Goal: Task Accomplishment & Management: Use online tool/utility

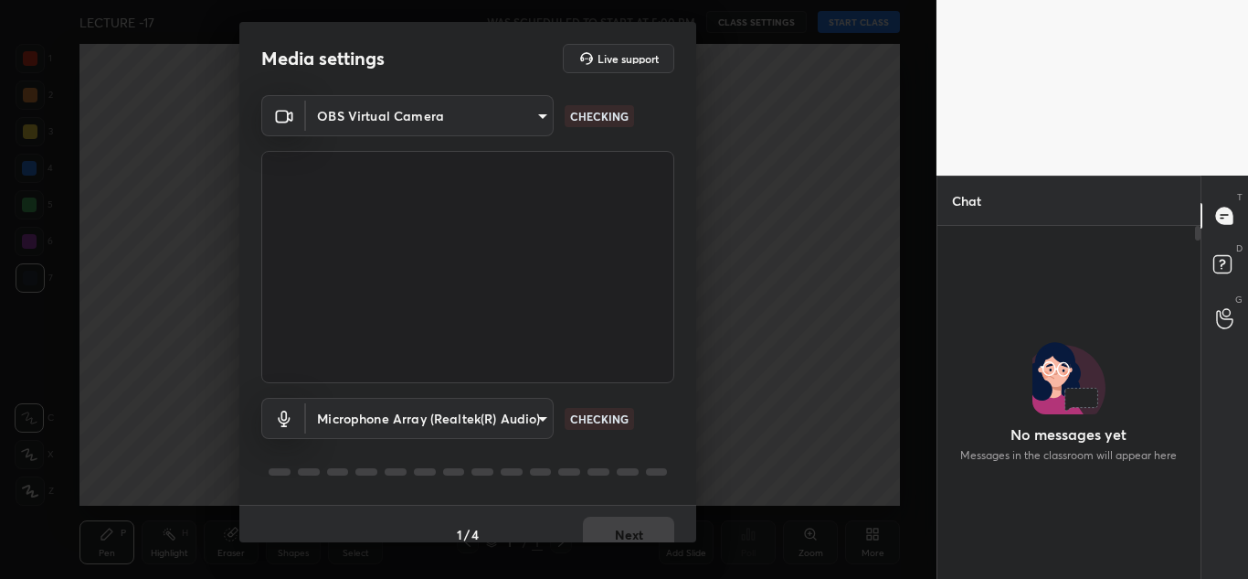
scroll to position [21, 0]
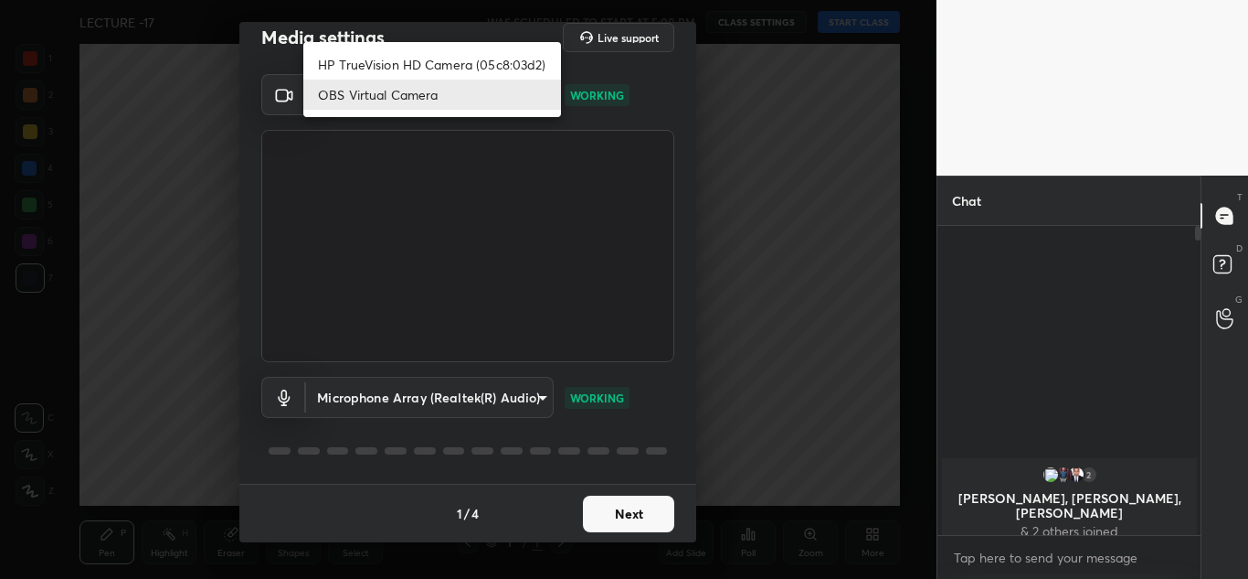
click at [433, 114] on body "1 2 3 4 5 6 7 C X Z C X Z E E Erase all H H LECTURE -17 WAS SCHEDULED TO START …" at bounding box center [624, 289] width 1248 height 579
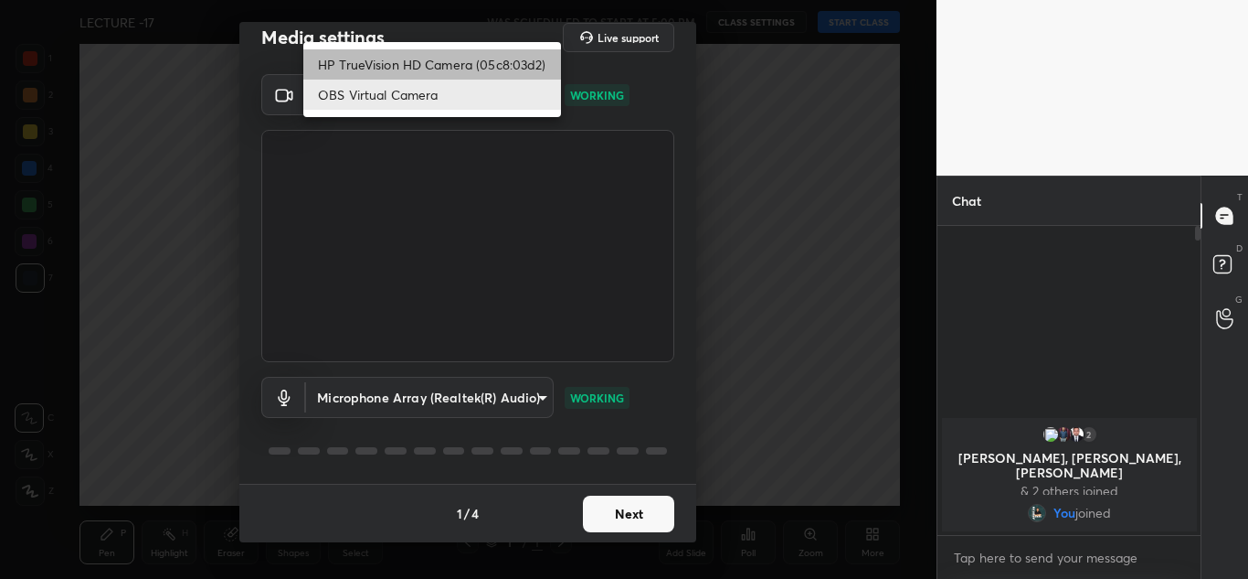
click at [437, 59] on li "HP TrueVision HD Camera (05c8:03d2)" at bounding box center [432, 64] width 258 height 30
type input "20696c71a14a6a0581f57ab44aa2f44f0734995074abb79df16b9c113724ac47"
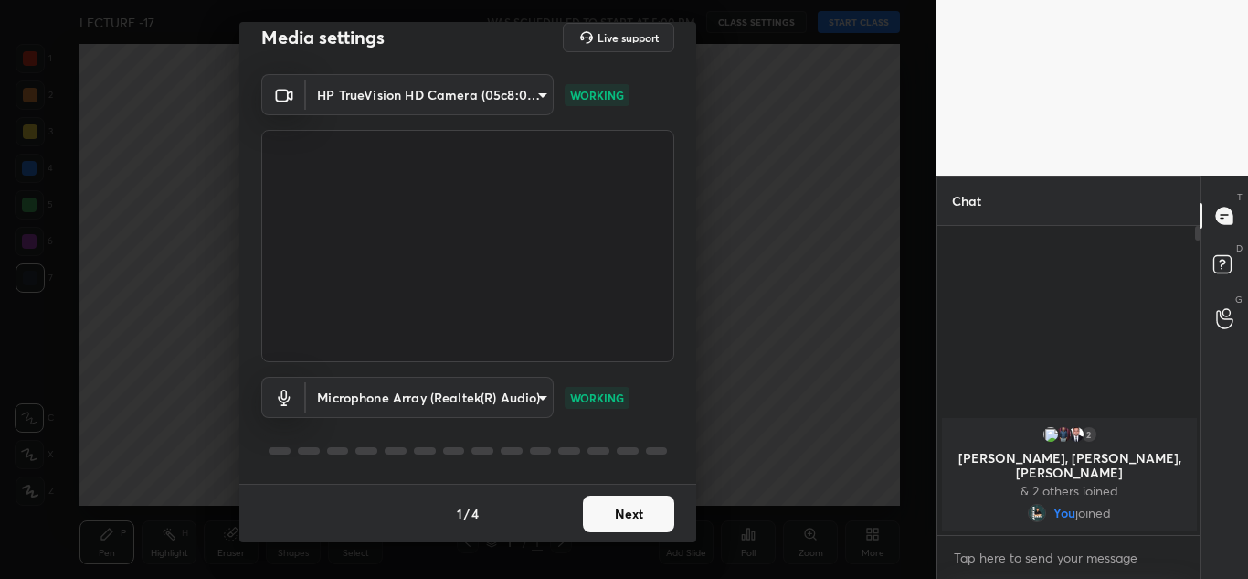
click at [630, 504] on button "Next" at bounding box center [628, 513] width 91 height 37
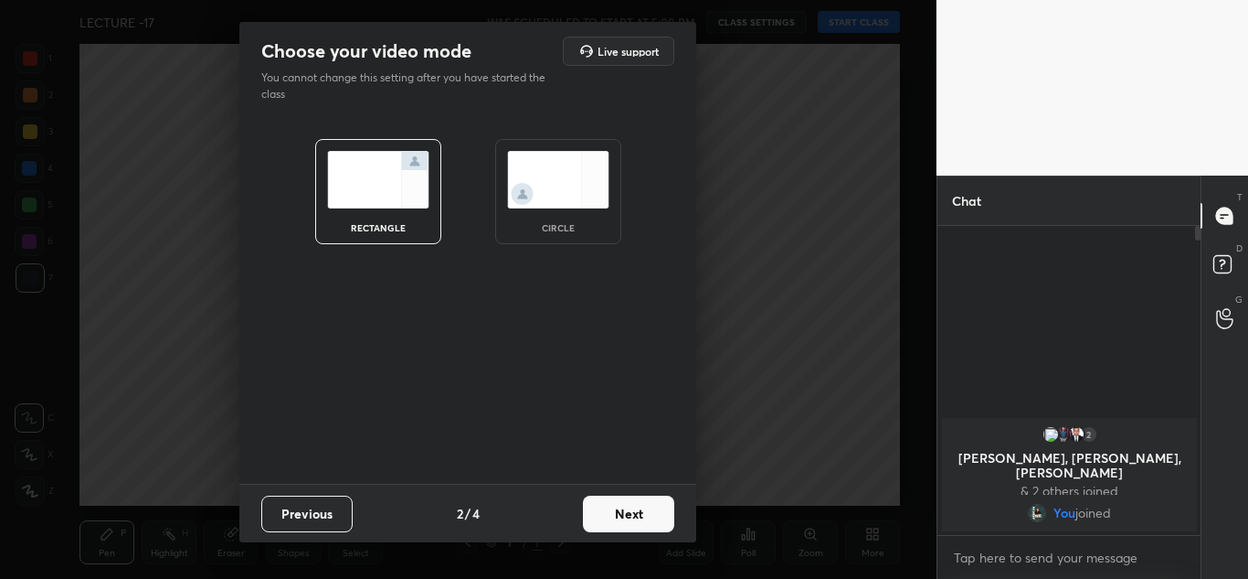
scroll to position [0, 0]
click at [588, 178] on img at bounding box center [558, 180] width 102 height 58
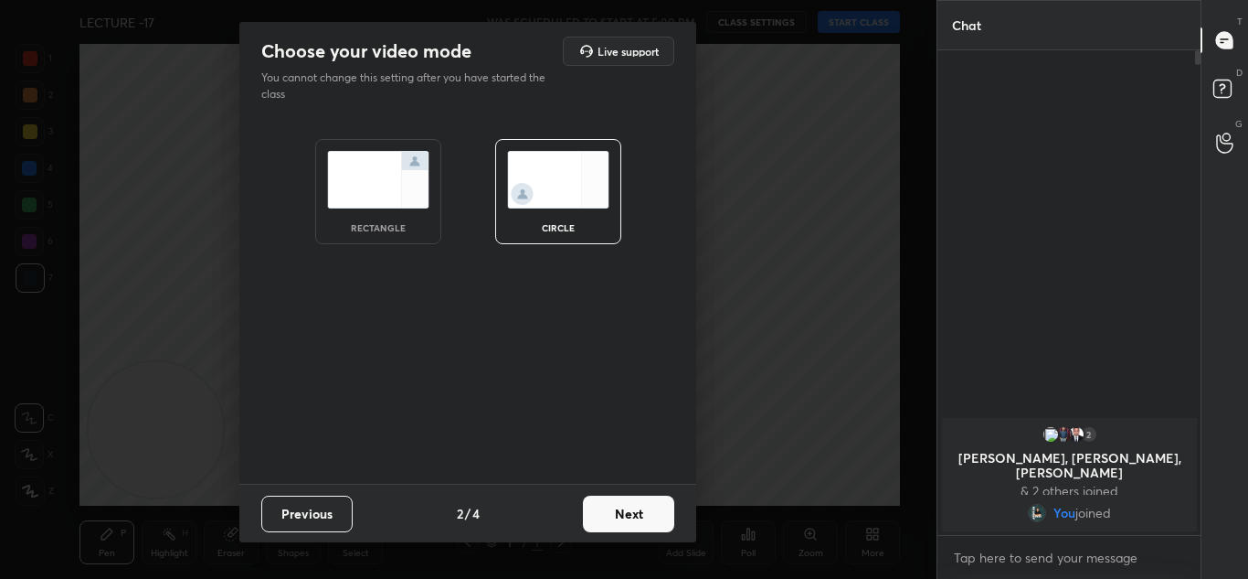
scroll to position [327, 258]
click at [627, 504] on button "Next" at bounding box center [628, 513] width 91 height 37
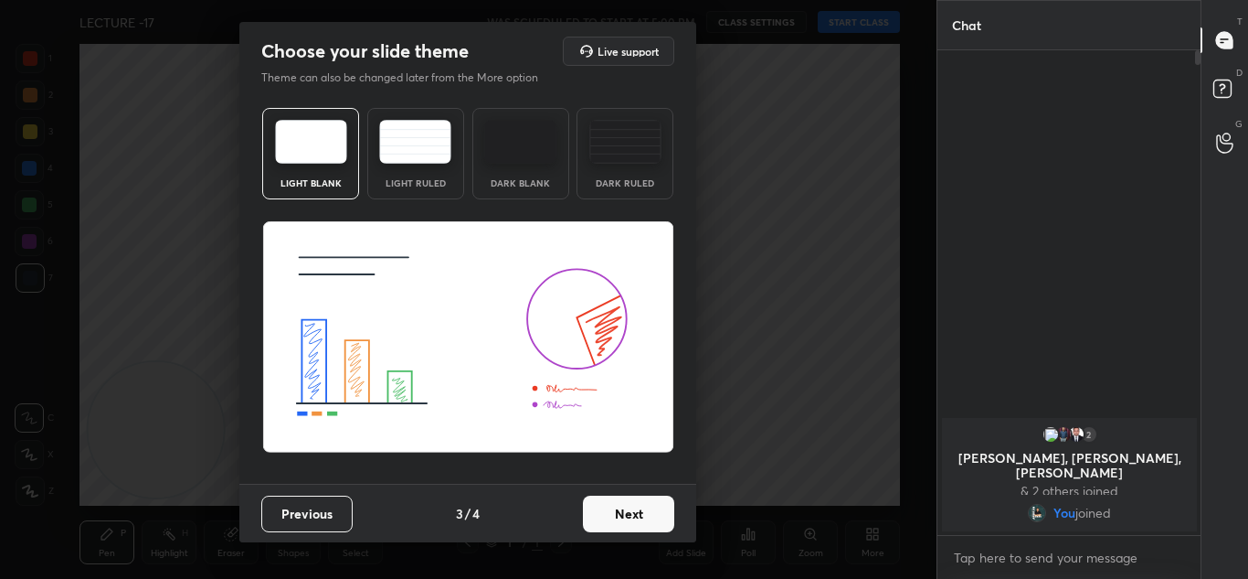
click at [627, 504] on button "Next" at bounding box center [628, 513] width 91 height 37
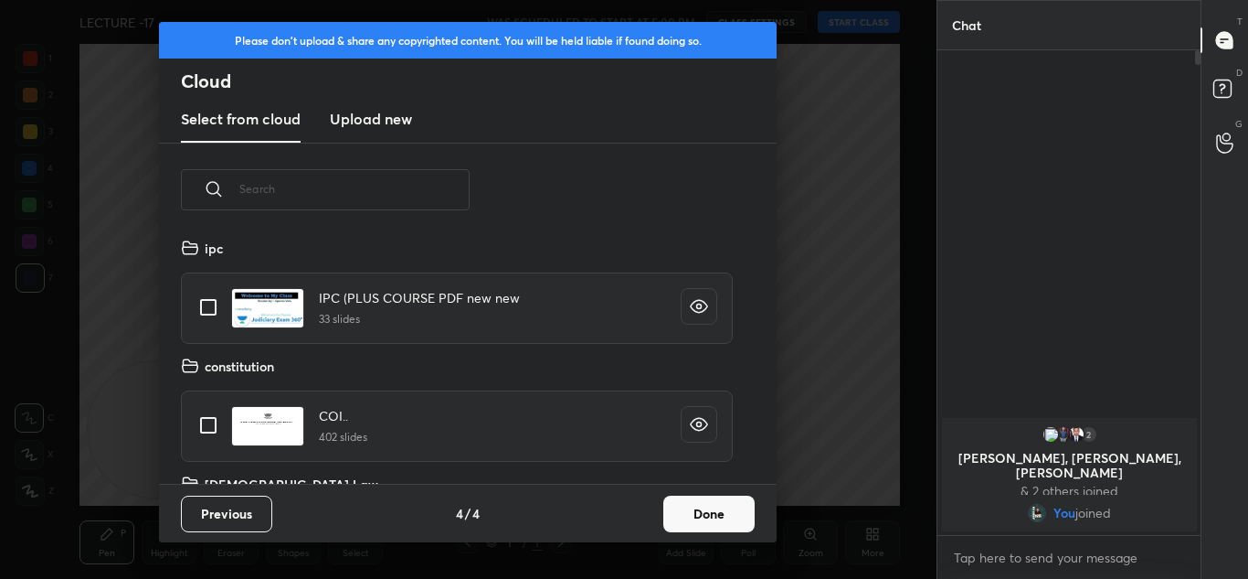
scroll to position [247, 587]
click at [667, 504] on button "Done" at bounding box center [709, 513] width 91 height 37
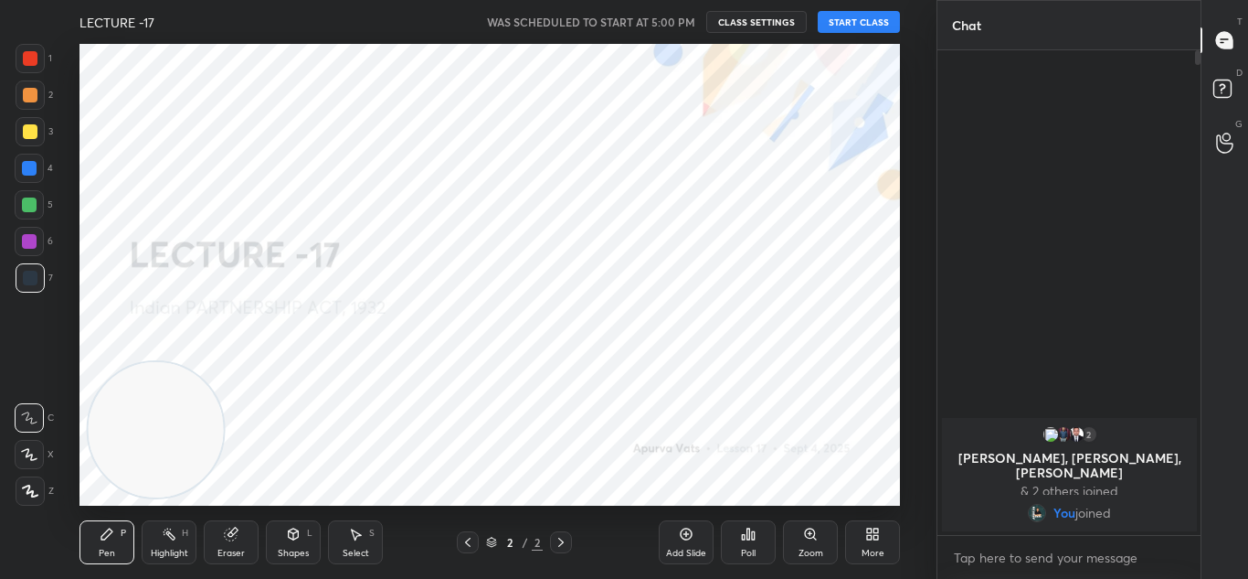
click at [843, 28] on button "START CLASS" at bounding box center [859, 22] width 82 height 22
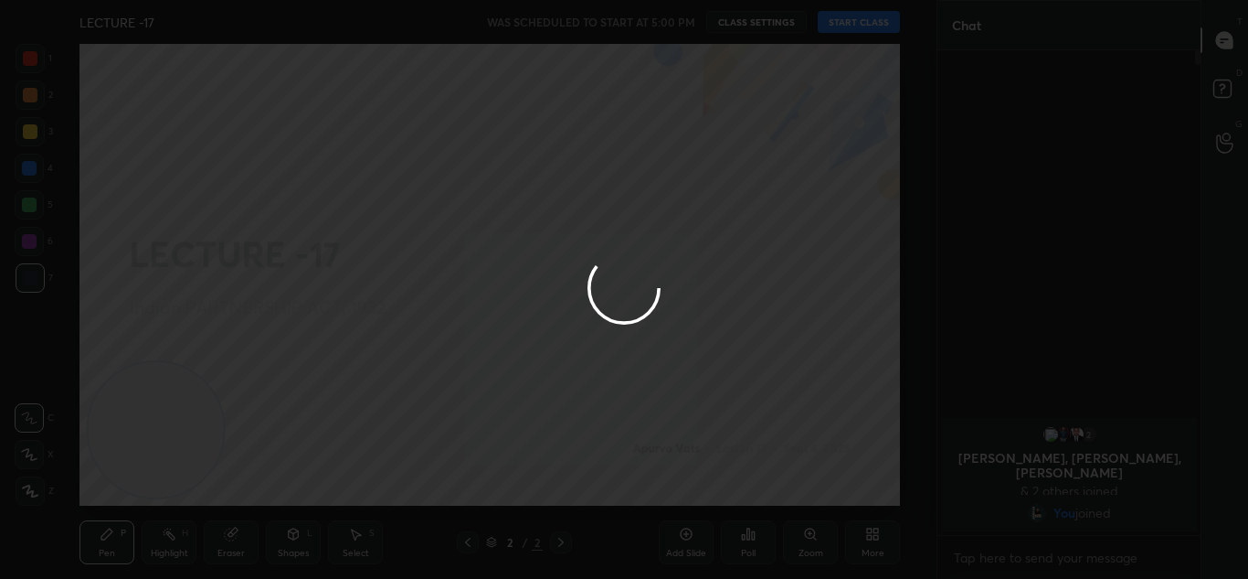
type textarea "x"
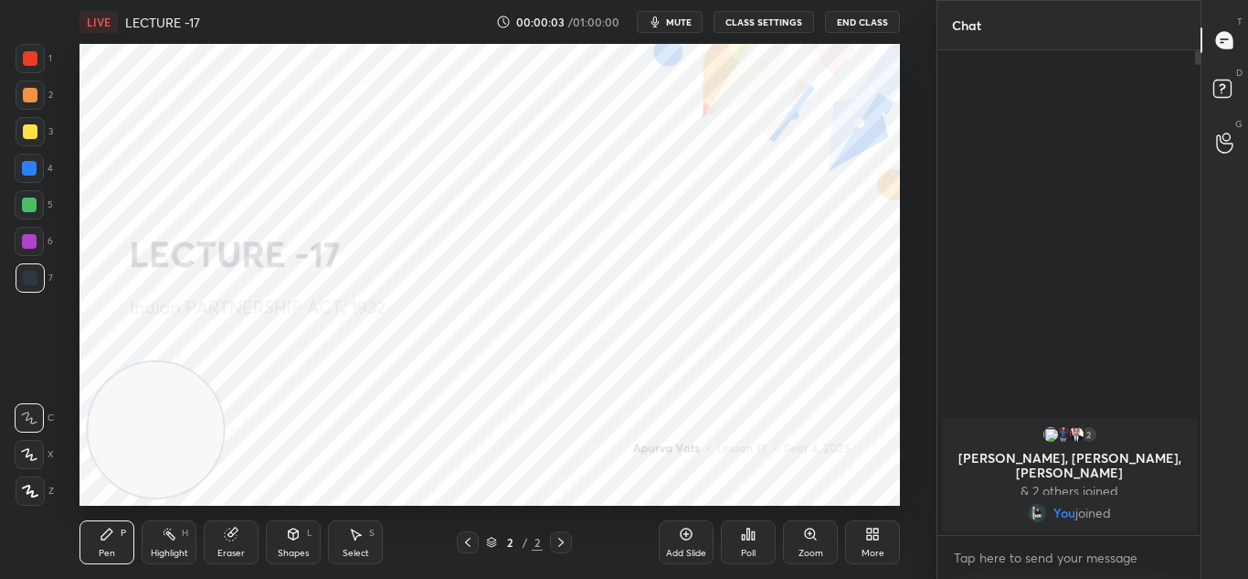
click at [670, 27] on span "mute" at bounding box center [679, 22] width 26 height 13
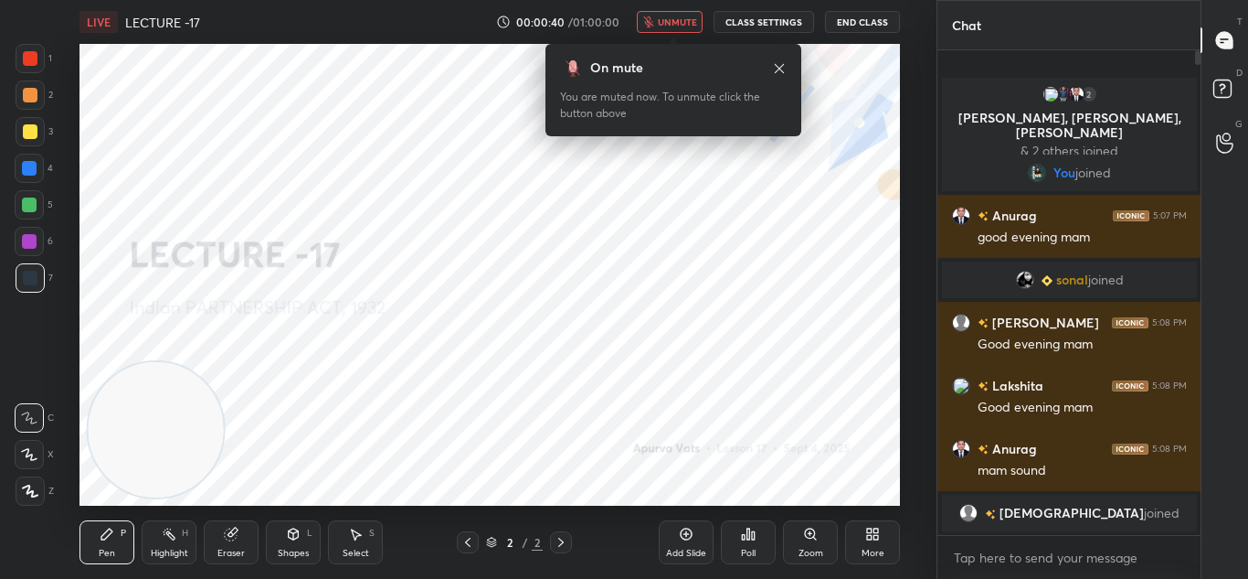
click at [668, 10] on div "LIVE LECTURE -17 00:00:40 / 01:00:00 unmute CLASS SETTINGS End Class" at bounding box center [490, 22] width 821 height 44
click at [683, 21] on span "unmute" at bounding box center [677, 22] width 39 height 13
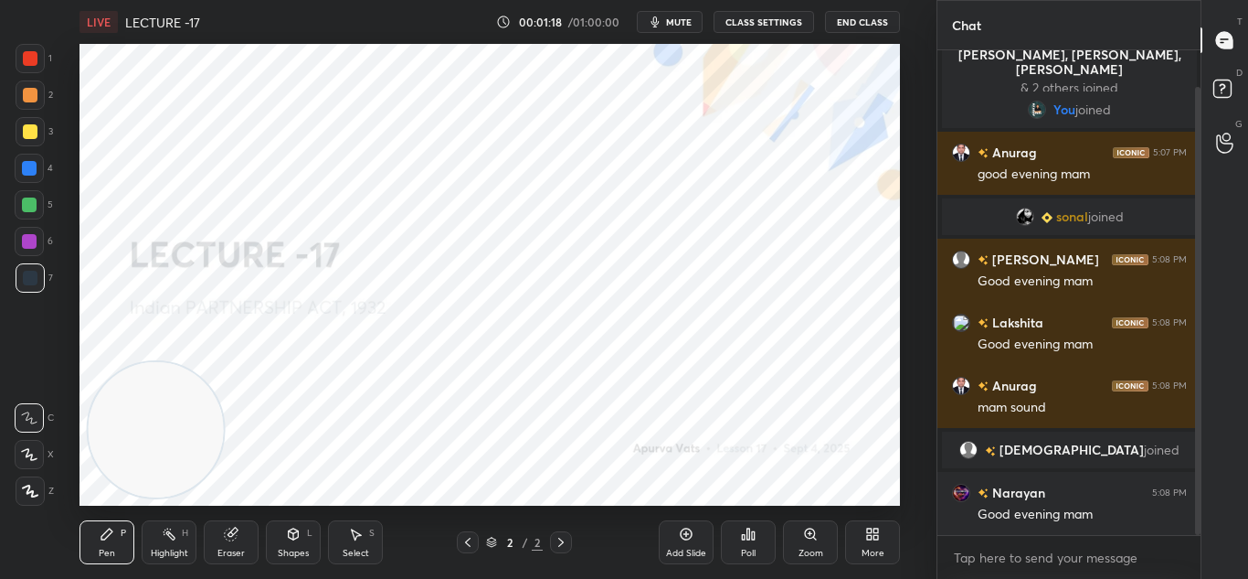
scroll to position [119, 0]
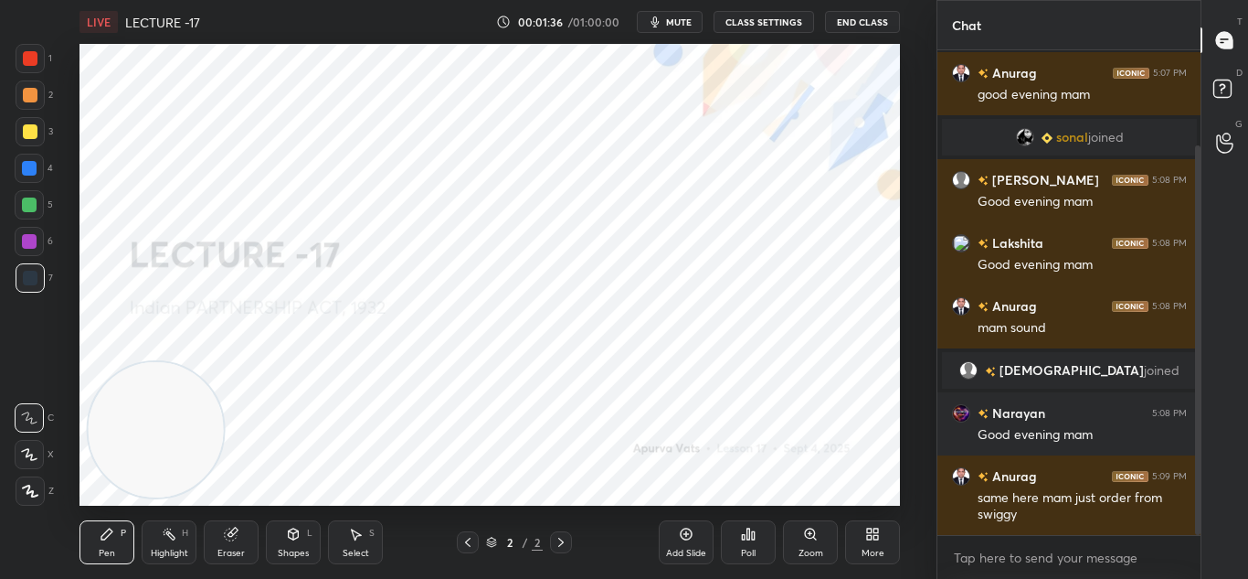
click at [856, 533] on div "More" at bounding box center [872, 542] width 55 height 44
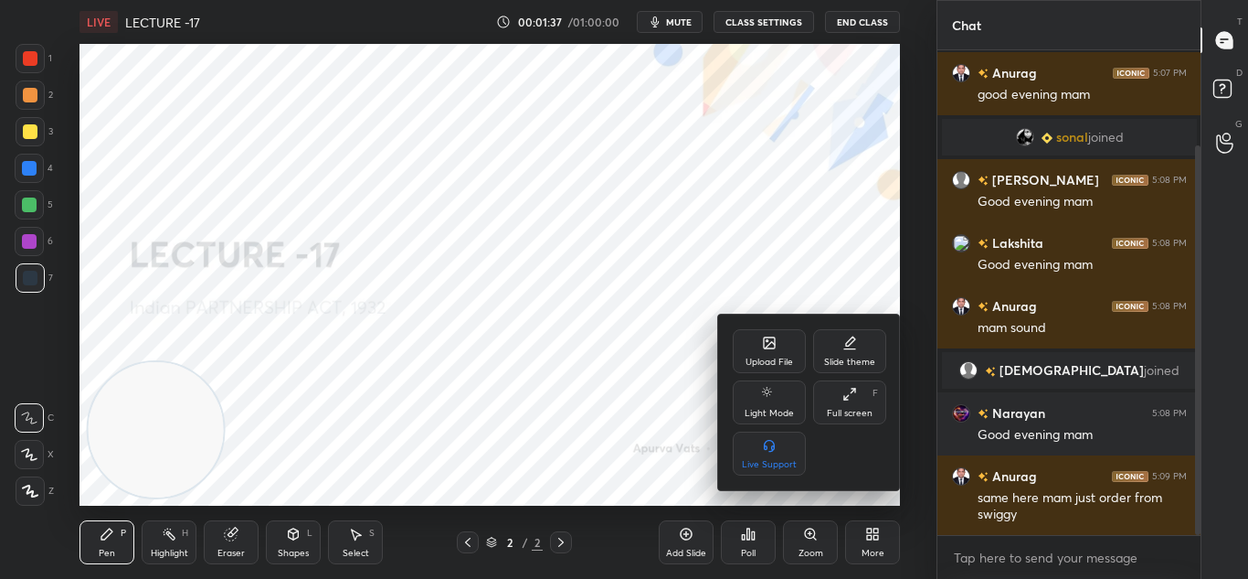
click at [600, 270] on div at bounding box center [624, 289] width 1248 height 579
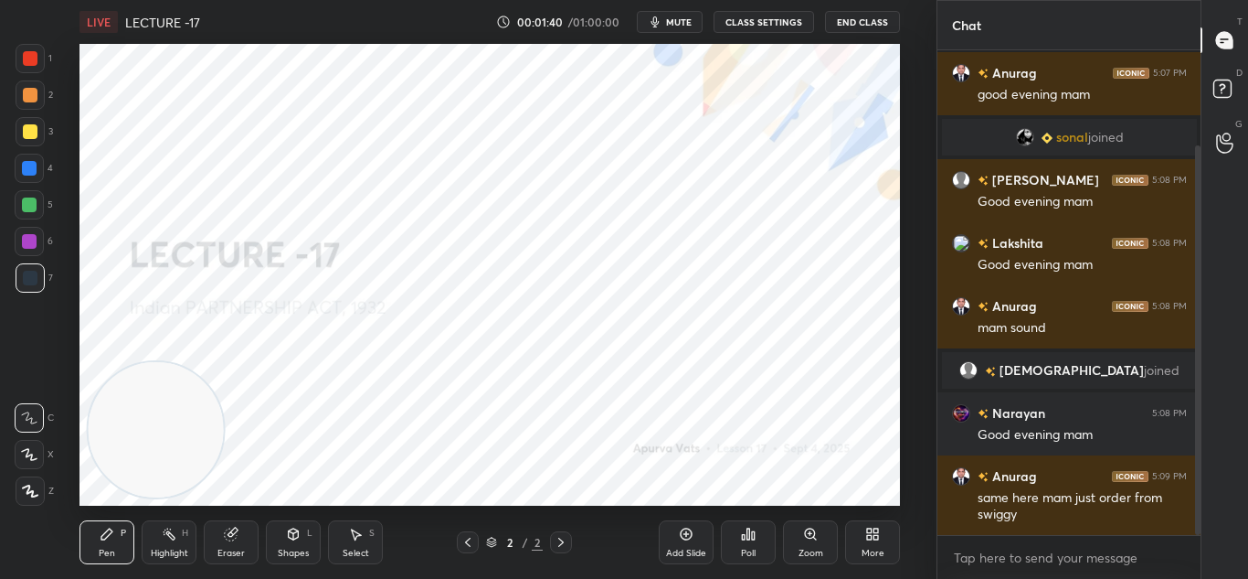
click at [31, 490] on icon at bounding box center [30, 490] width 16 height 13
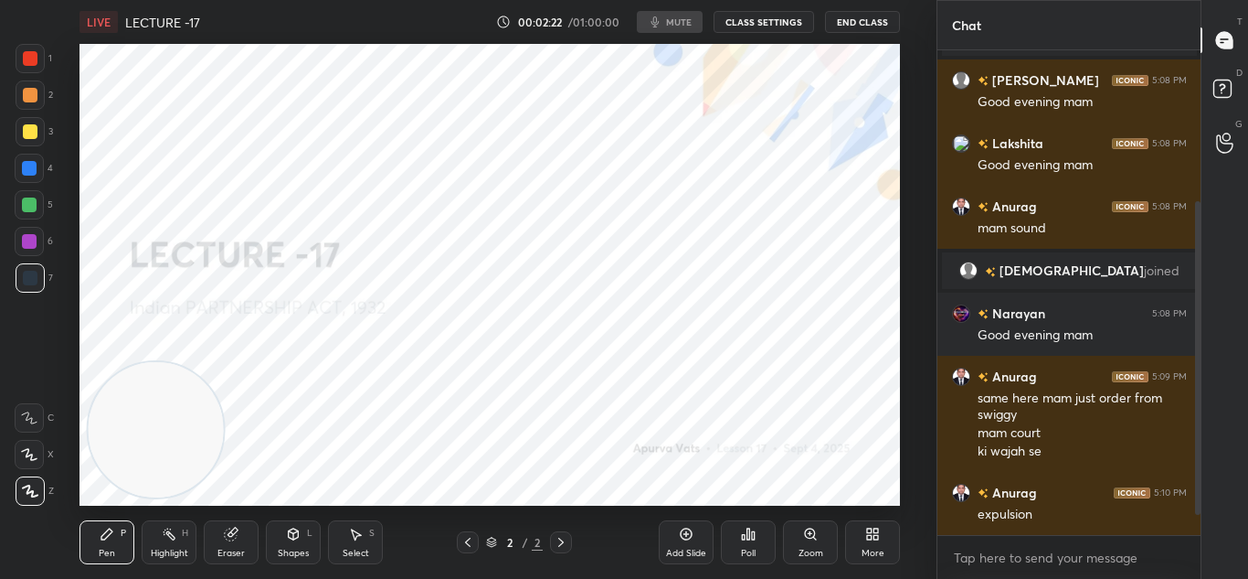
scroll to position [281, 0]
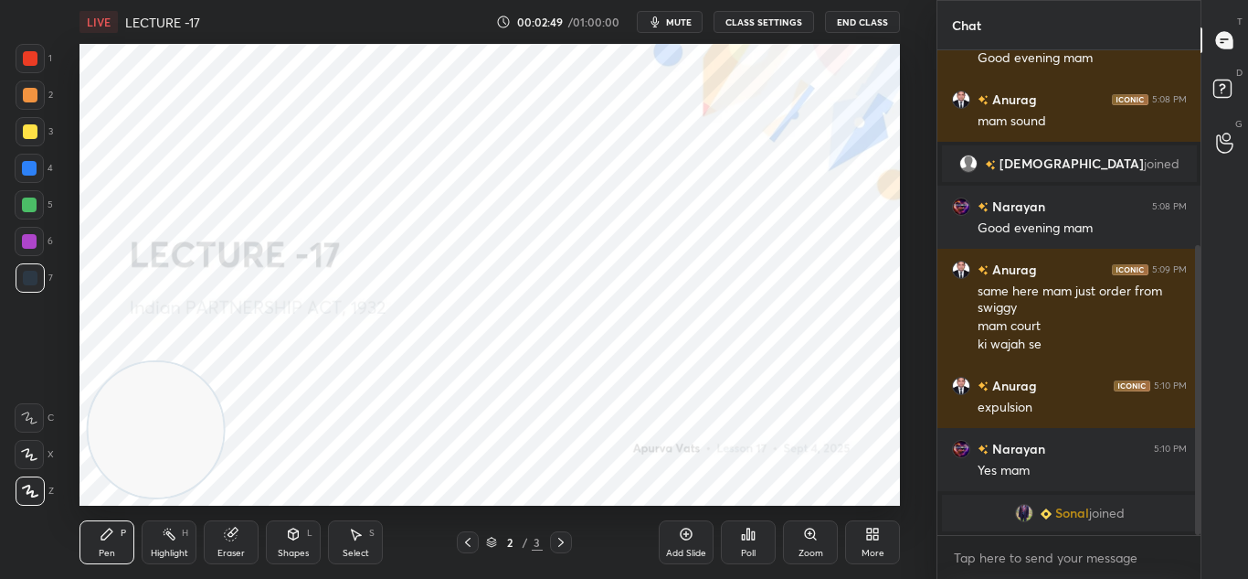
scroll to position [388, 0]
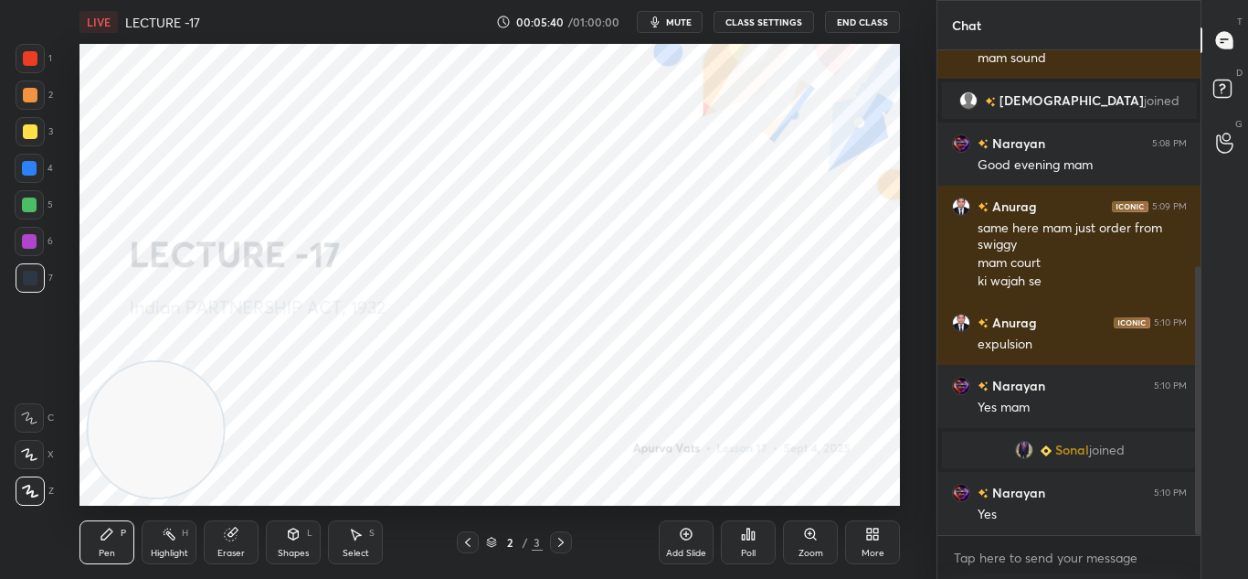
click at [664, 535] on div "Add Slide" at bounding box center [686, 542] width 55 height 44
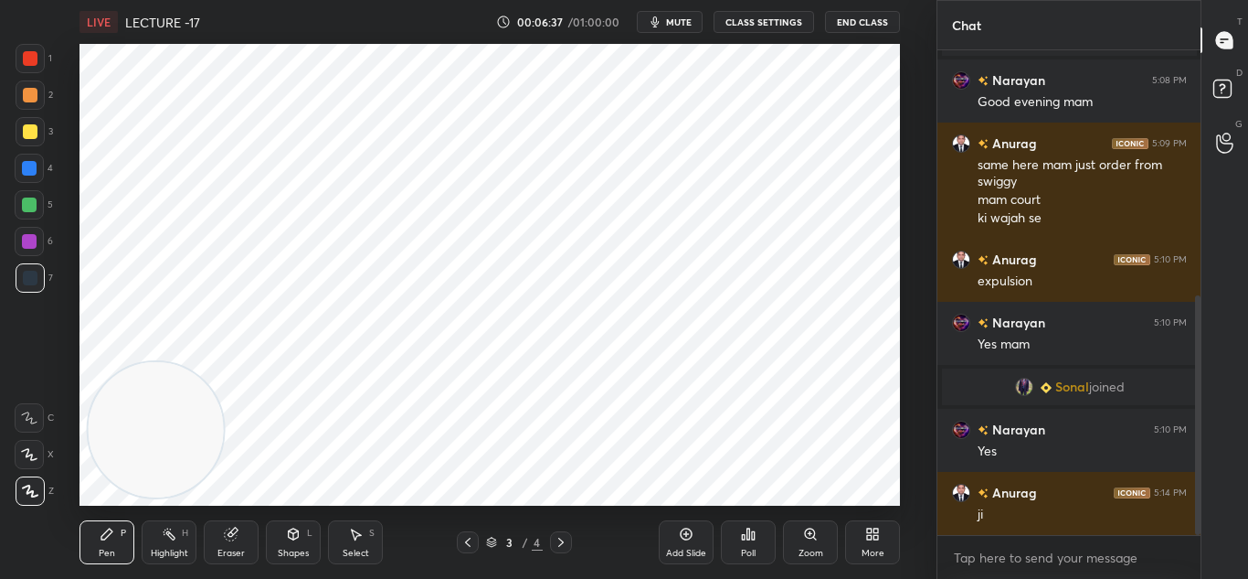
scroll to position [495, 0]
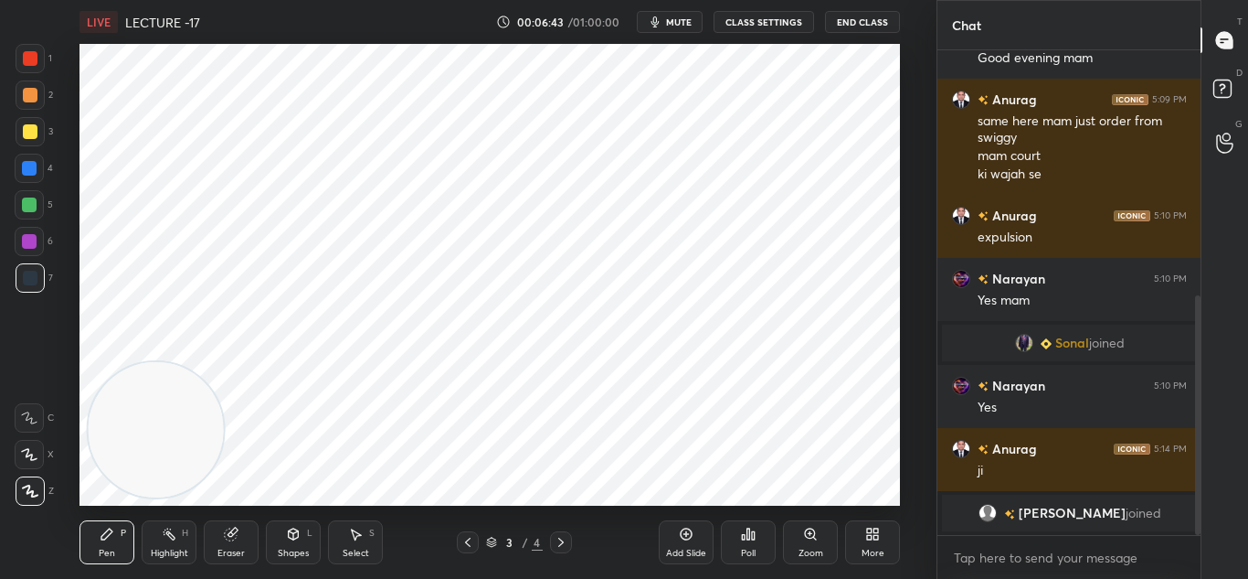
click at [216, 536] on div "Eraser" at bounding box center [231, 542] width 55 height 44
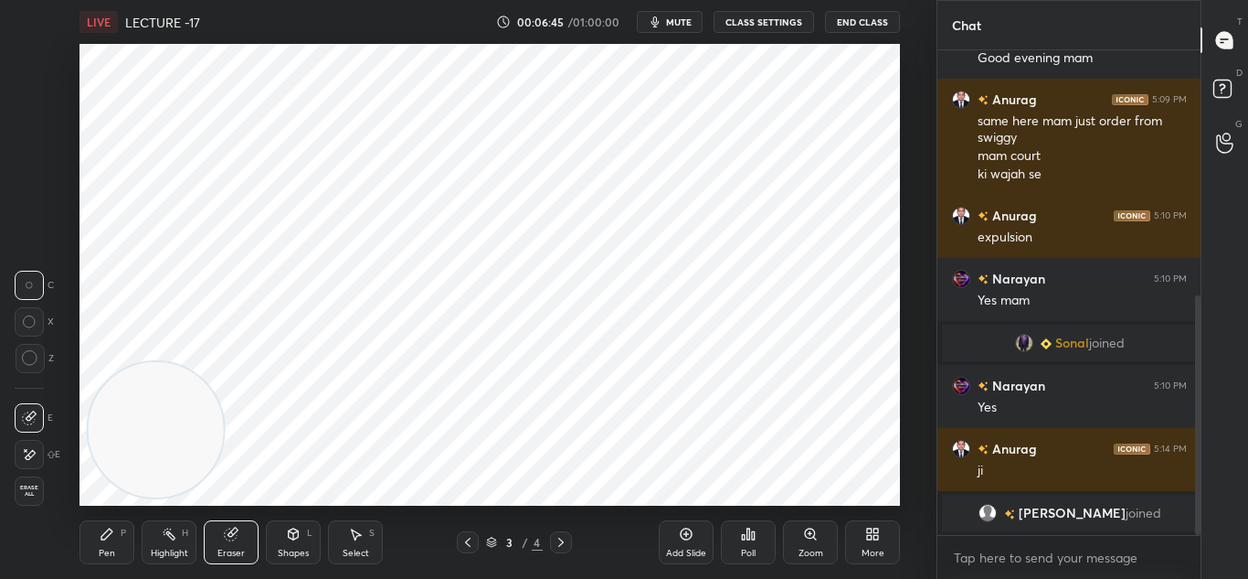
click at [29, 441] on div at bounding box center [29, 454] width 29 height 29
click at [85, 527] on div "Pen P" at bounding box center [107, 542] width 55 height 44
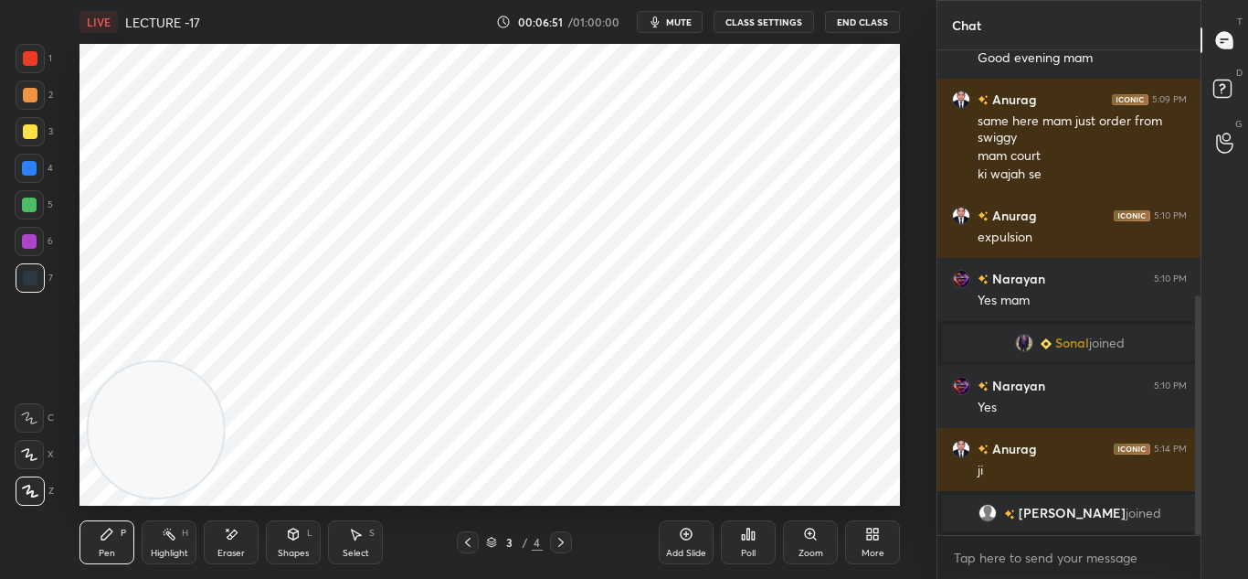
scroll to position [558, 0]
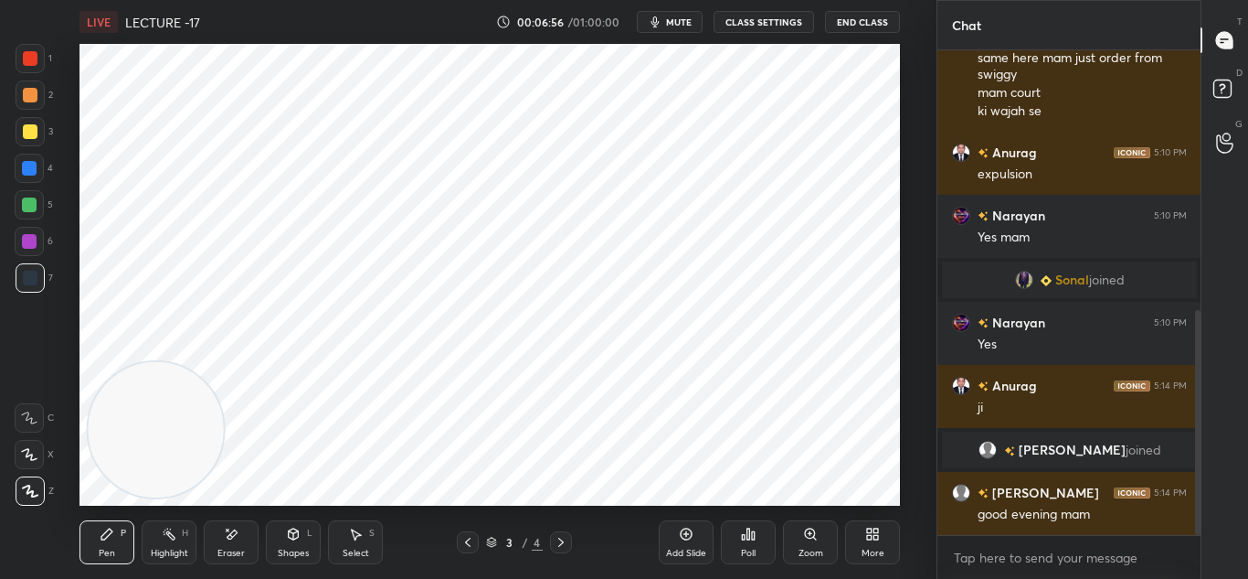
click at [461, 540] on icon at bounding box center [468, 542] width 15 height 15
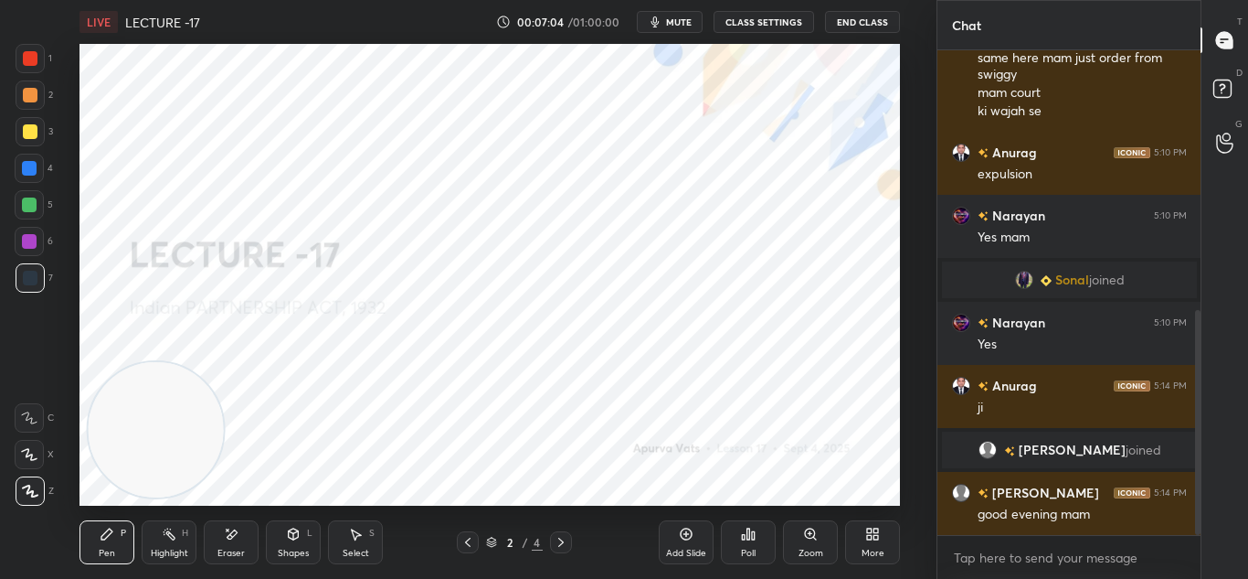
click at [558, 540] on icon at bounding box center [561, 542] width 15 height 15
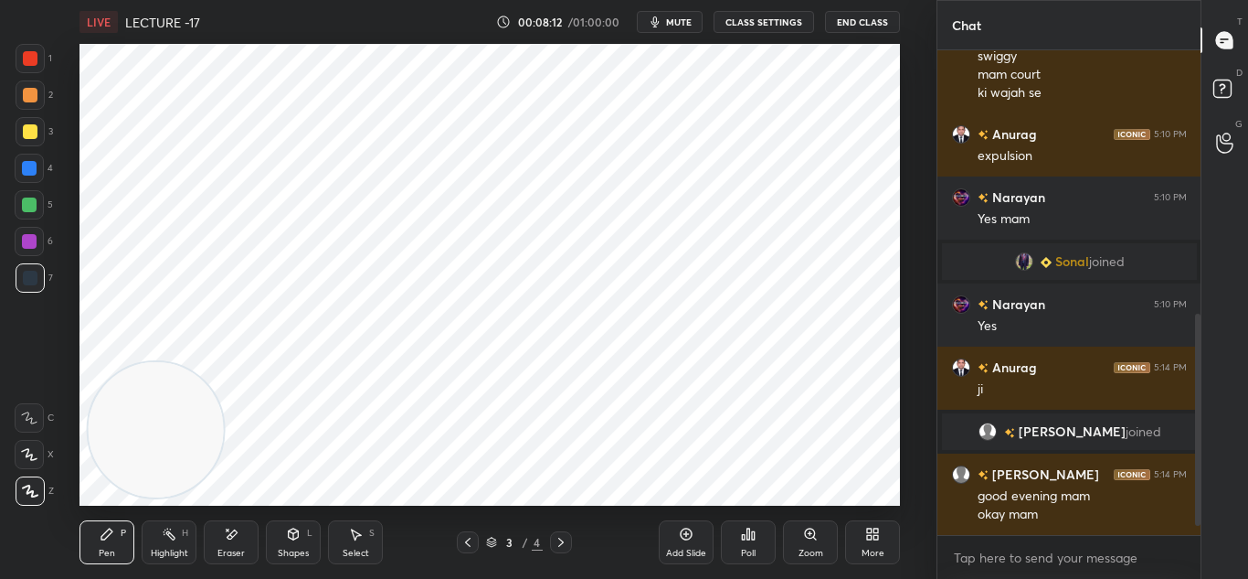
scroll to position [640, 0]
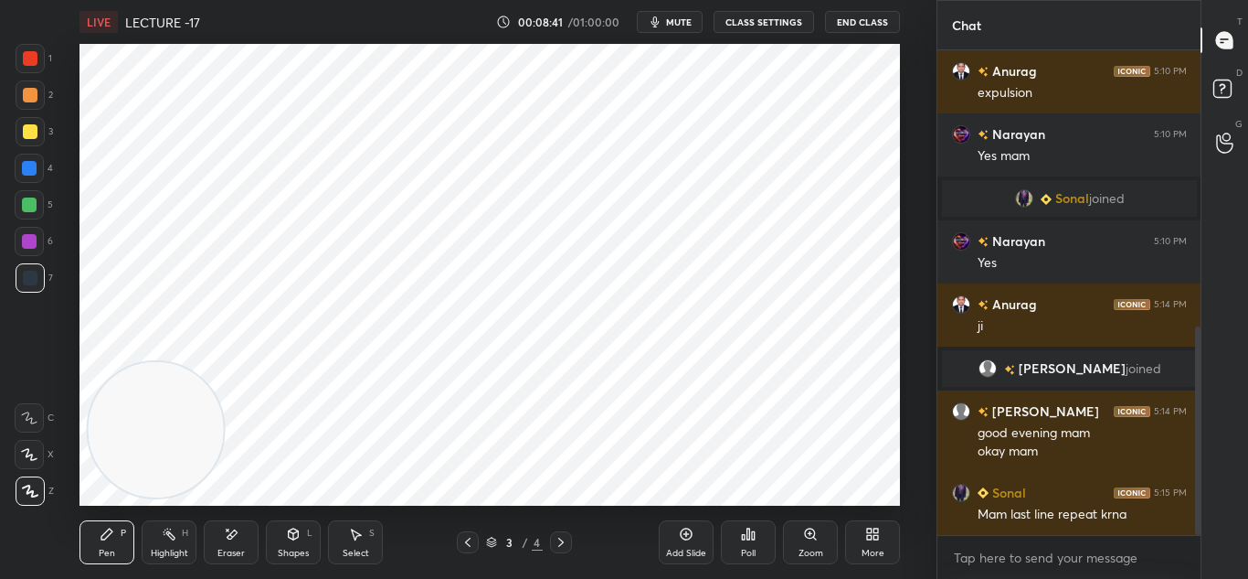
click at [671, 26] on span "mute" at bounding box center [679, 22] width 26 height 13
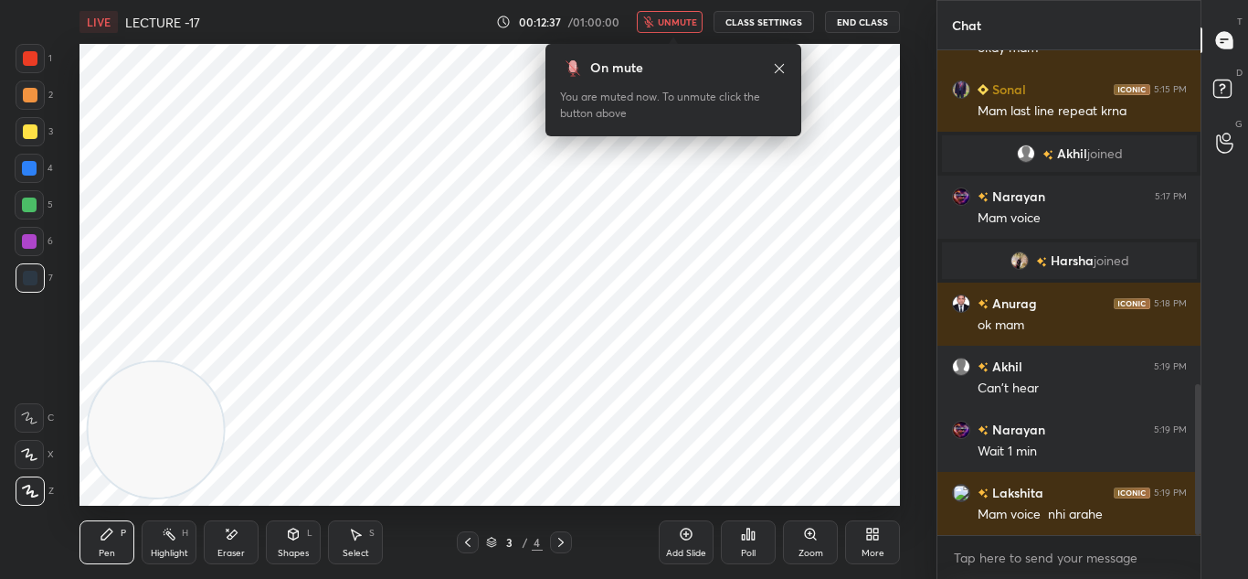
scroll to position [1071, 0]
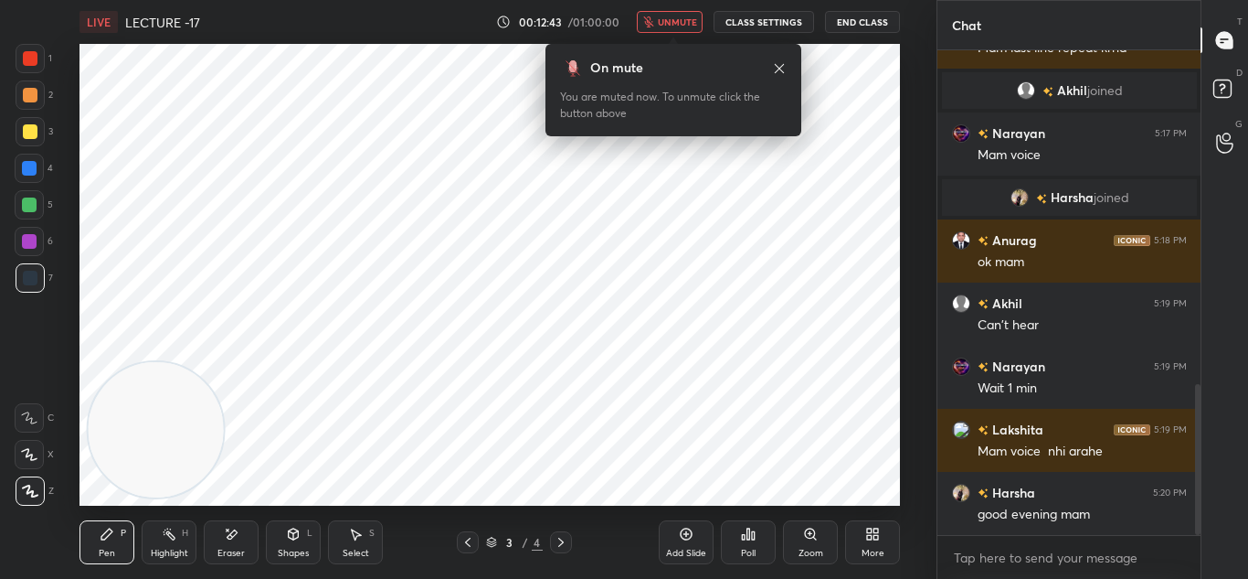
click at [234, 535] on icon at bounding box center [233, 533] width 10 height 9
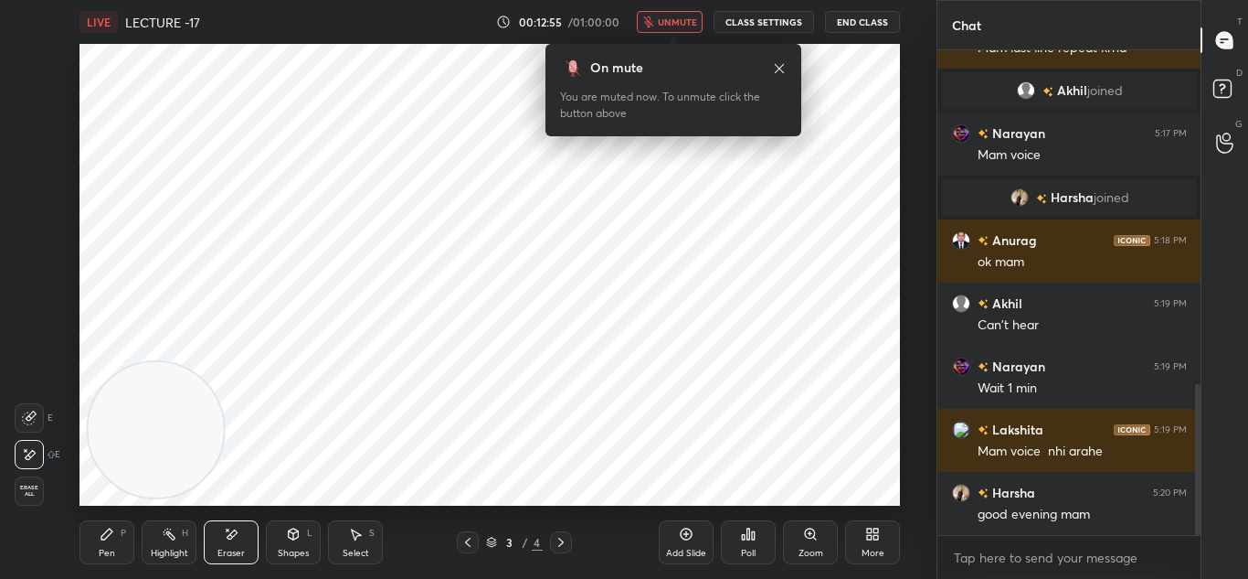
click at [104, 536] on icon at bounding box center [106, 533] width 11 height 11
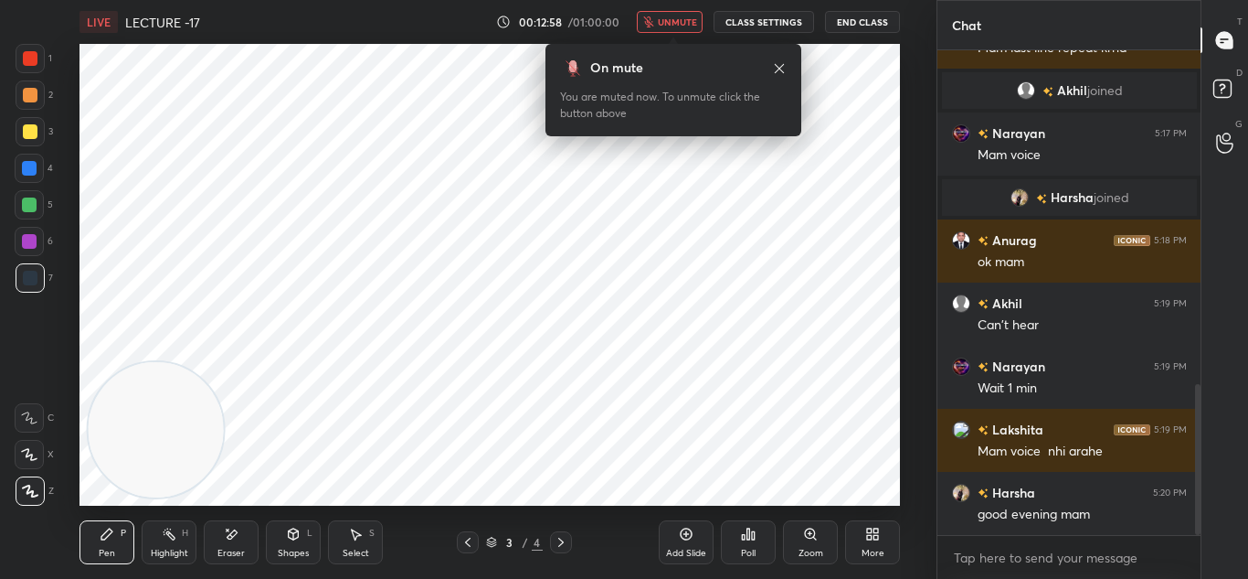
click at [665, 20] on span "unmute" at bounding box center [677, 22] width 39 height 13
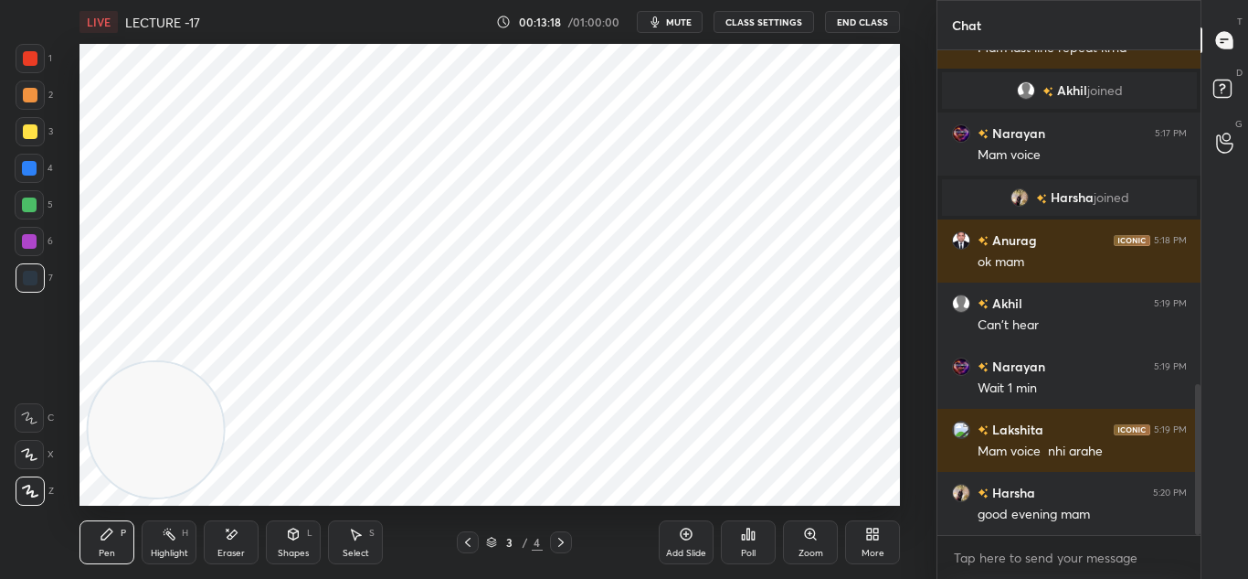
click at [228, 536] on icon at bounding box center [233, 533] width 10 height 9
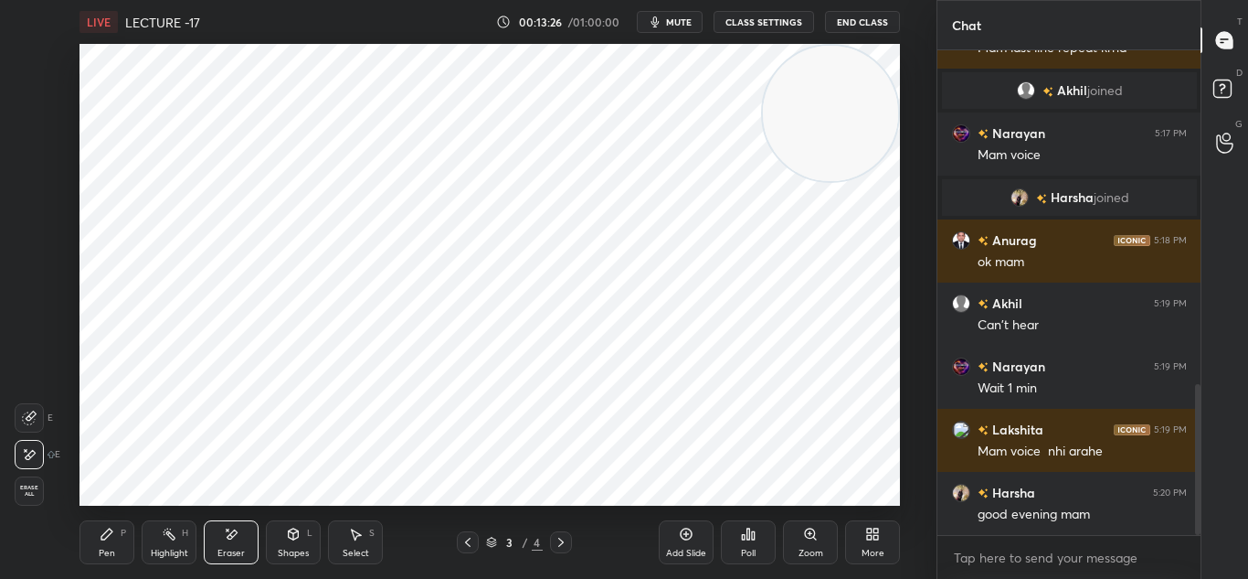
click at [103, 548] on div "Pen" at bounding box center [107, 552] width 16 height 9
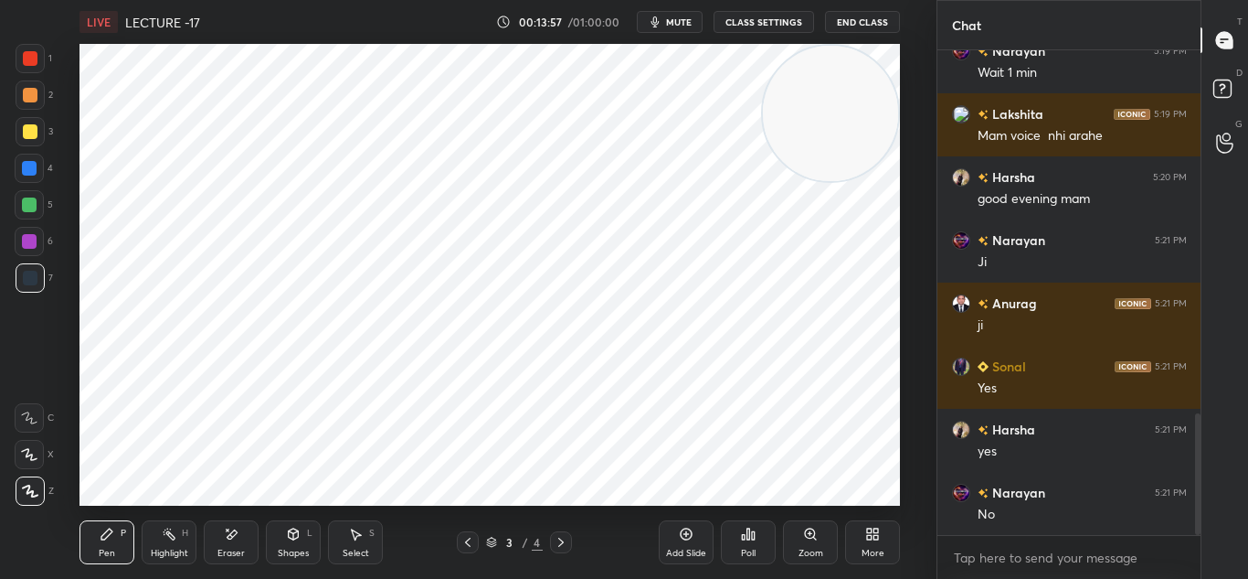
scroll to position [1449, 0]
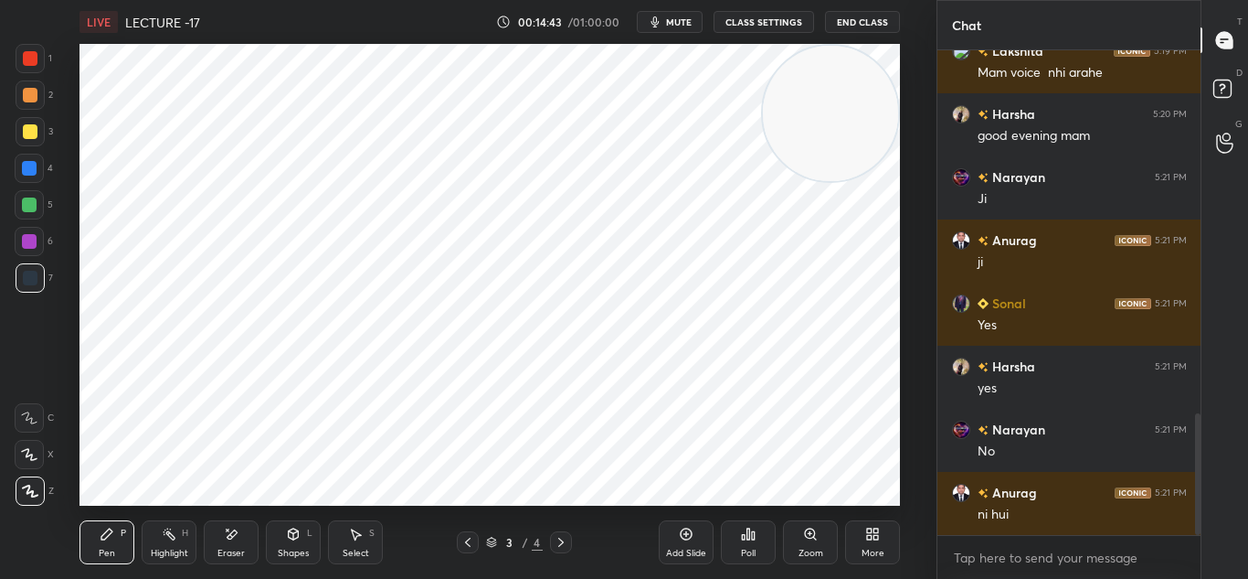
click at [536, 562] on div "Pen P Highlight H Eraser Shapes L Select S 3 / 4 Add Slide Poll Zoom More" at bounding box center [490, 541] width 821 height 73
click at [474, 548] on icon at bounding box center [468, 542] width 15 height 15
click at [561, 543] on icon at bounding box center [561, 542] width 15 height 15
click at [679, 536] on icon at bounding box center [686, 533] width 15 height 15
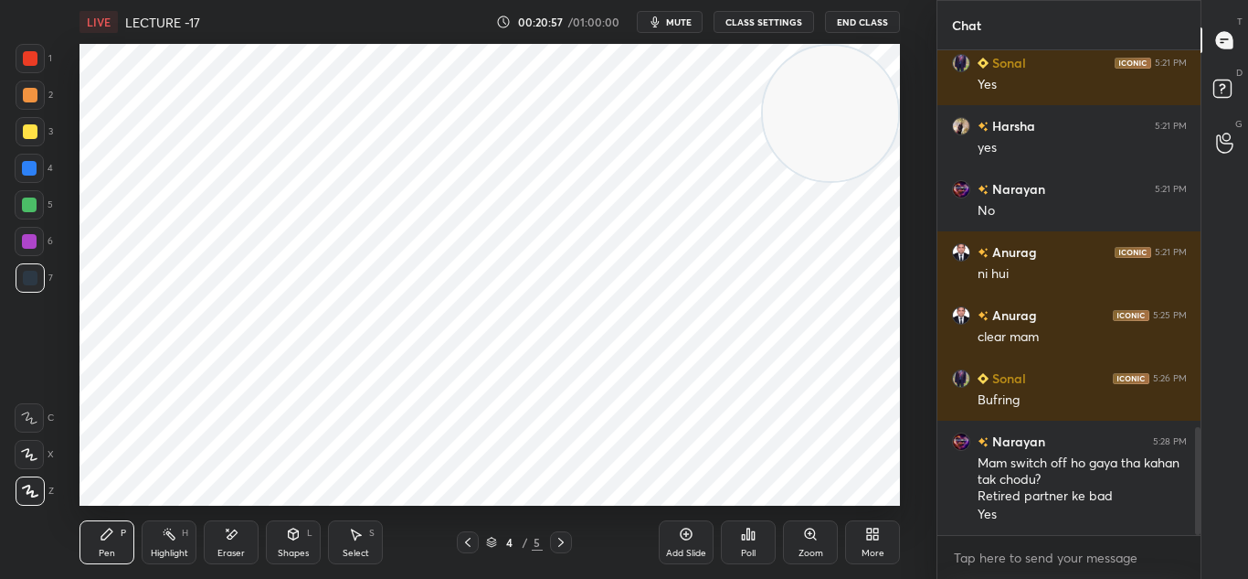
scroll to position [1753, 0]
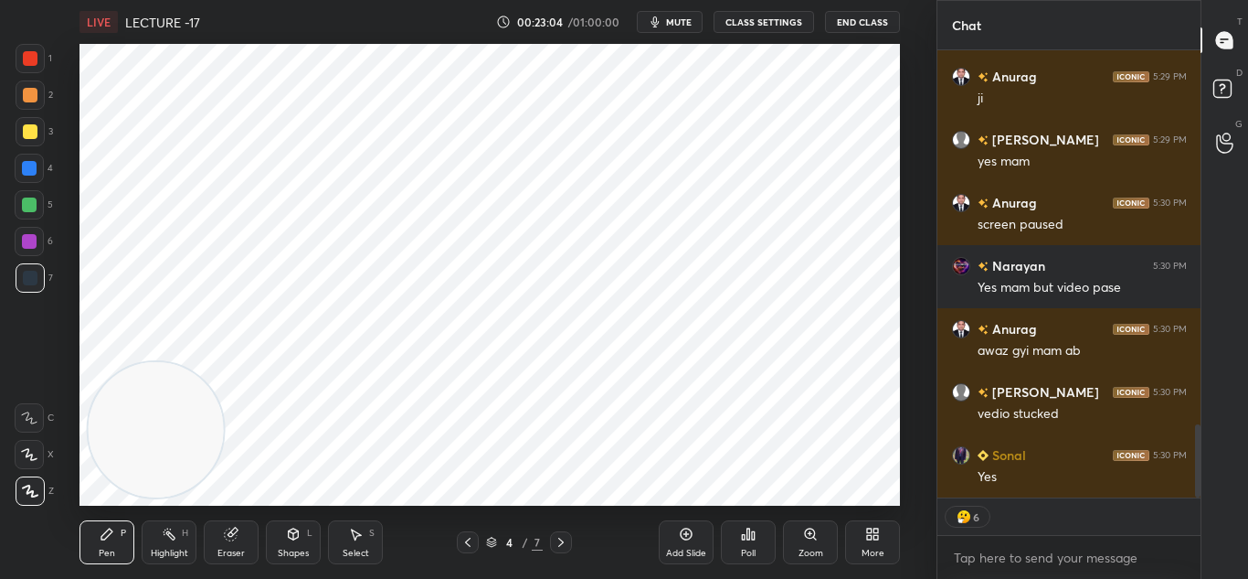
scroll to position [2281, 0]
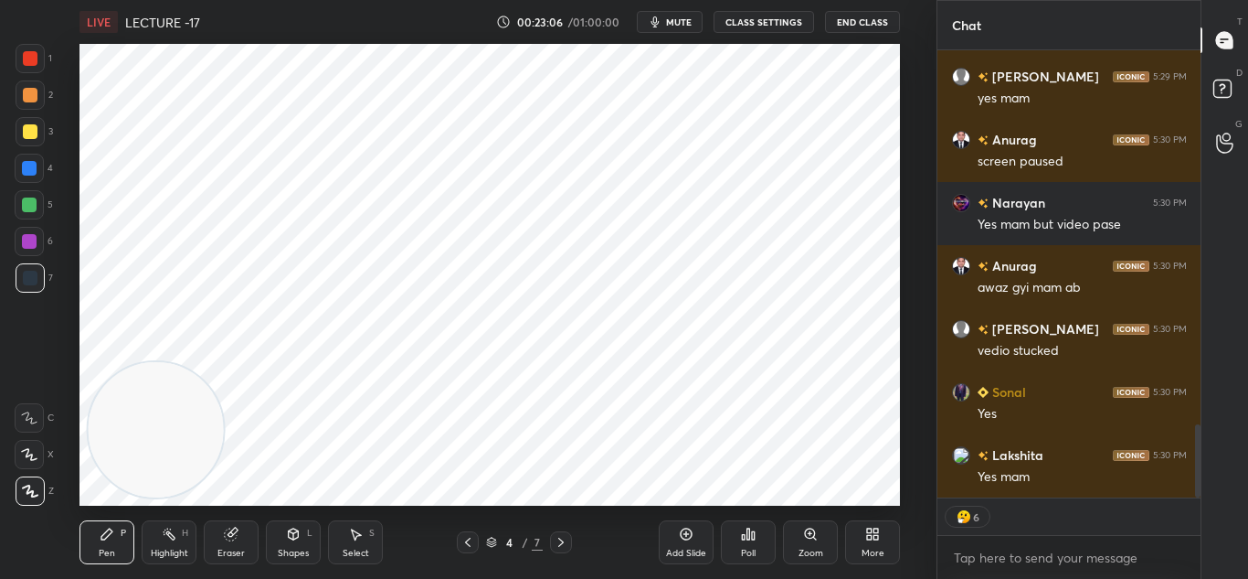
type textarea "x"
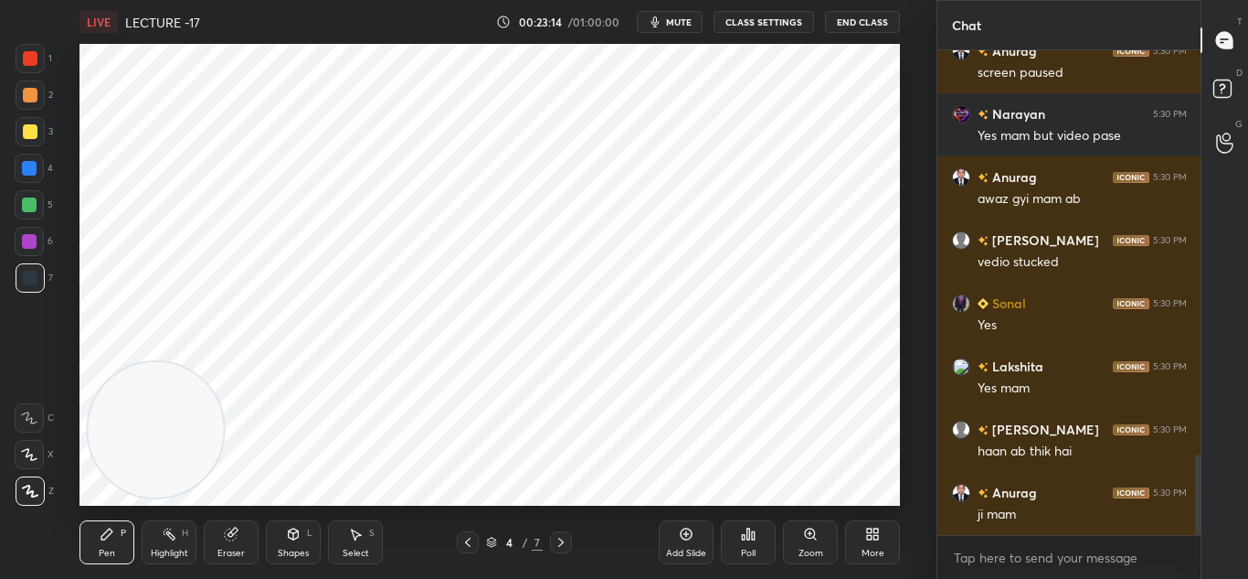
scroll to position [2433, 0]
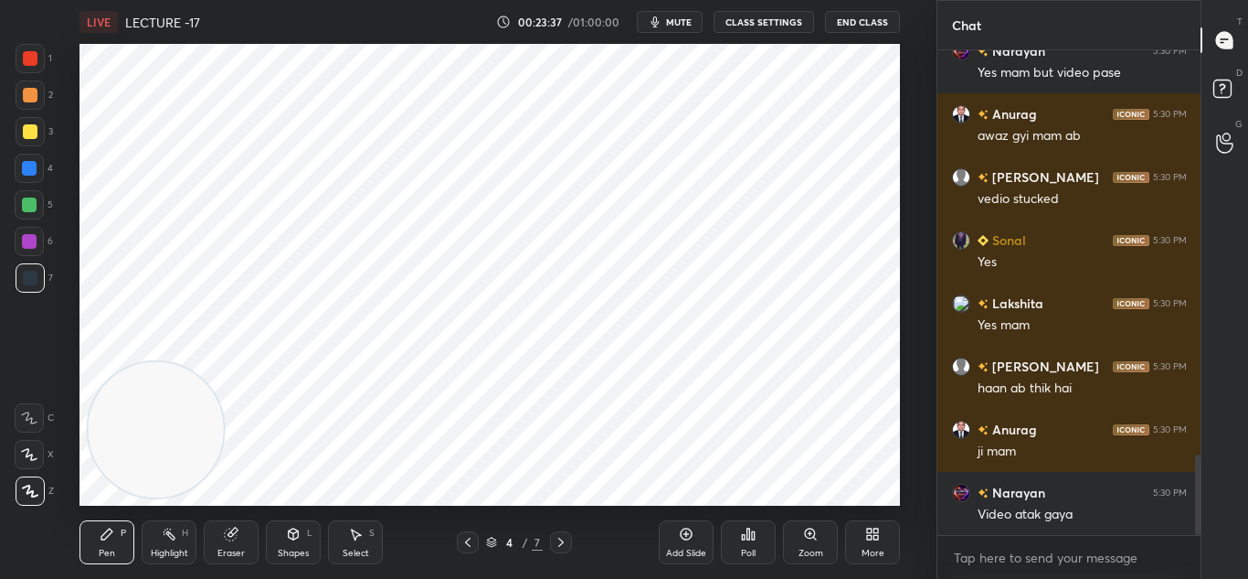
click at [563, 543] on icon at bounding box center [561, 542] width 15 height 15
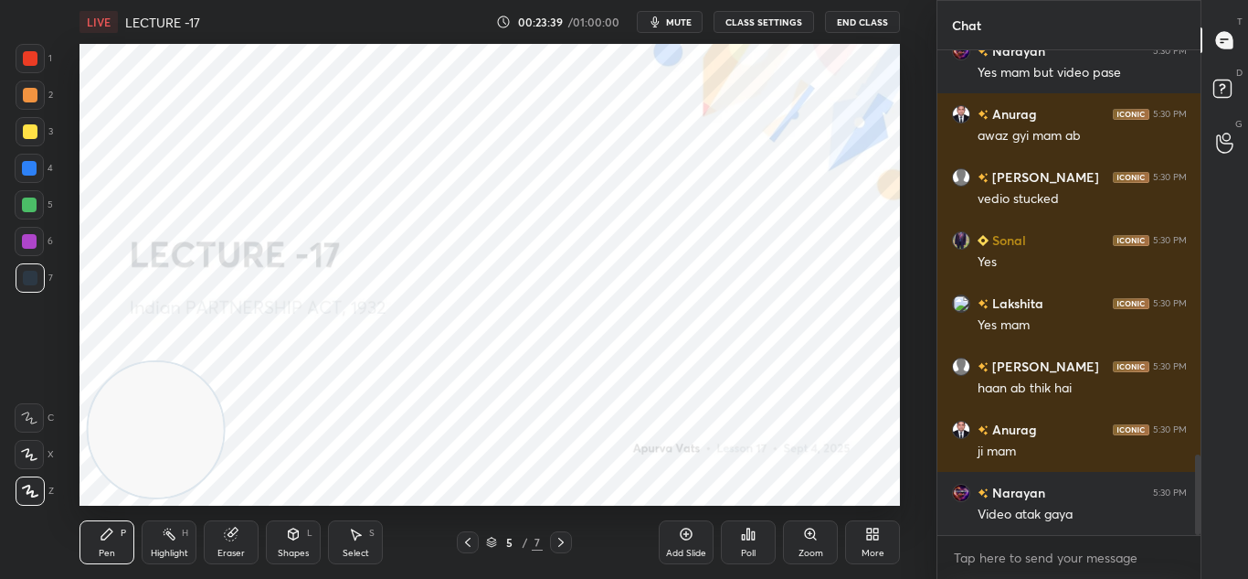
click at [562, 537] on icon at bounding box center [561, 542] width 15 height 15
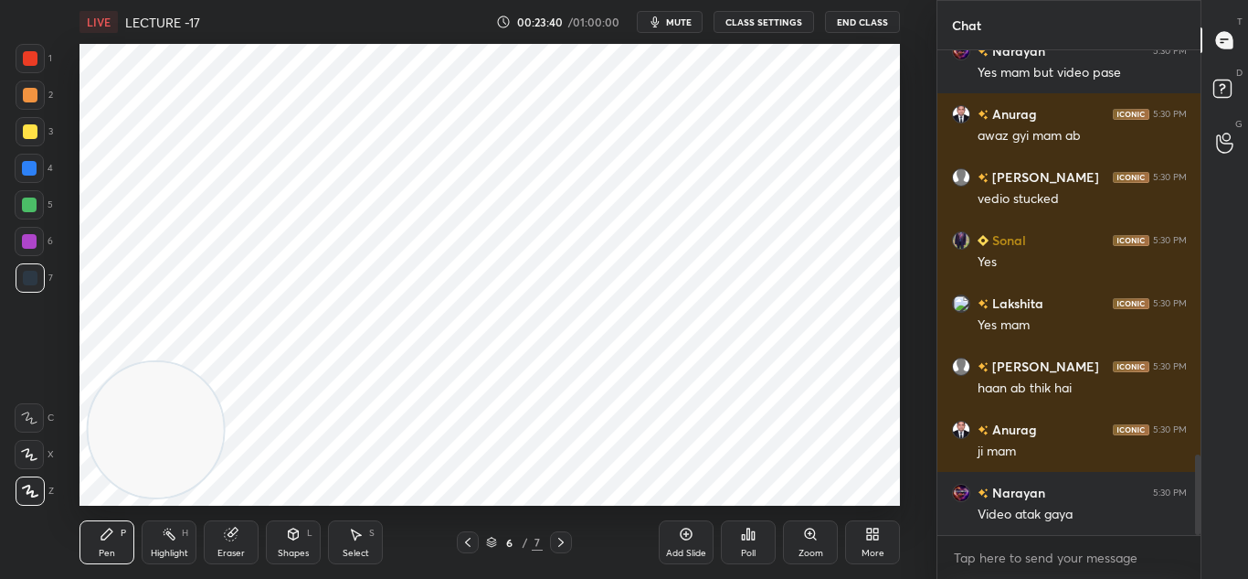
click at [566, 540] on icon at bounding box center [561, 542] width 15 height 15
click at [566, 536] on icon at bounding box center [561, 542] width 15 height 15
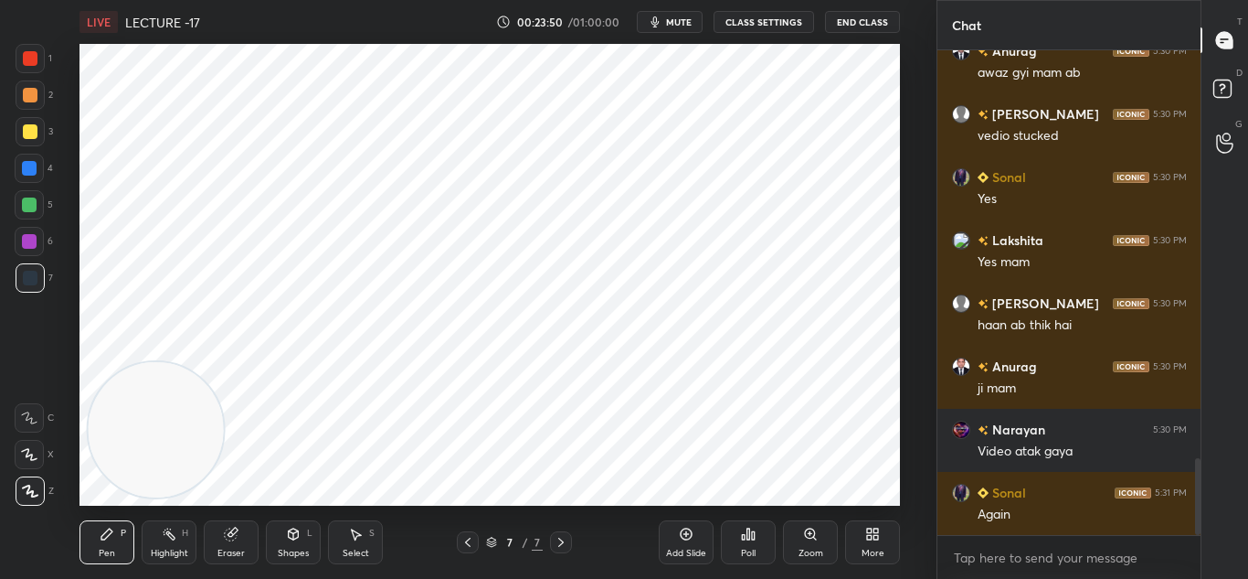
scroll to position [2559, 0]
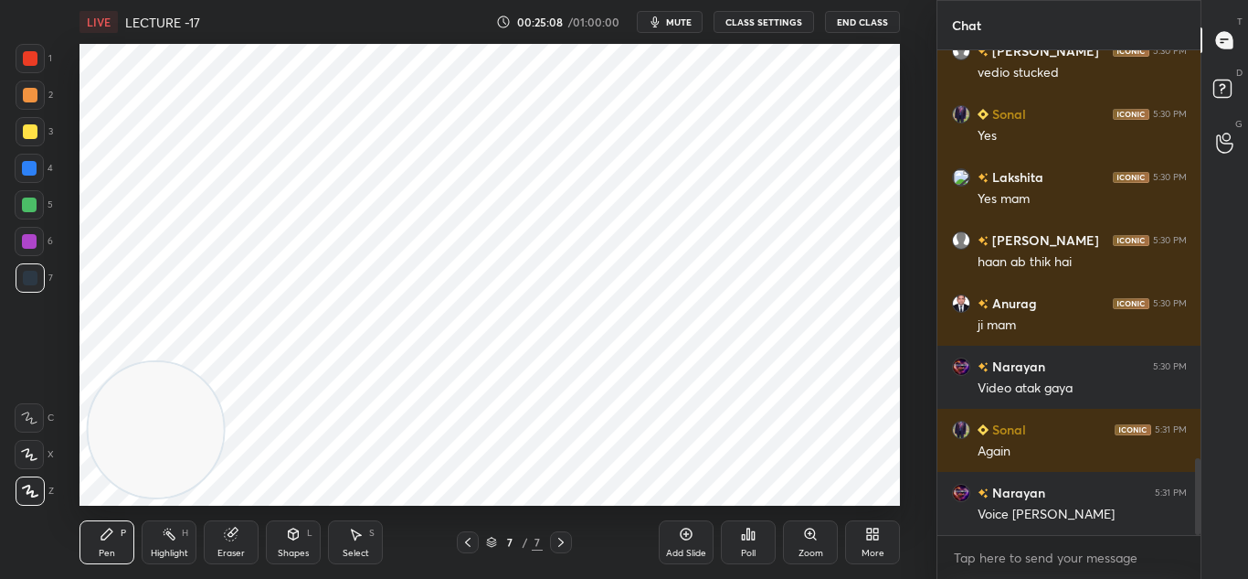
click at [678, 536] on div "Add Slide" at bounding box center [686, 542] width 55 height 44
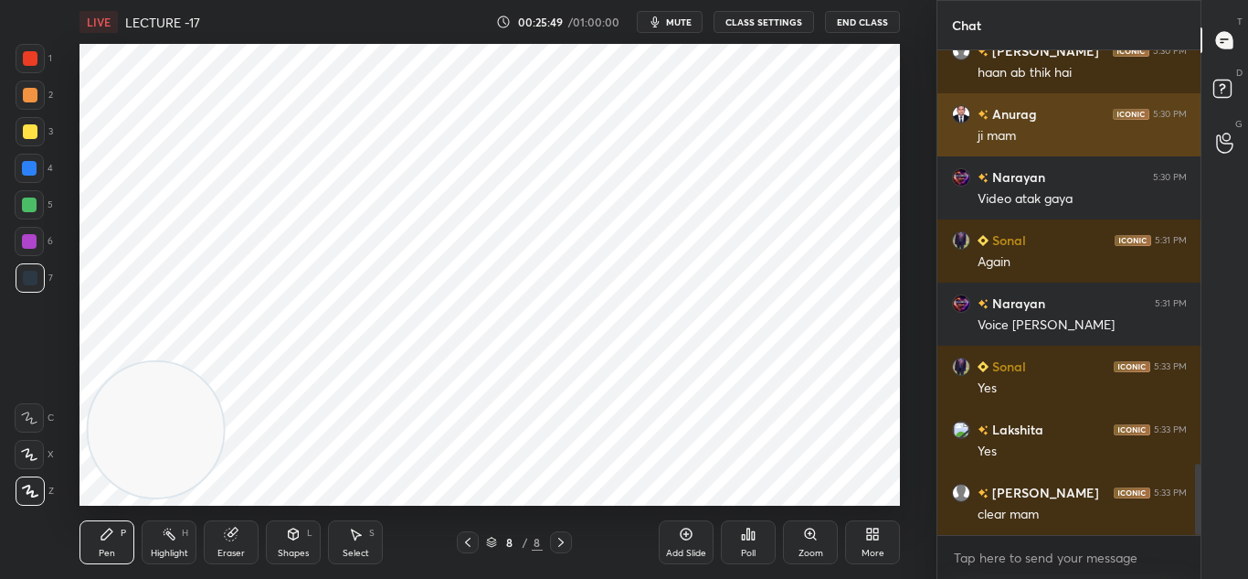
scroll to position [2811, 0]
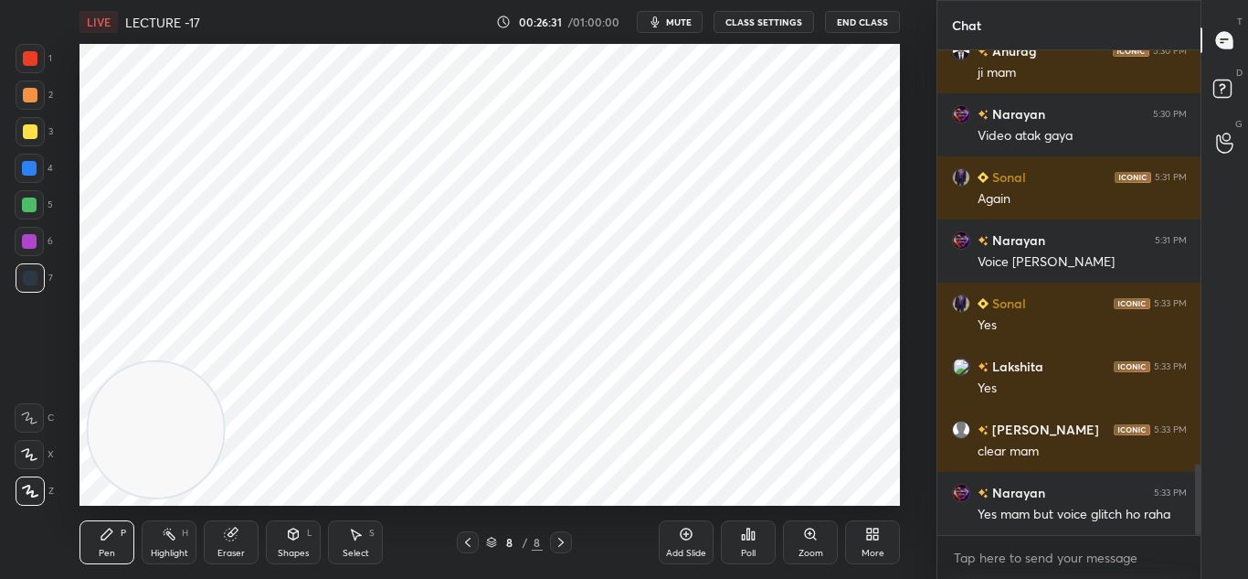
click at [249, 542] on div "Eraser" at bounding box center [231, 542] width 55 height 44
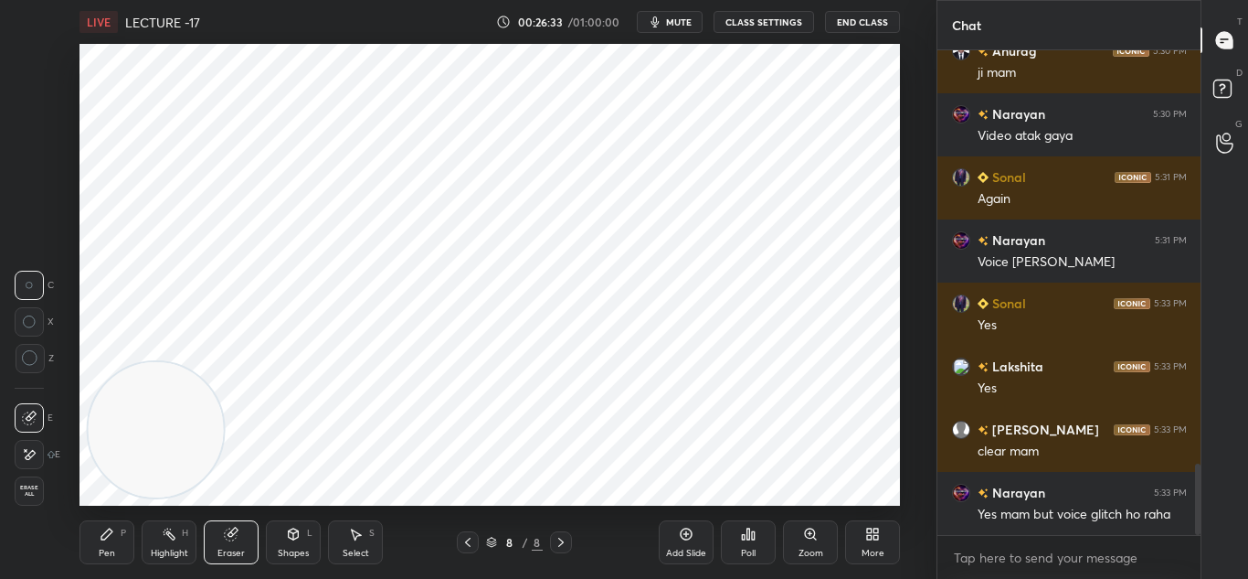
click at [102, 536] on icon at bounding box center [106, 533] width 11 height 11
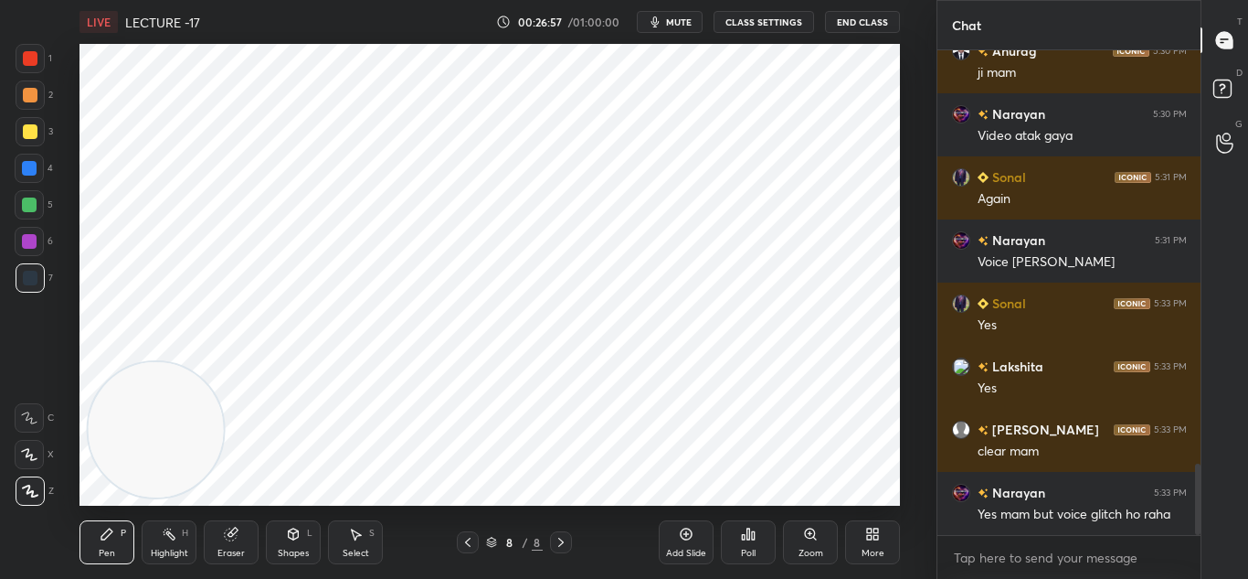
click at [251, 536] on div "Eraser" at bounding box center [231, 542] width 55 height 44
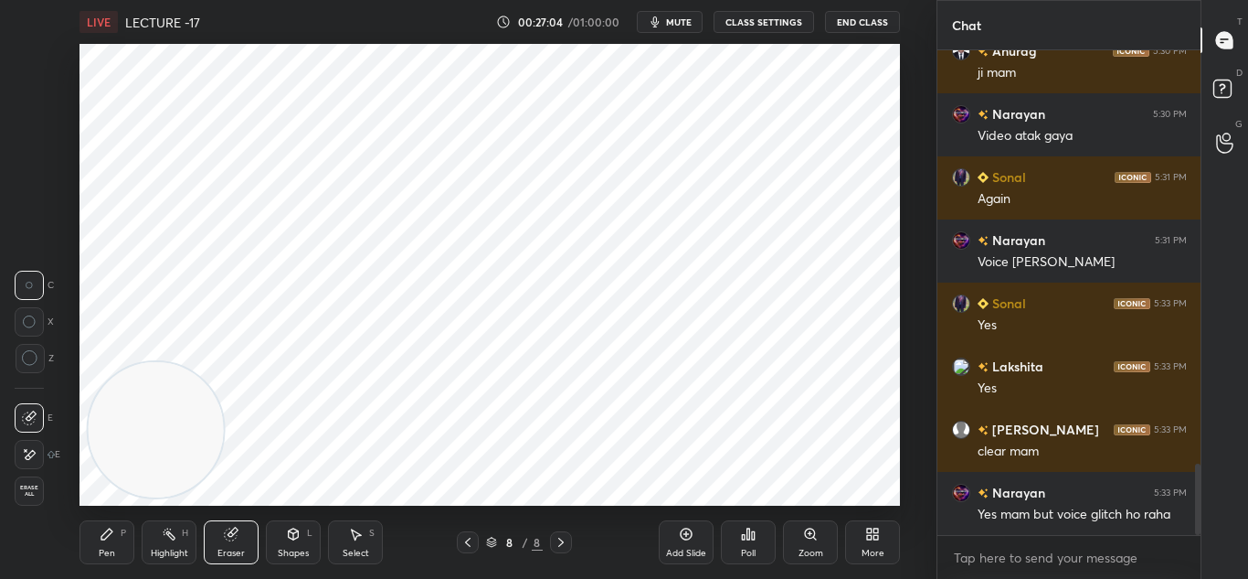
click at [118, 540] on div "Pen P" at bounding box center [107, 542] width 55 height 44
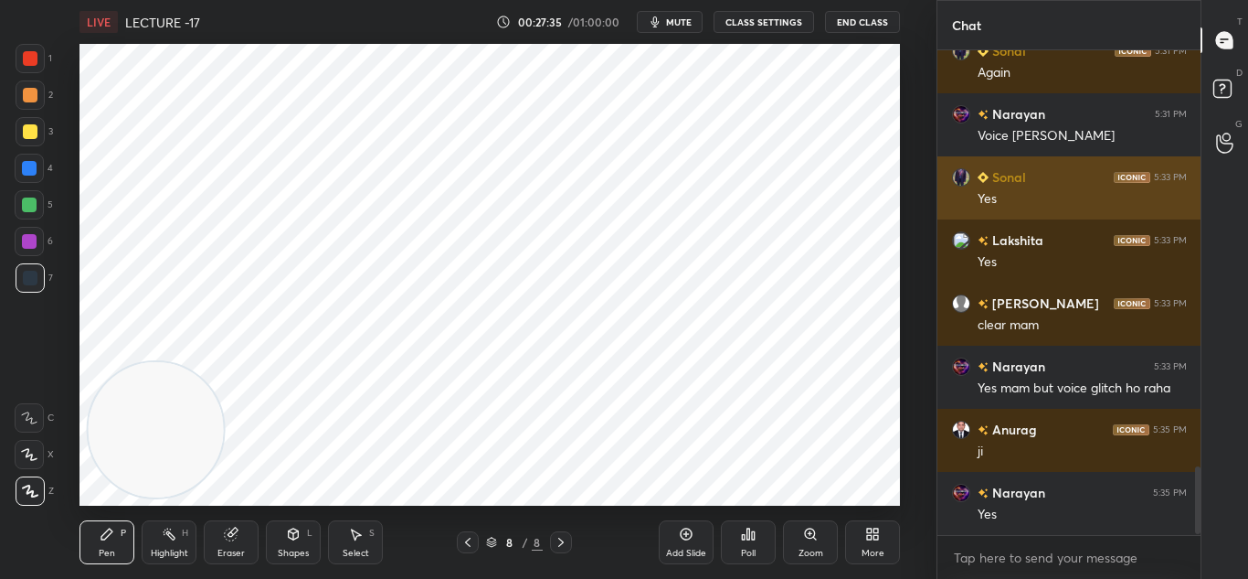
scroll to position [3000, 0]
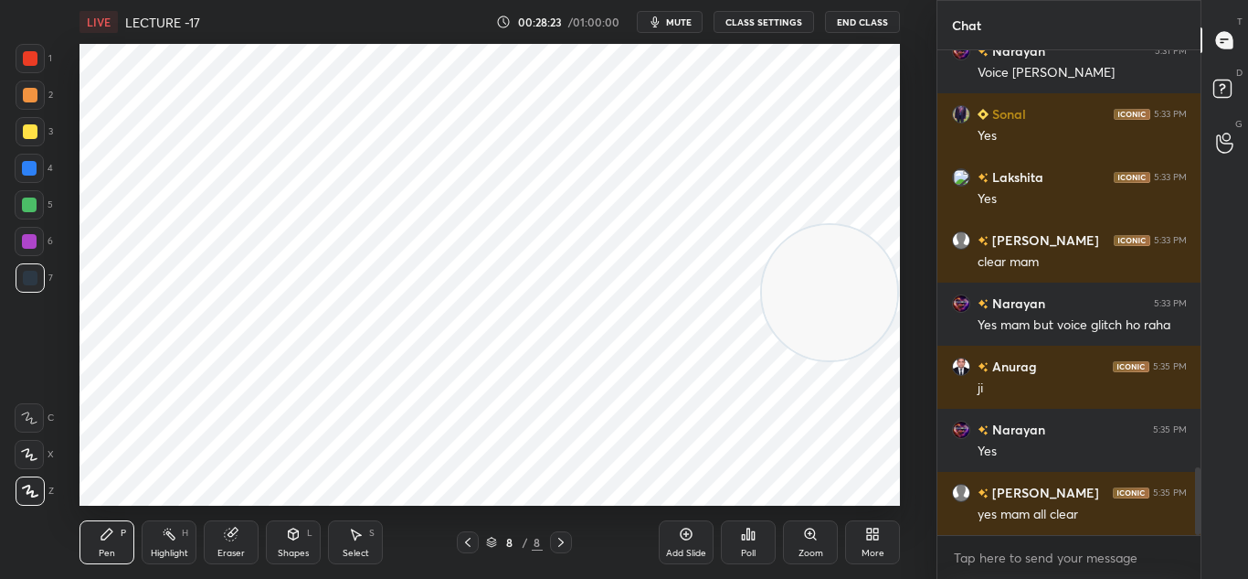
click at [30, 61] on div at bounding box center [30, 58] width 15 height 15
click at [35, 266] on div at bounding box center [30, 277] width 29 height 29
click at [676, 534] on div "Add Slide" at bounding box center [686, 542] width 55 height 44
click at [469, 546] on icon at bounding box center [468, 542] width 15 height 15
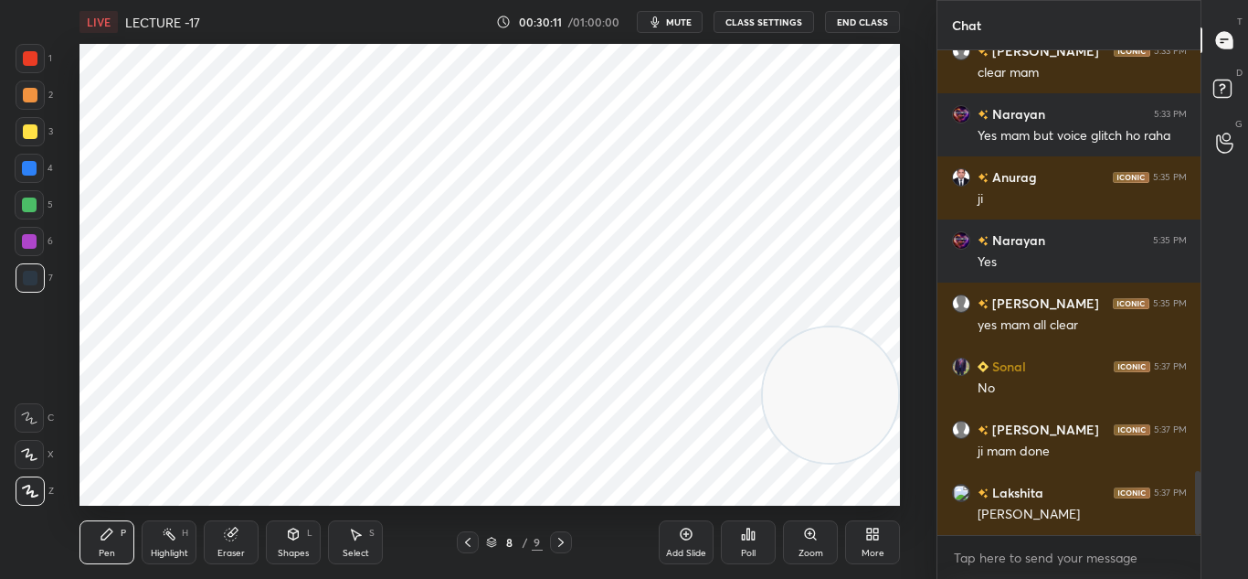
scroll to position [3253, 0]
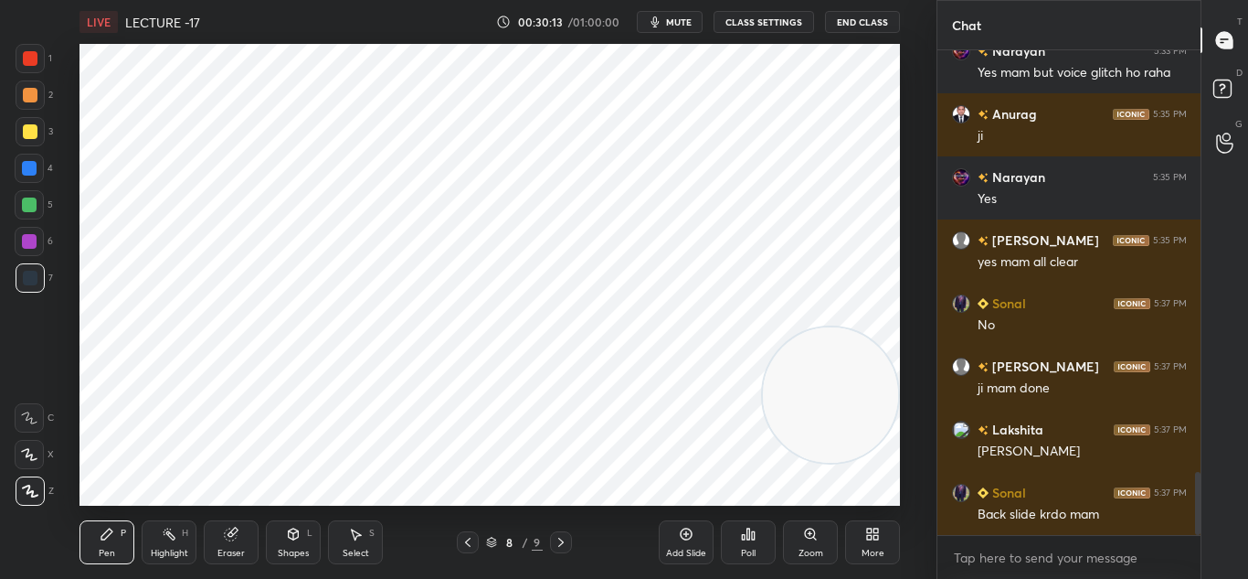
click at [475, 541] on div at bounding box center [468, 542] width 22 height 22
click at [565, 536] on icon at bounding box center [561, 542] width 15 height 15
click at [675, 538] on div "Add Slide" at bounding box center [686, 542] width 55 height 44
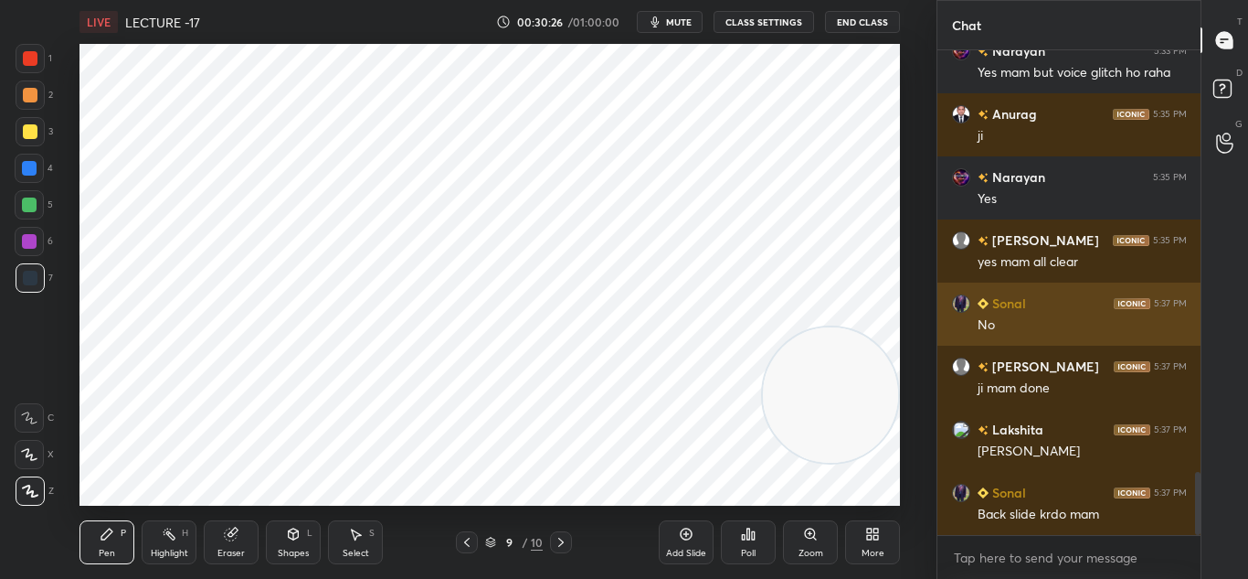
scroll to position [3316, 0]
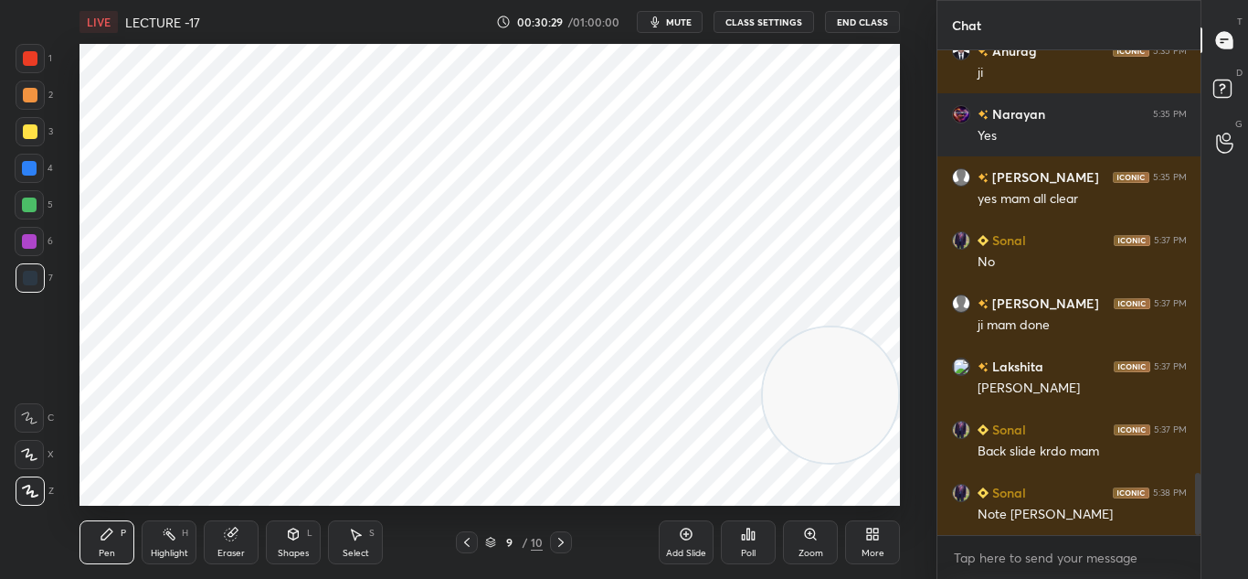
click at [464, 541] on icon at bounding box center [467, 542] width 15 height 15
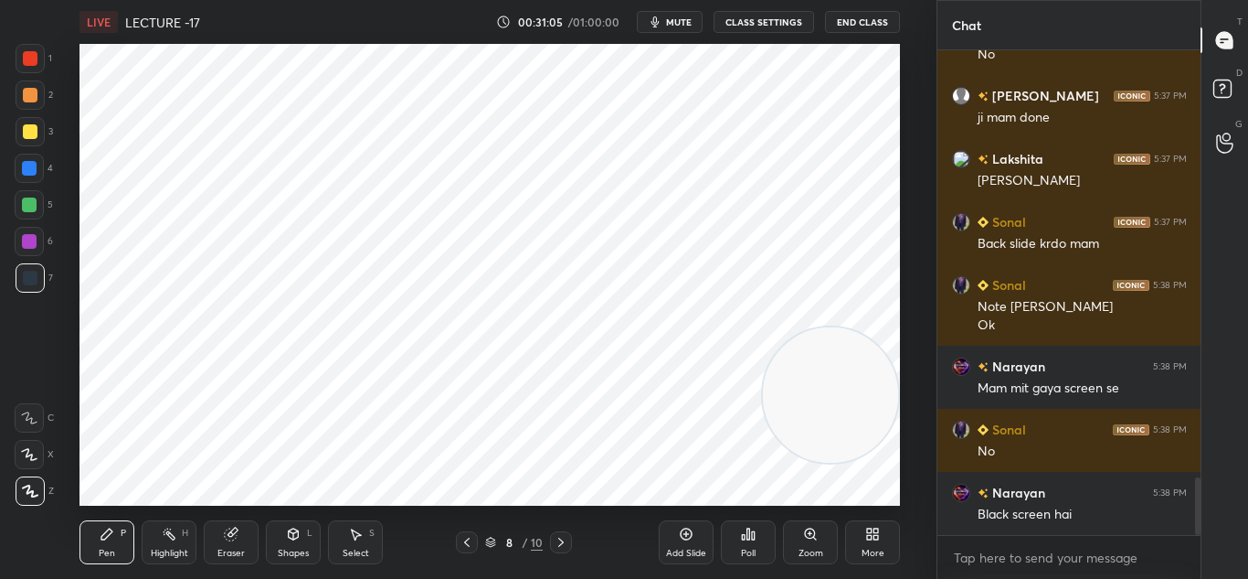
scroll to position [3586, 0]
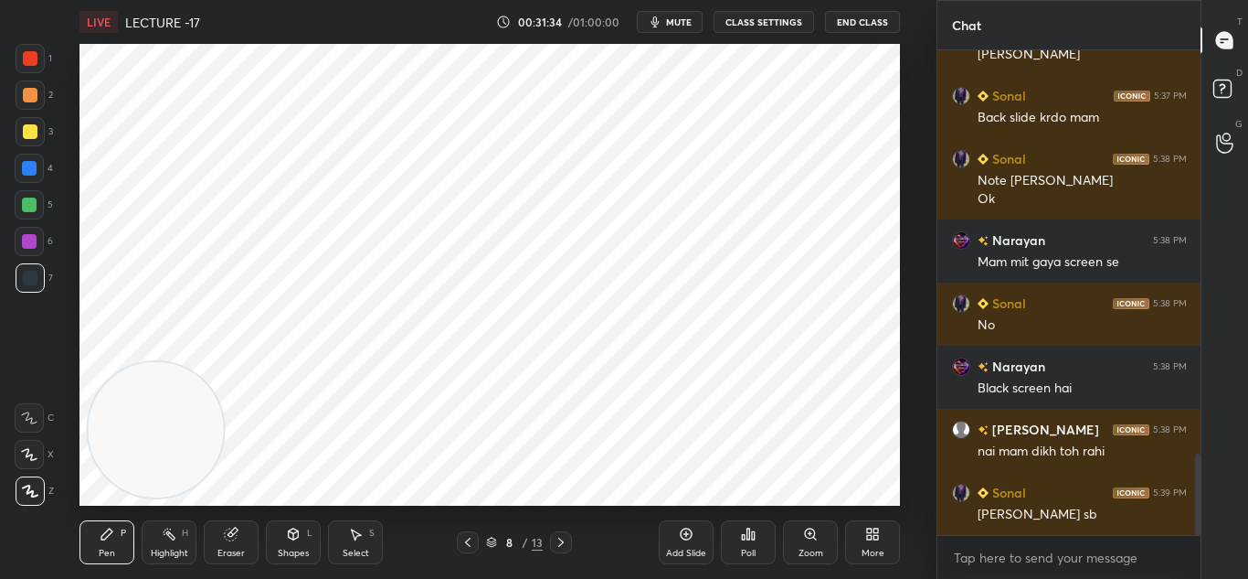
click at [473, 544] on icon at bounding box center [468, 542] width 15 height 15
click at [556, 536] on icon at bounding box center [561, 542] width 15 height 15
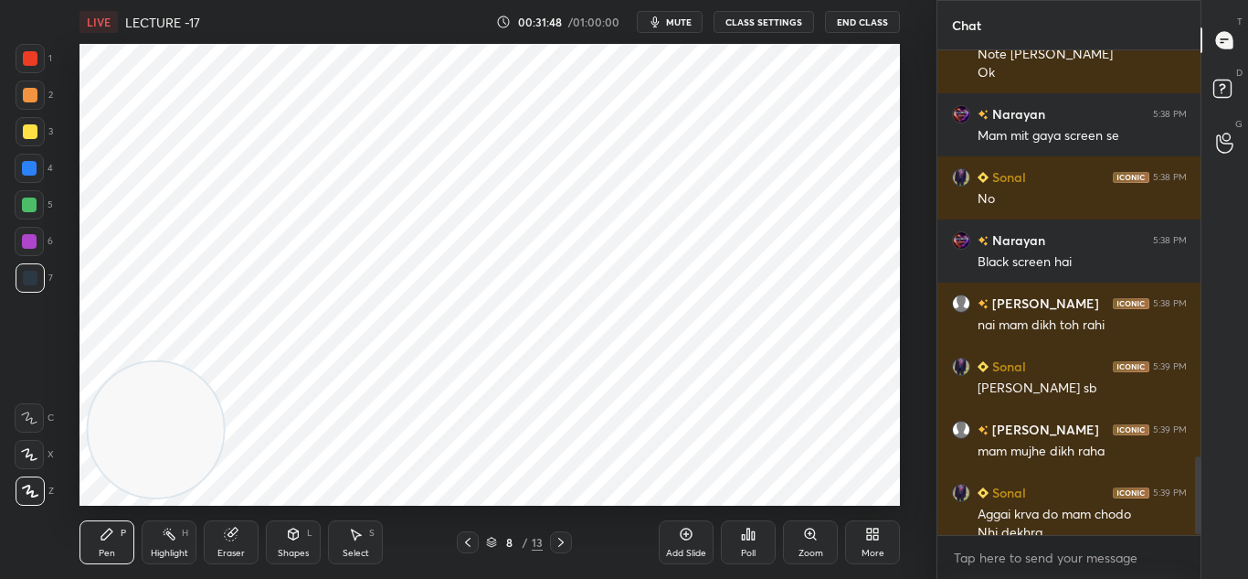
scroll to position [2535, 0]
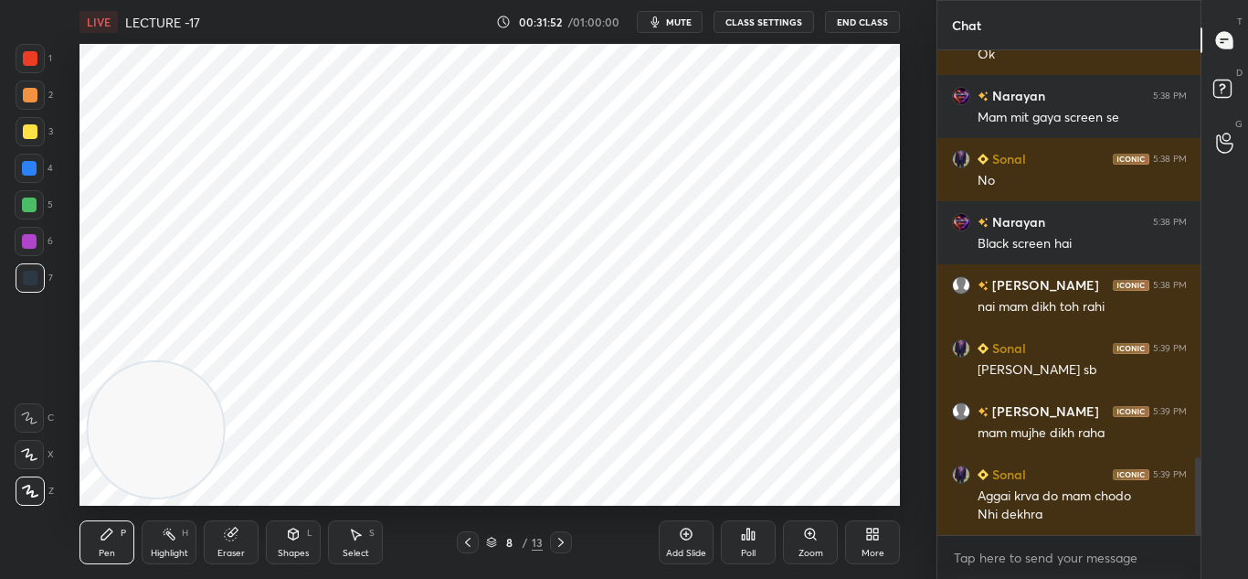
click at [562, 547] on icon at bounding box center [561, 542] width 15 height 15
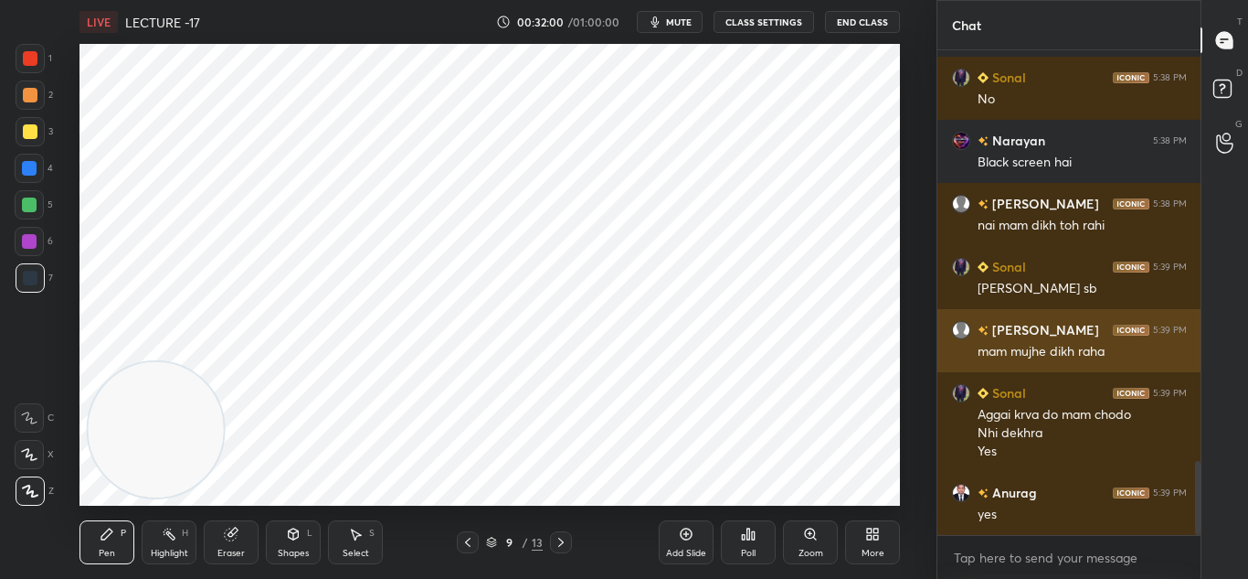
scroll to position [2680, 0]
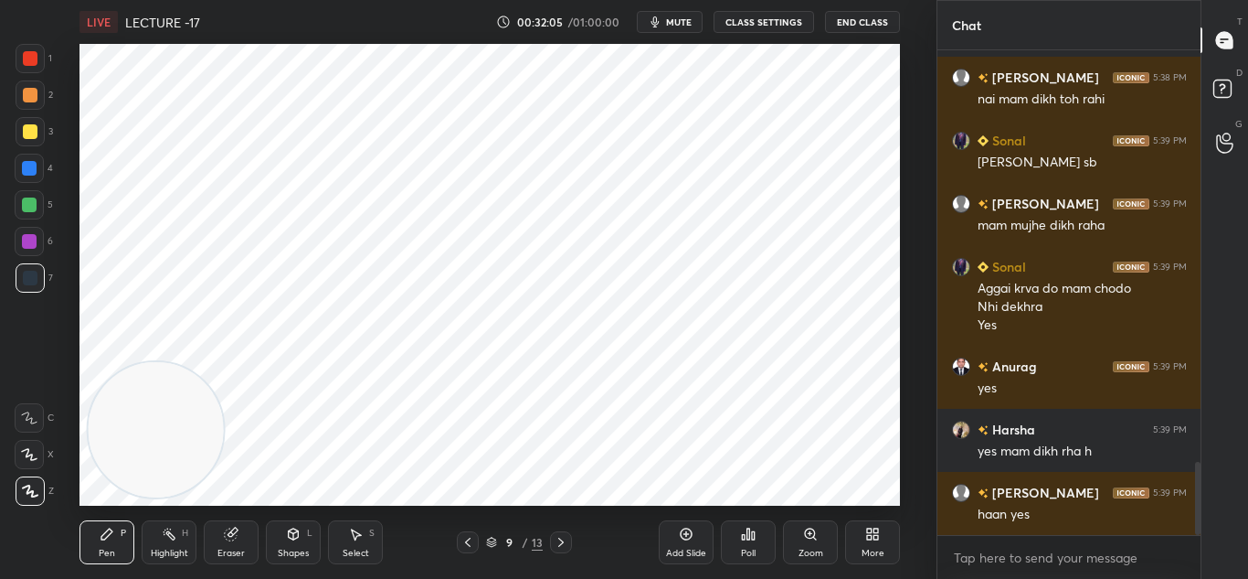
click at [224, 539] on icon at bounding box center [231, 533] width 15 height 15
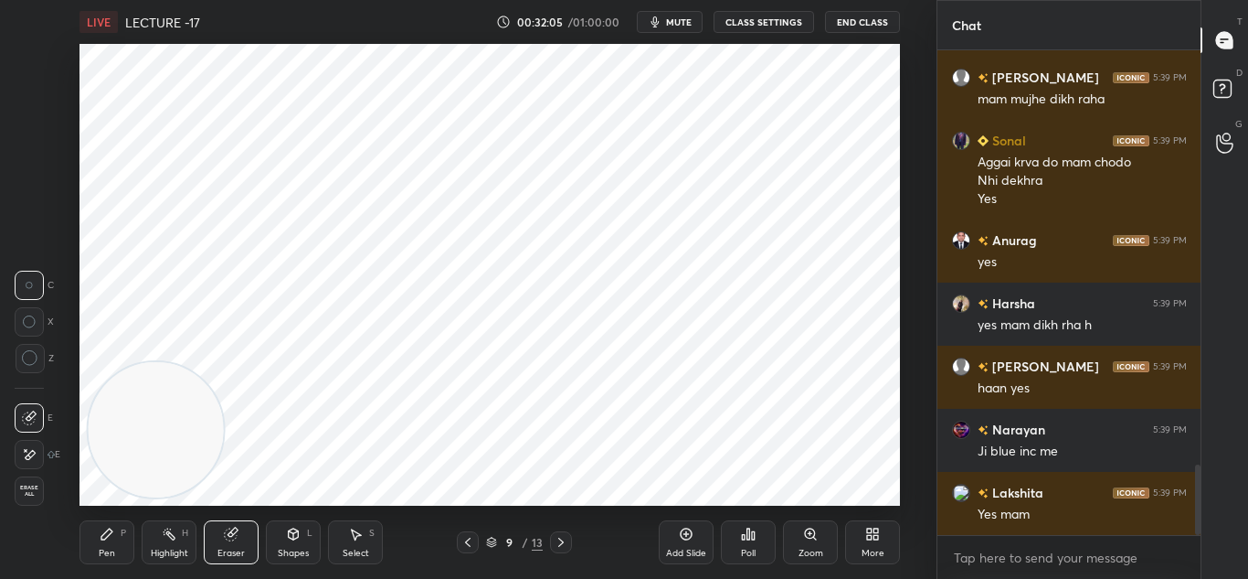
click at [23, 494] on span "Erase all" at bounding box center [29, 490] width 27 height 13
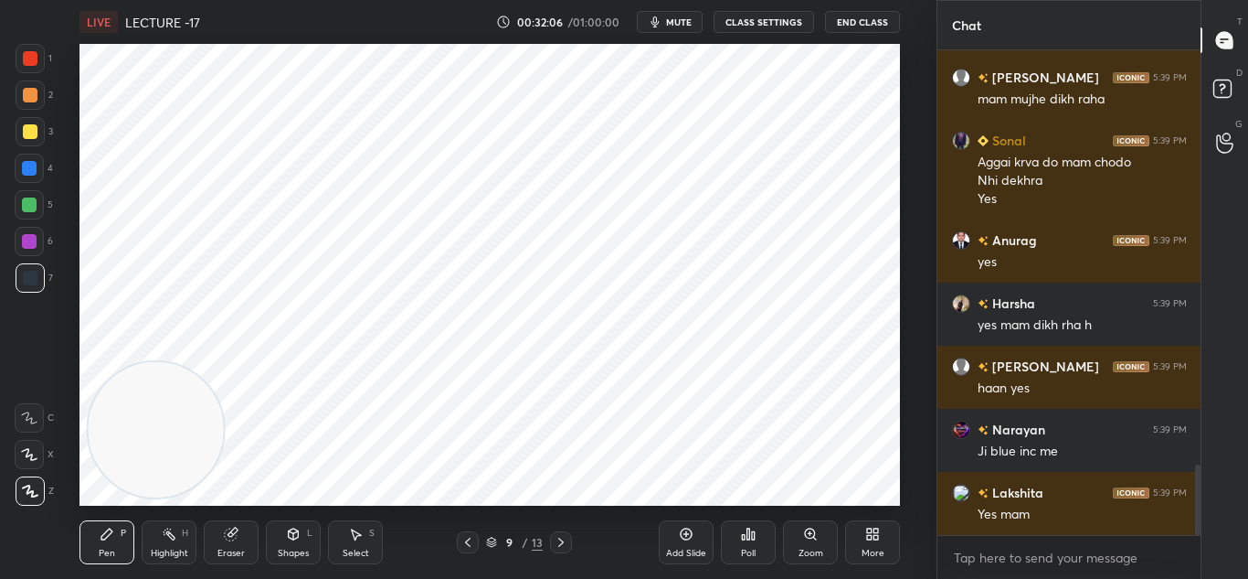
scroll to position [2932, 0]
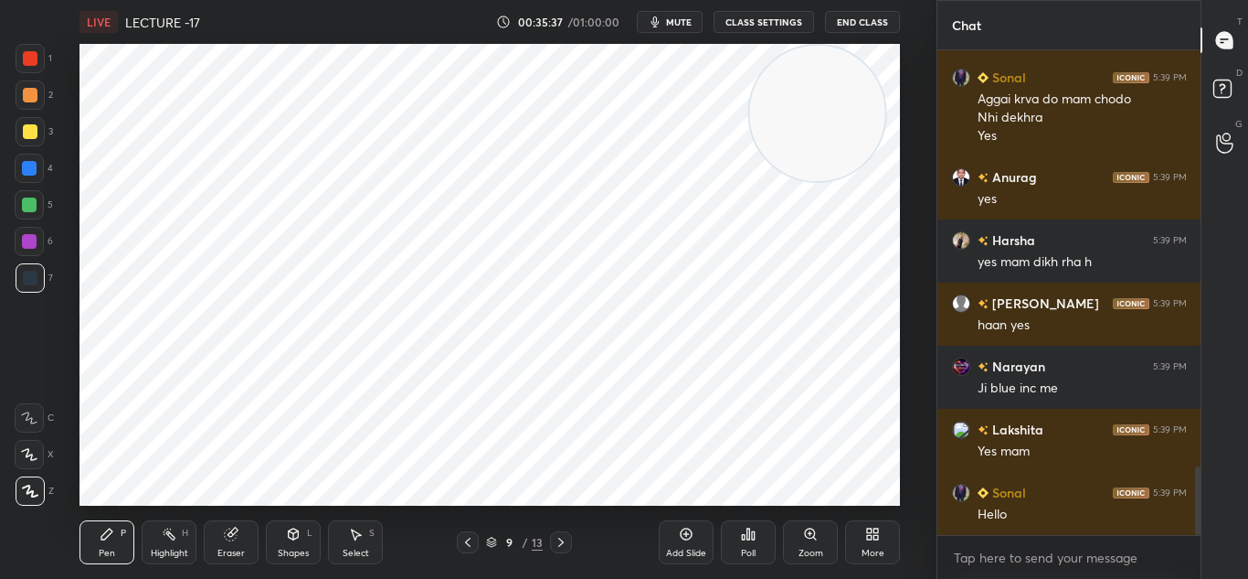
click at [712, 545] on div "Add Slide" at bounding box center [686, 542] width 55 height 44
click at [235, 523] on div "Eraser" at bounding box center [231, 542] width 55 height 44
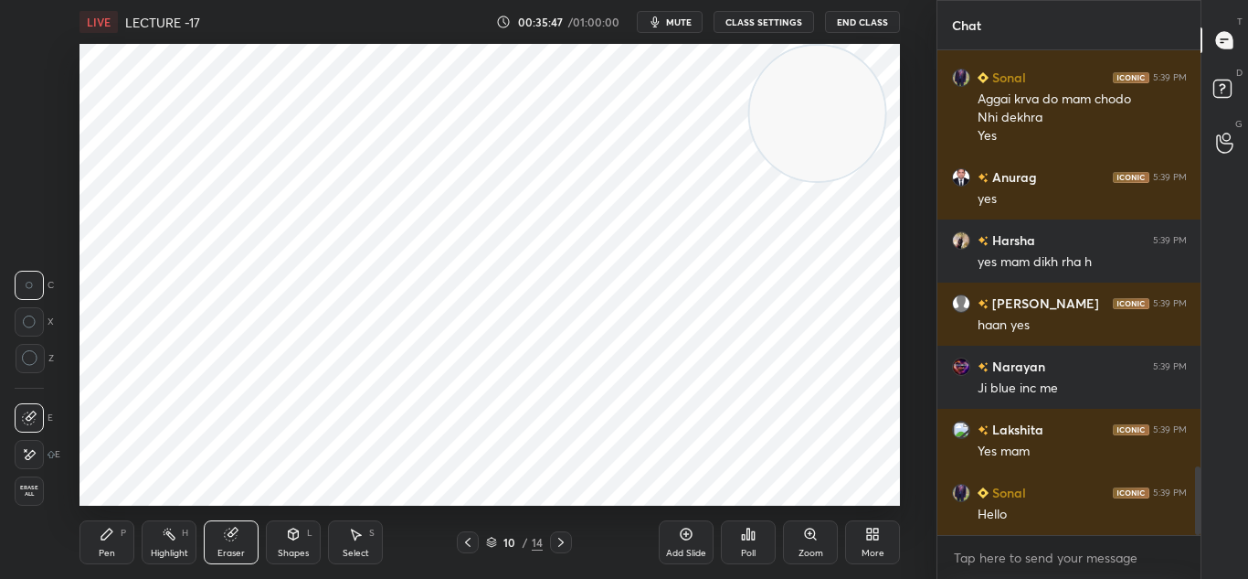
click at [117, 550] on div "Pen P" at bounding box center [107, 542] width 55 height 44
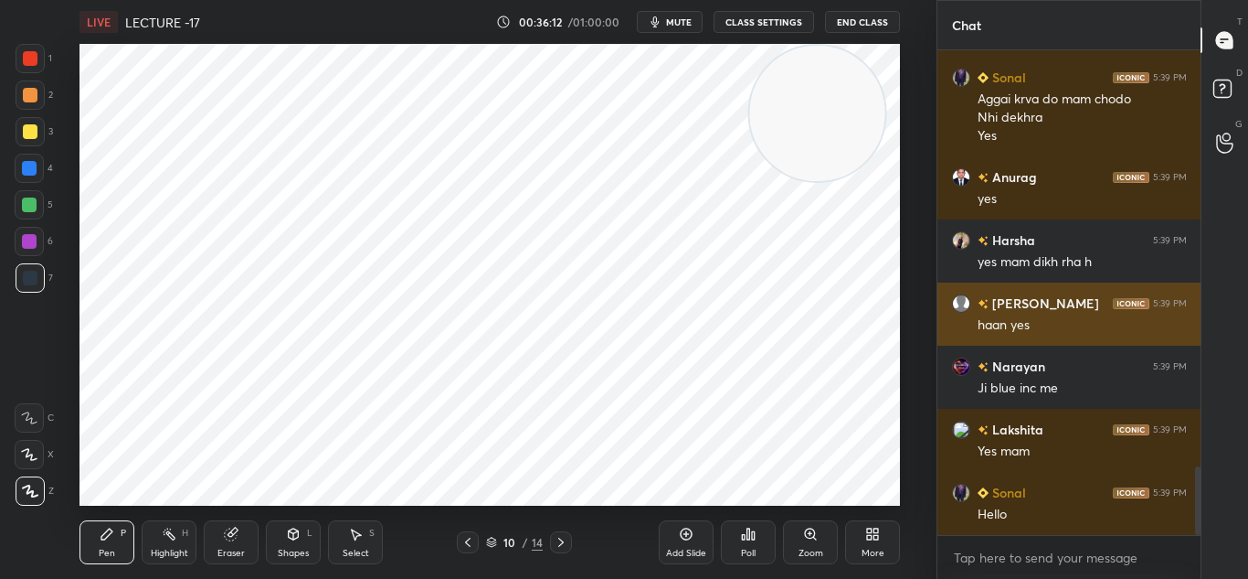
scroll to position [2995, 0]
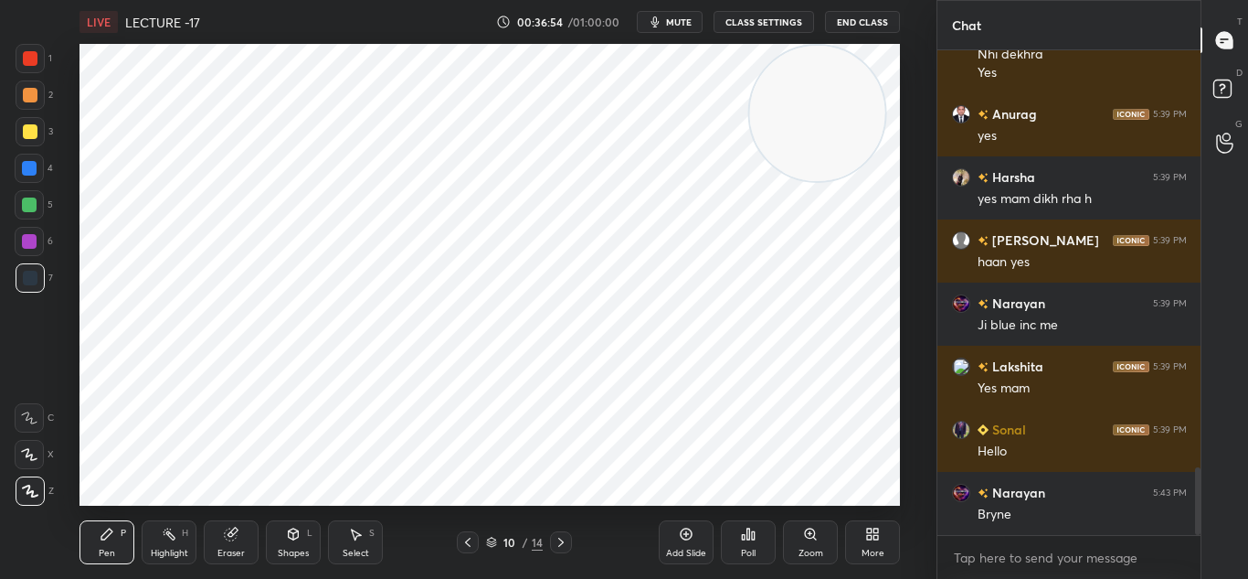
click at [472, 539] on icon at bounding box center [468, 542] width 15 height 15
click at [559, 536] on icon at bounding box center [561, 542] width 15 height 15
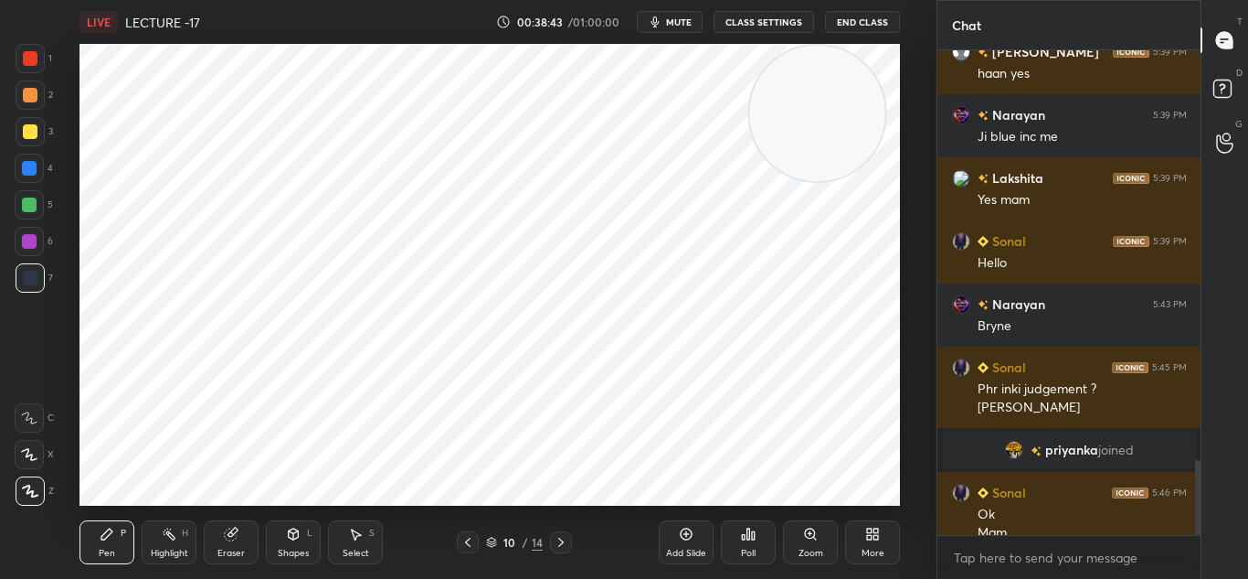
scroll to position [2649, 0]
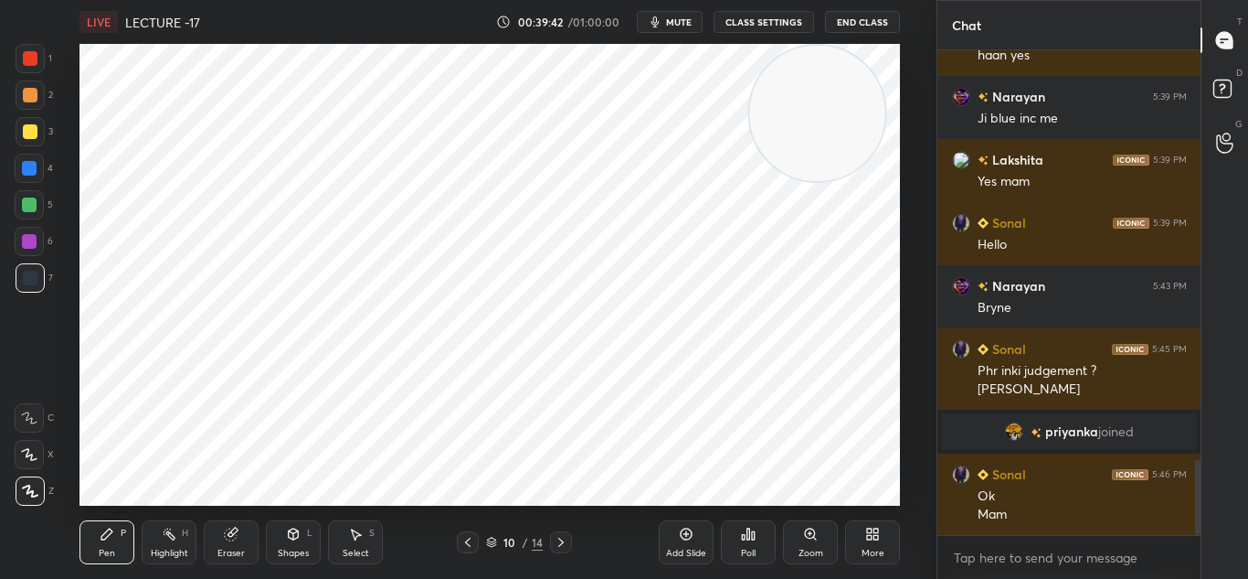
click at [683, 527] on icon at bounding box center [686, 533] width 15 height 15
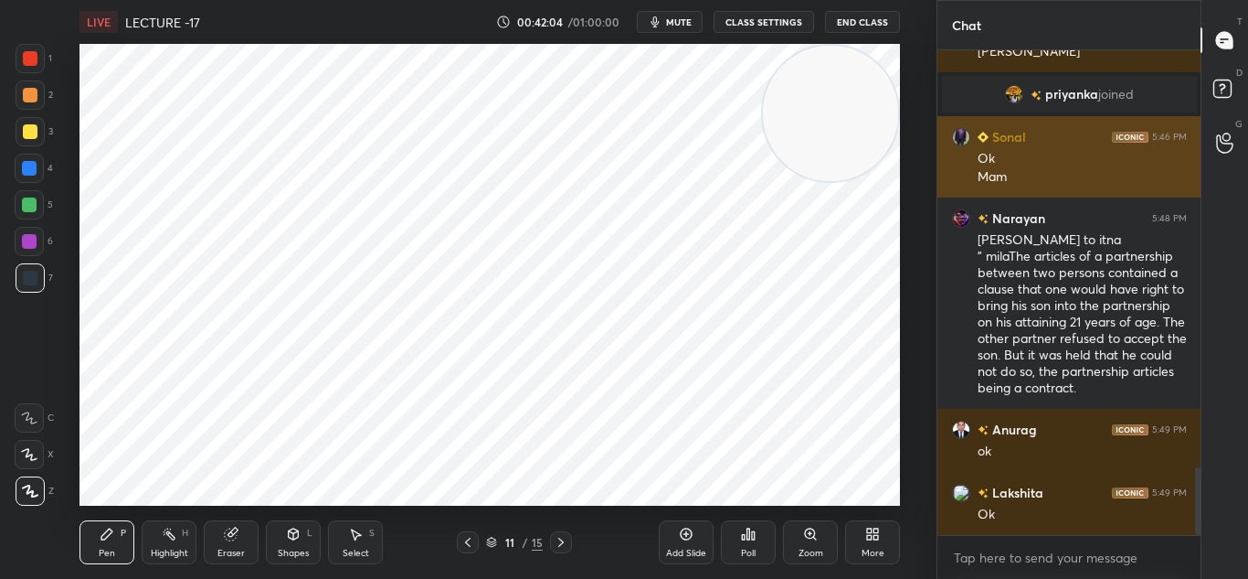
scroll to position [3049, 0]
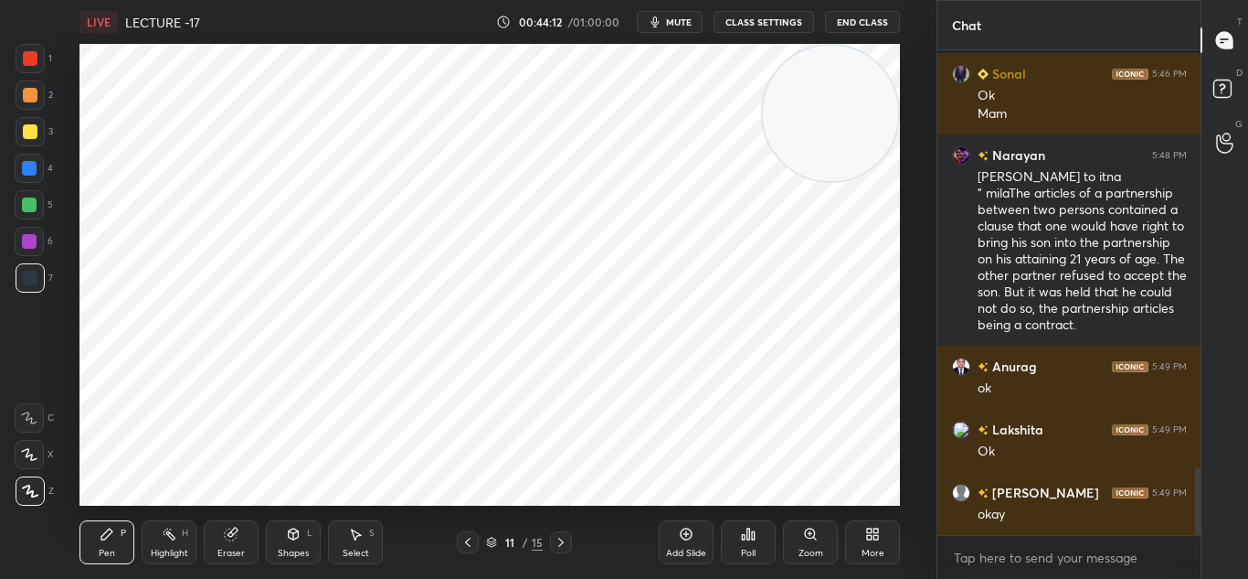
click at [685, 541] on div "Add Slide" at bounding box center [686, 542] width 55 height 44
click at [692, 533] on icon at bounding box center [687, 534] width 12 height 12
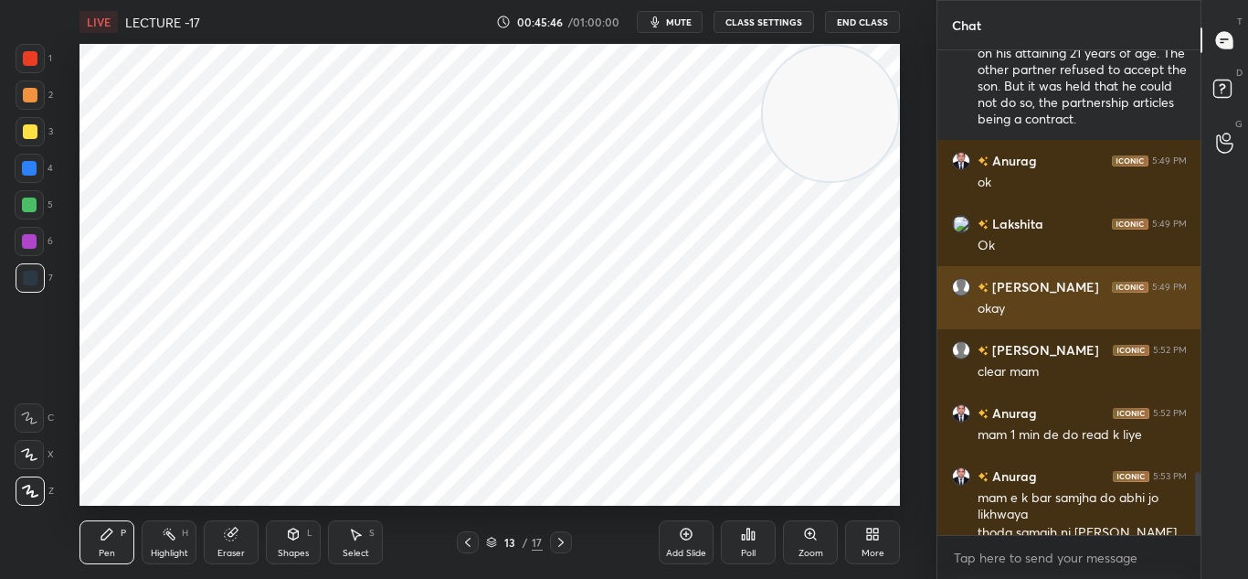
scroll to position [3273, 0]
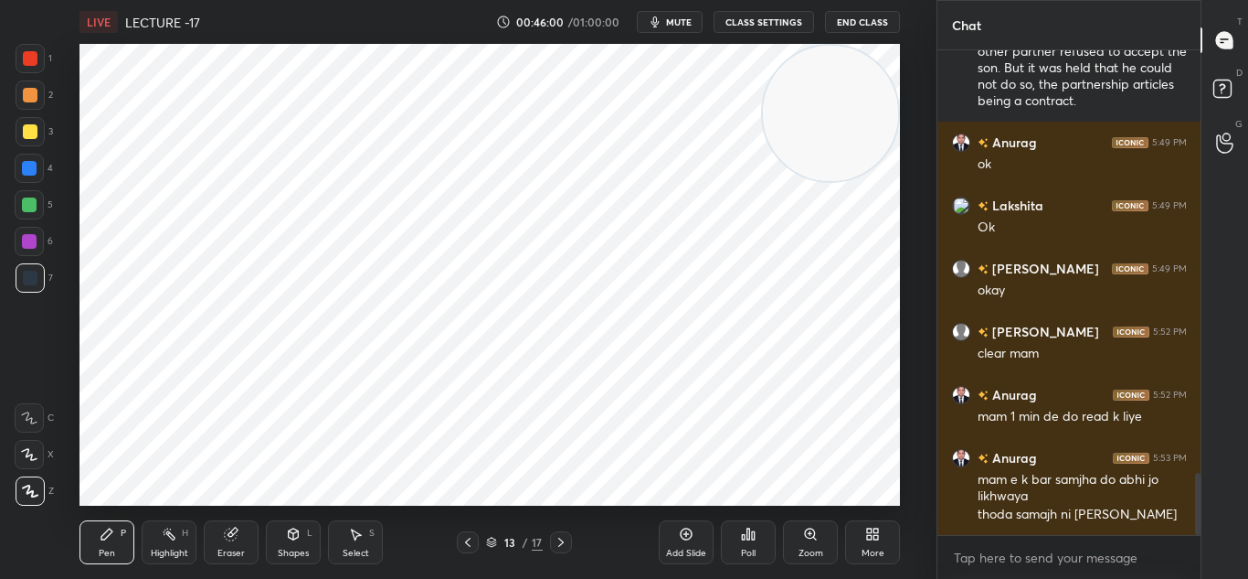
click at [468, 537] on icon at bounding box center [468, 542] width 15 height 15
click at [470, 538] on icon at bounding box center [467, 541] width 5 height 9
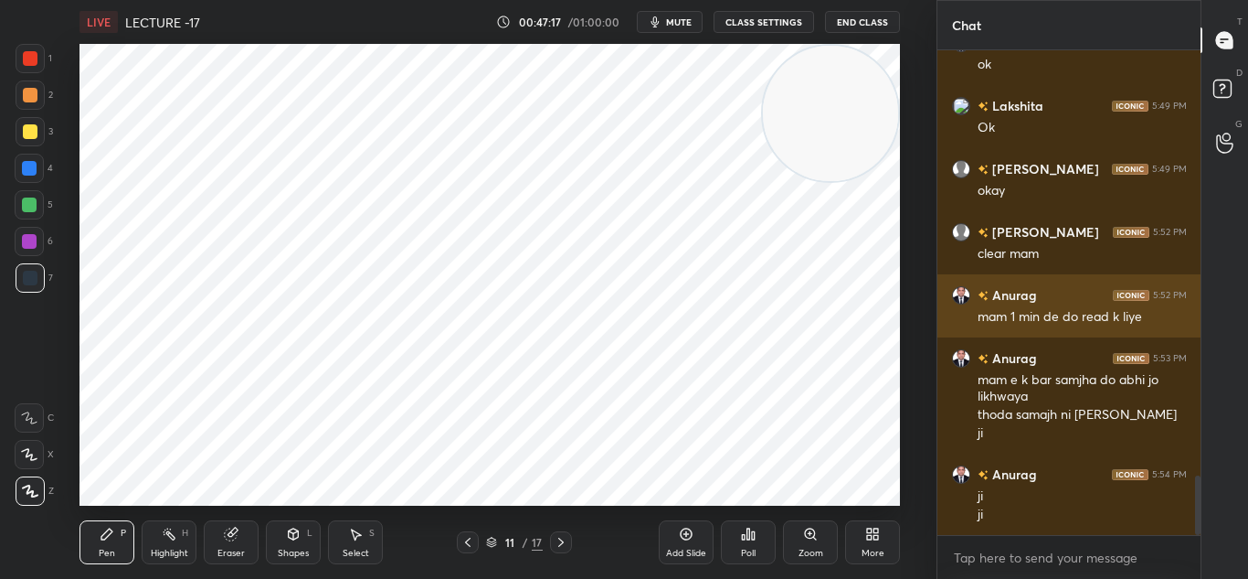
scroll to position [3435, 0]
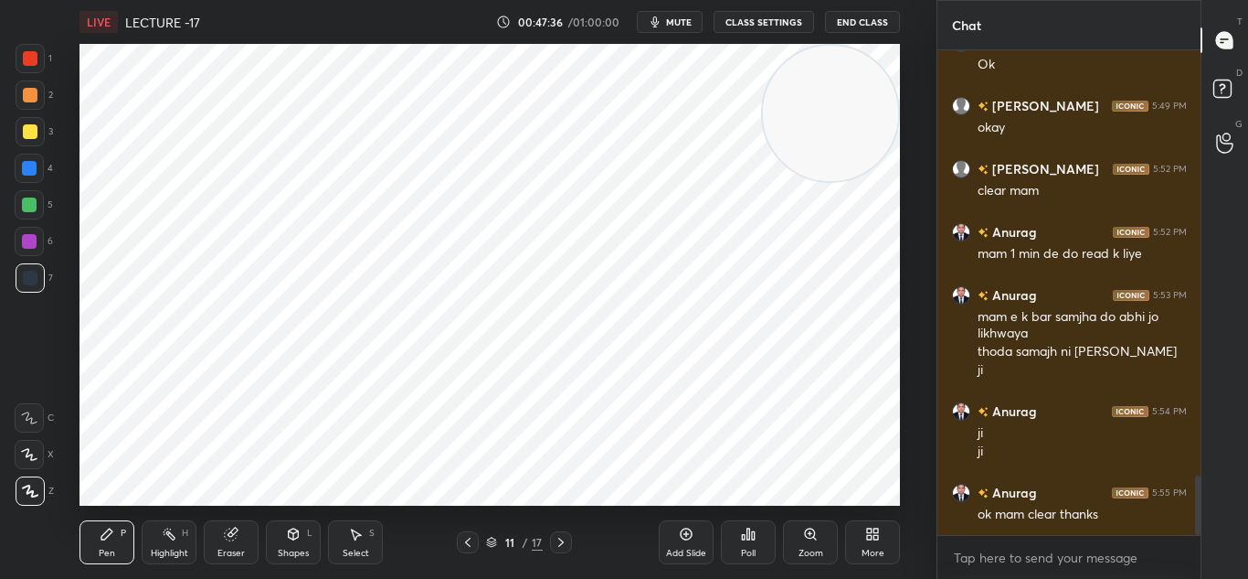
click at [568, 536] on div at bounding box center [561, 542] width 22 height 22
click at [564, 534] on div at bounding box center [561, 542] width 22 height 22
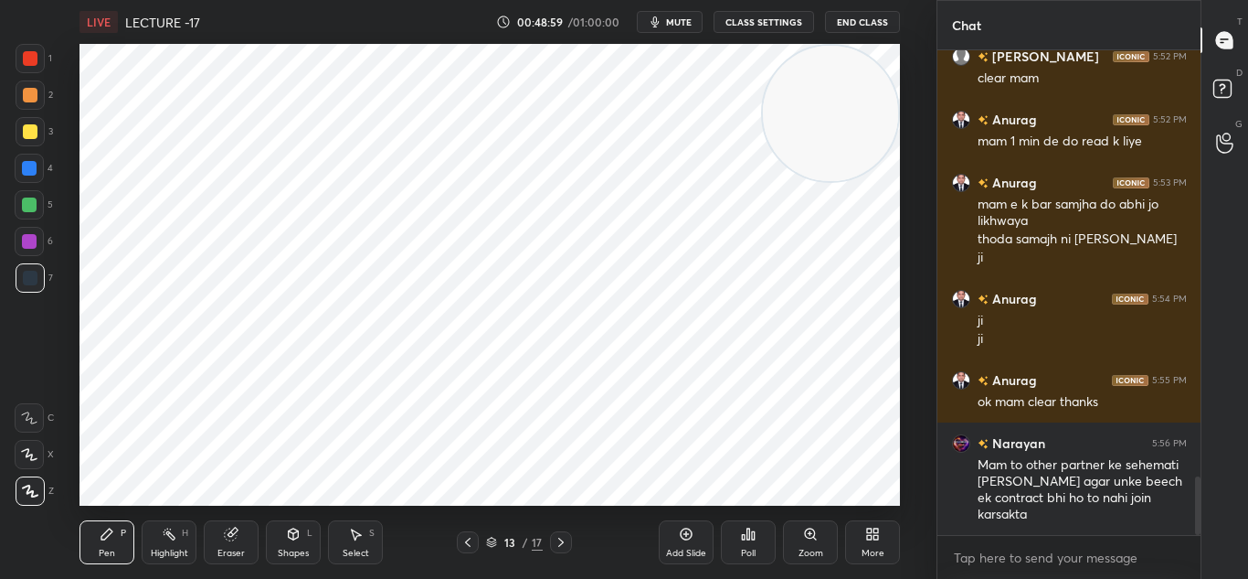
click at [222, 536] on div "Eraser" at bounding box center [231, 542] width 55 height 44
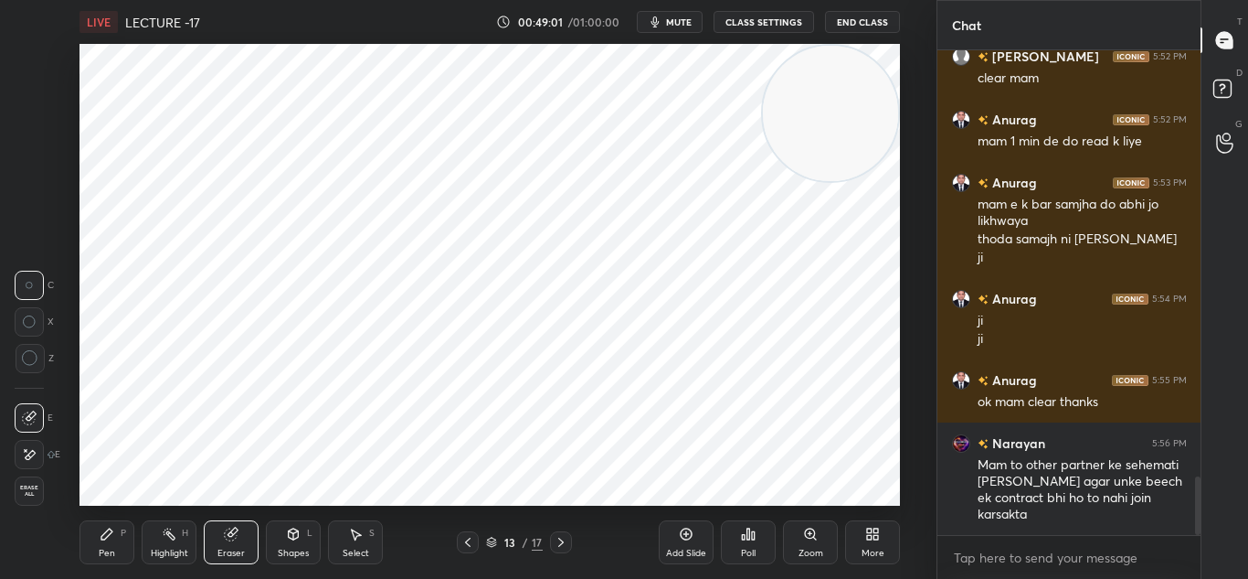
click at [30, 451] on icon at bounding box center [29, 455] width 15 height 16
click at [111, 523] on div "Pen P" at bounding box center [107, 542] width 55 height 44
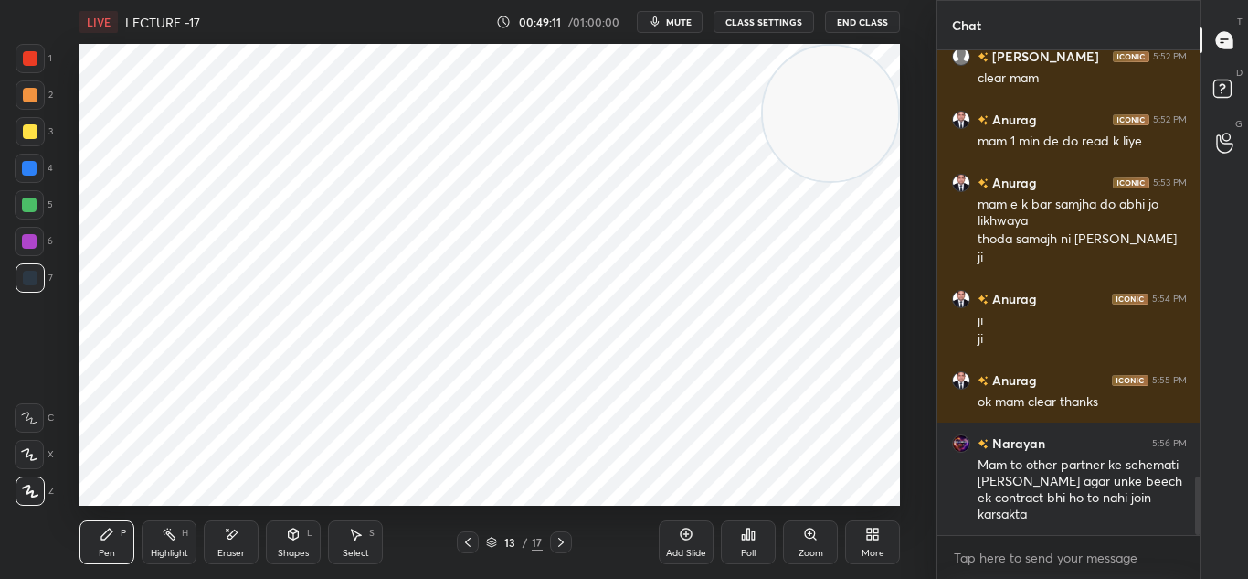
scroll to position [3566, 0]
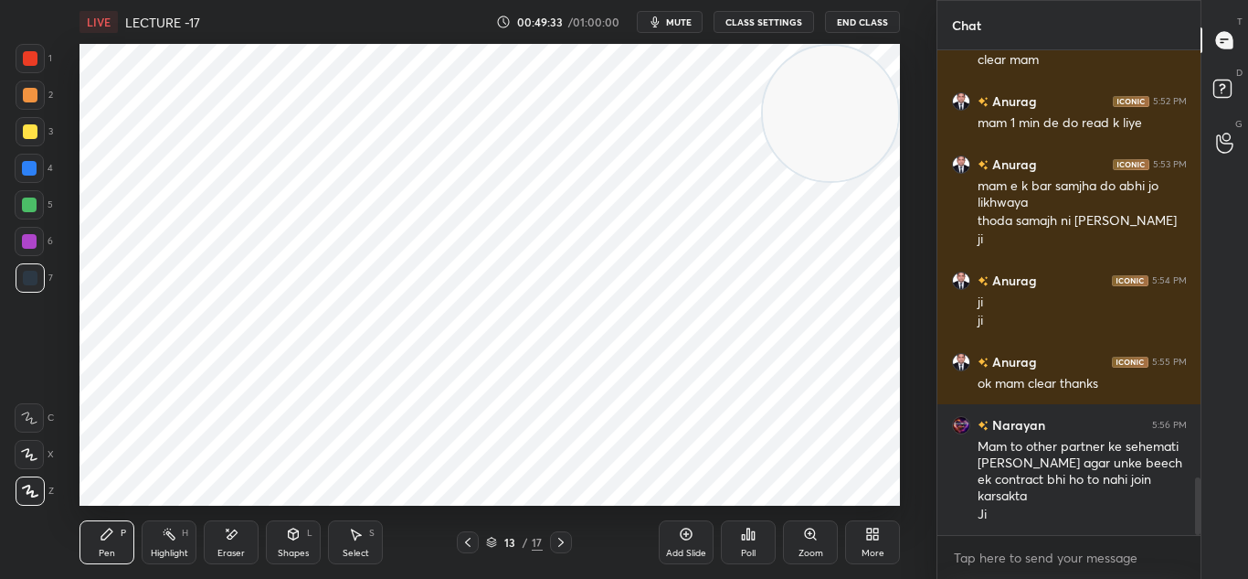
click at [239, 544] on div "Eraser" at bounding box center [231, 542] width 55 height 44
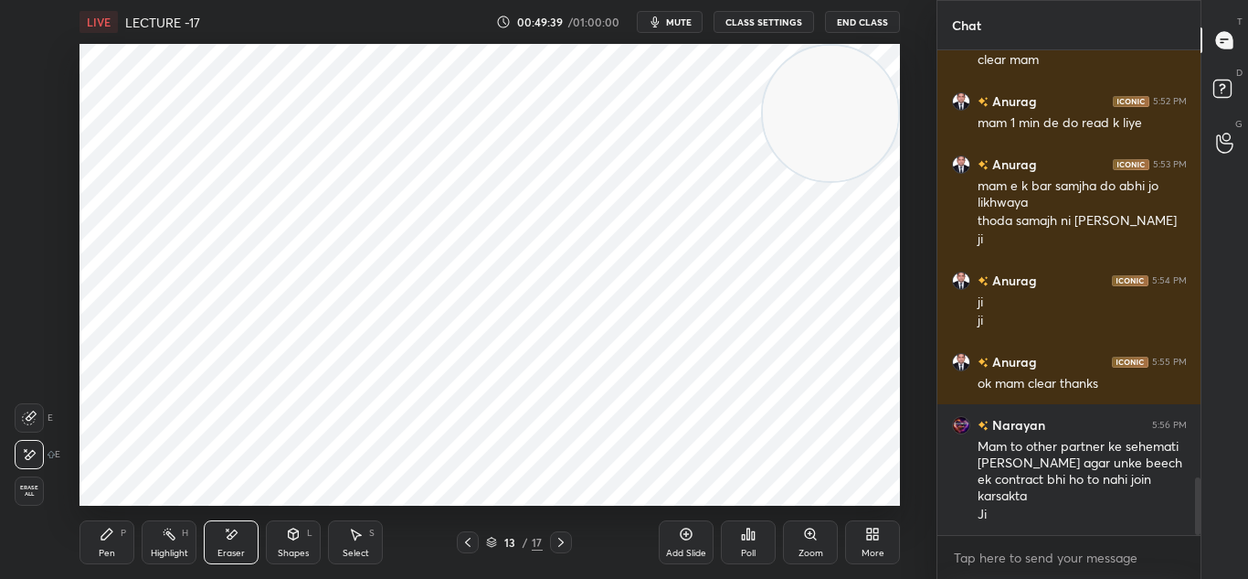
click at [110, 534] on icon at bounding box center [106, 533] width 11 height 11
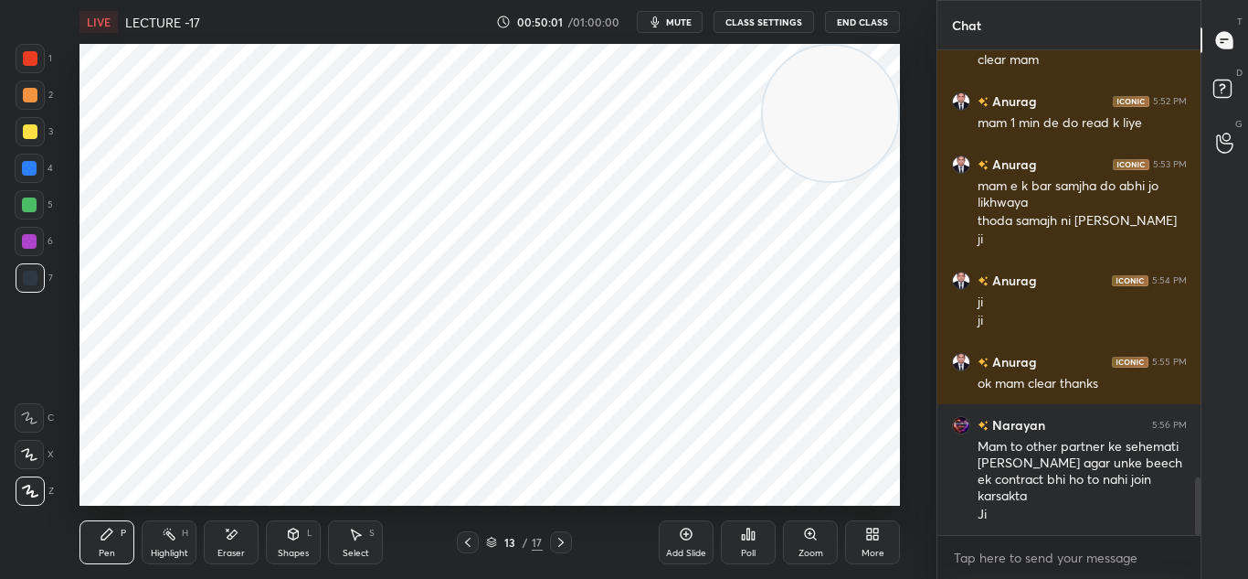
click at [224, 541] on icon at bounding box center [231, 534] width 15 height 16
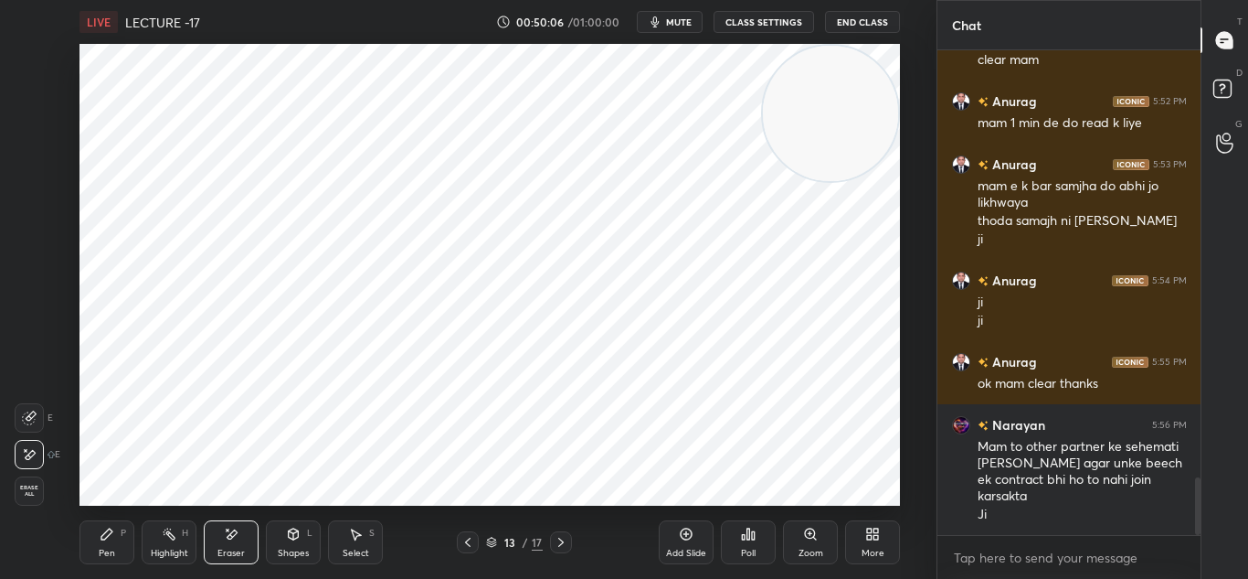
click at [119, 531] on div "Pen P" at bounding box center [107, 542] width 55 height 44
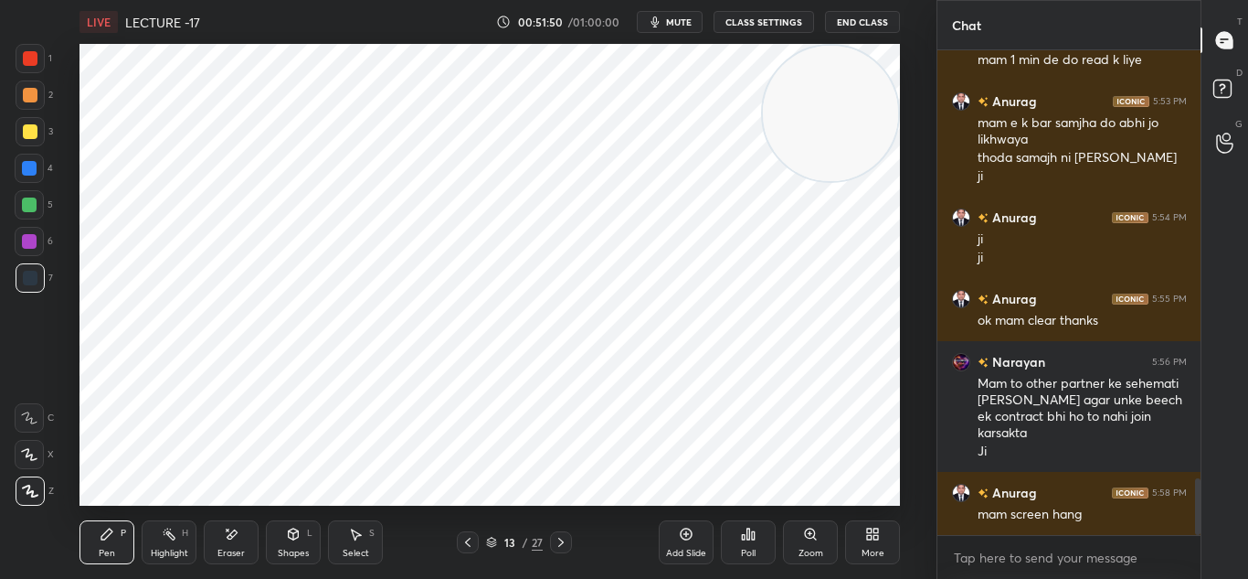
scroll to position [3692, 0]
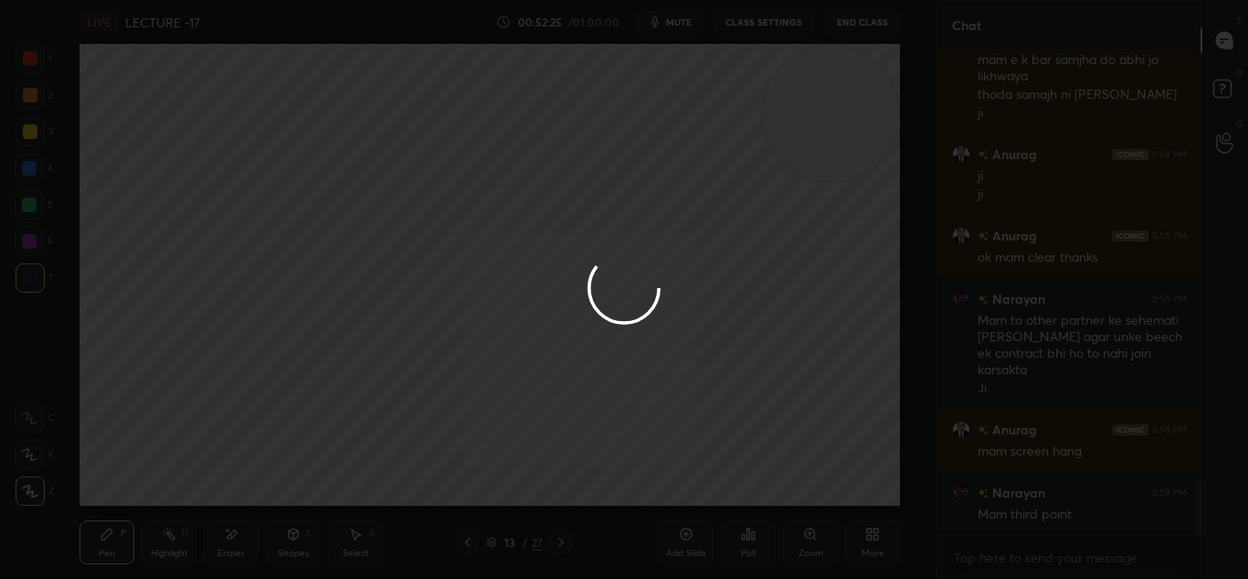
click at [740, 236] on div at bounding box center [624, 289] width 1248 height 579
click at [748, 231] on div at bounding box center [624, 289] width 1248 height 579
click at [895, 290] on div at bounding box center [624, 289] width 1248 height 579
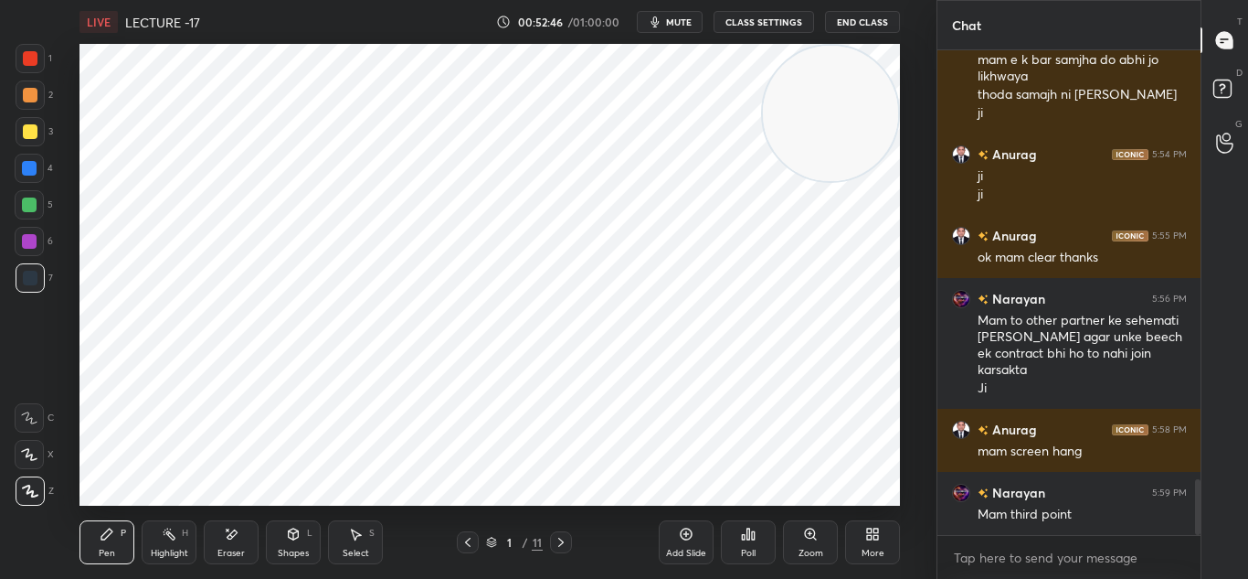
click at [563, 537] on icon at bounding box center [561, 542] width 15 height 15
click at [563, 536] on icon at bounding box center [561, 542] width 15 height 15
click at [563, 537] on icon at bounding box center [561, 542] width 15 height 15
click at [564, 536] on icon at bounding box center [561, 542] width 15 height 15
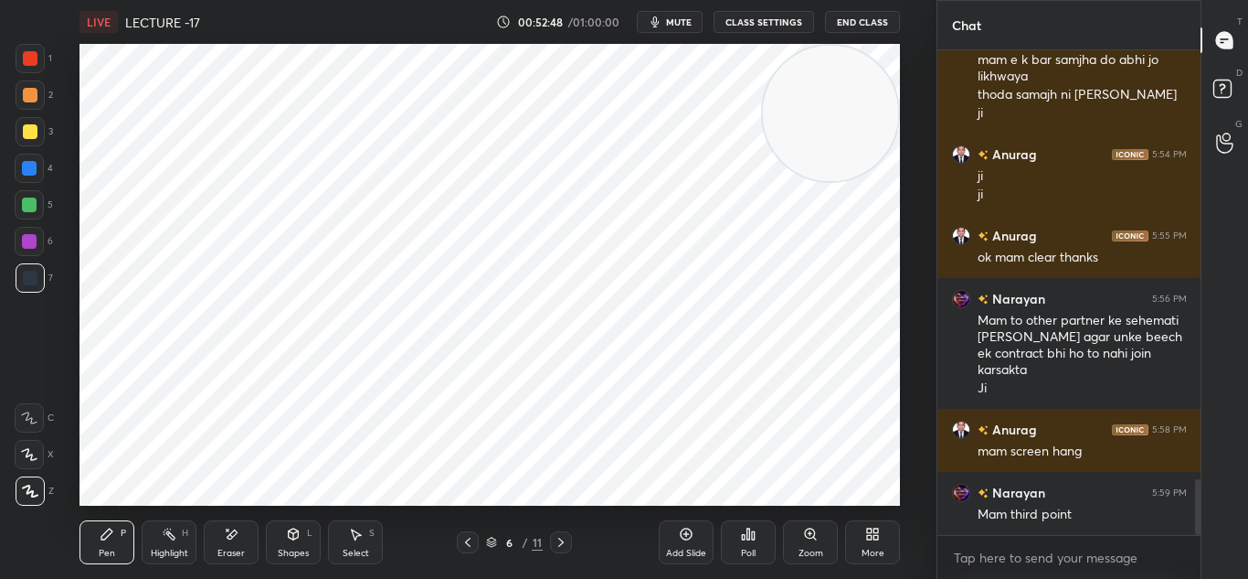
click at [563, 536] on icon at bounding box center [561, 542] width 15 height 15
click at [560, 535] on icon at bounding box center [561, 542] width 15 height 15
click at [558, 534] on div at bounding box center [561, 542] width 22 height 22
click at [557, 537] on icon at bounding box center [561, 542] width 15 height 15
click at [558, 537] on icon at bounding box center [561, 542] width 15 height 15
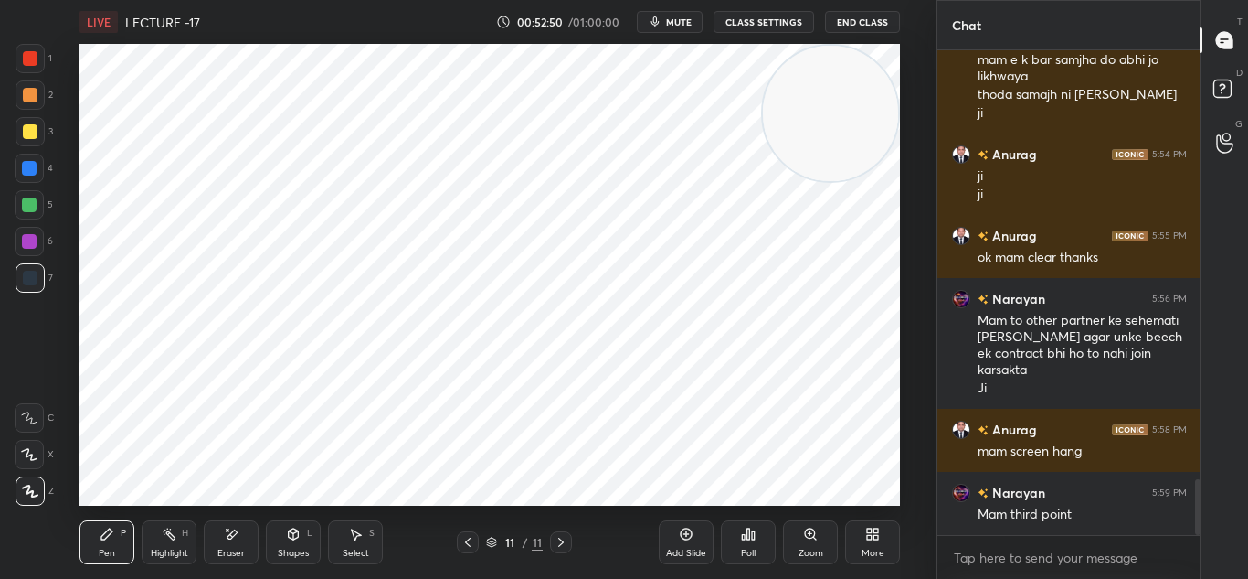
click at [559, 538] on icon at bounding box center [560, 541] width 5 height 9
click at [466, 542] on icon at bounding box center [467, 541] width 5 height 9
click at [470, 542] on icon at bounding box center [468, 542] width 15 height 15
click at [473, 542] on icon at bounding box center [468, 542] width 15 height 15
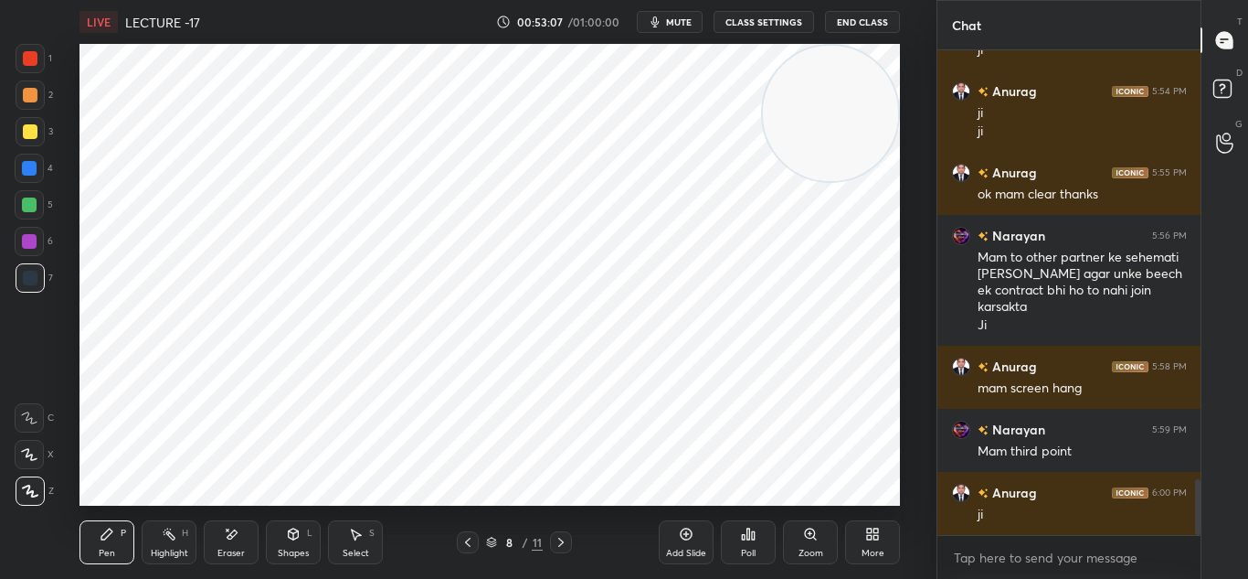
click at [230, 530] on icon at bounding box center [231, 534] width 15 height 16
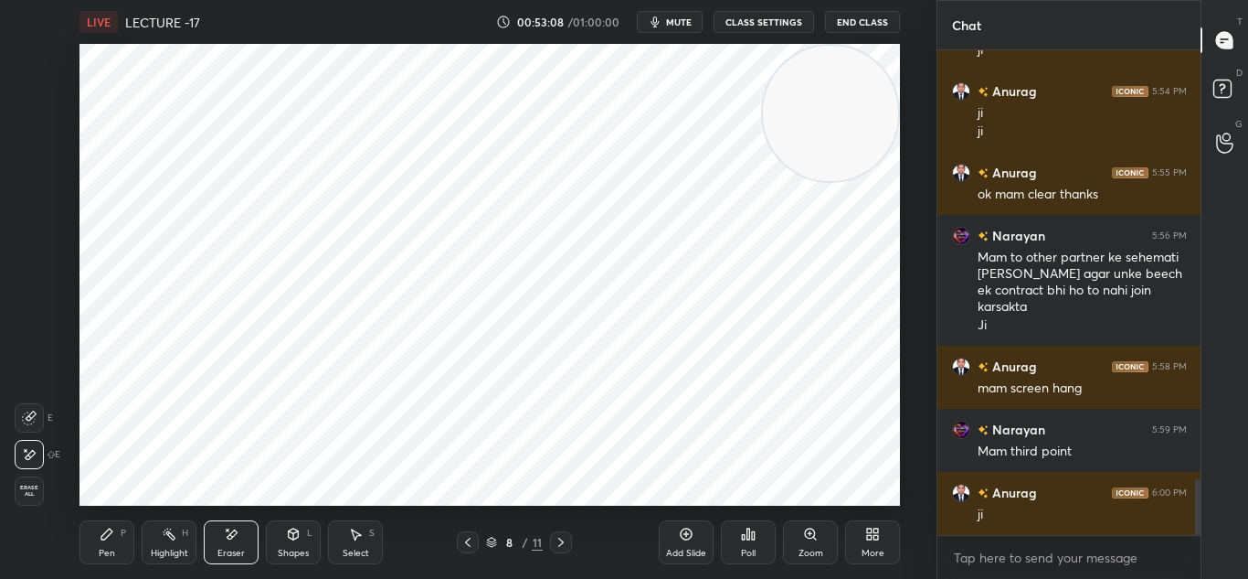
scroll to position [3774, 0]
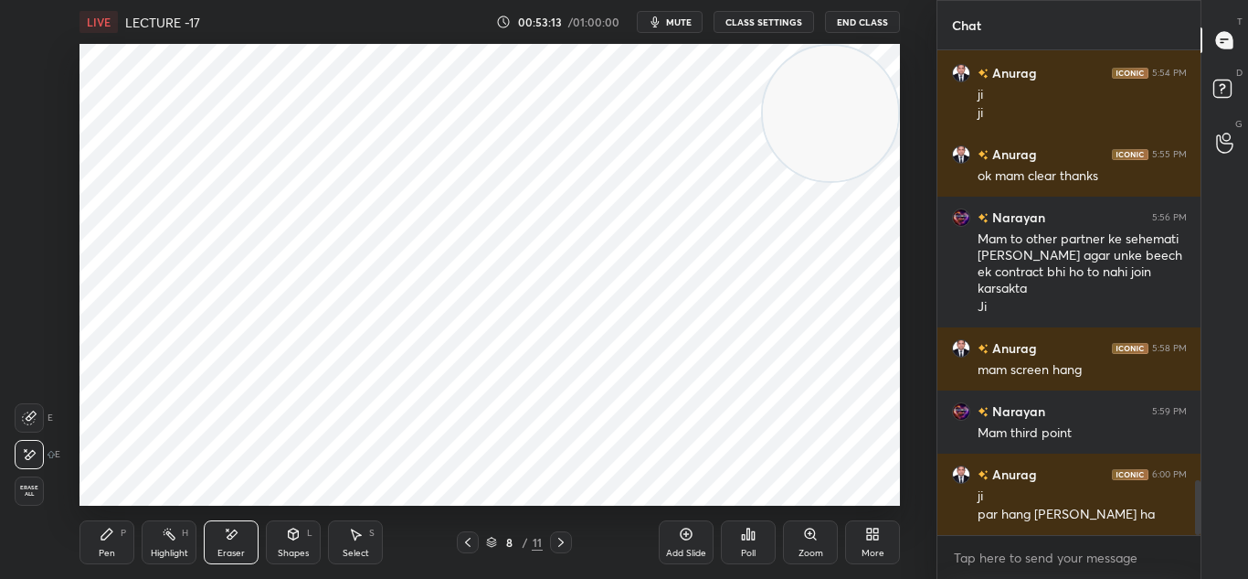
click at [115, 546] on div "Pen P" at bounding box center [107, 542] width 55 height 44
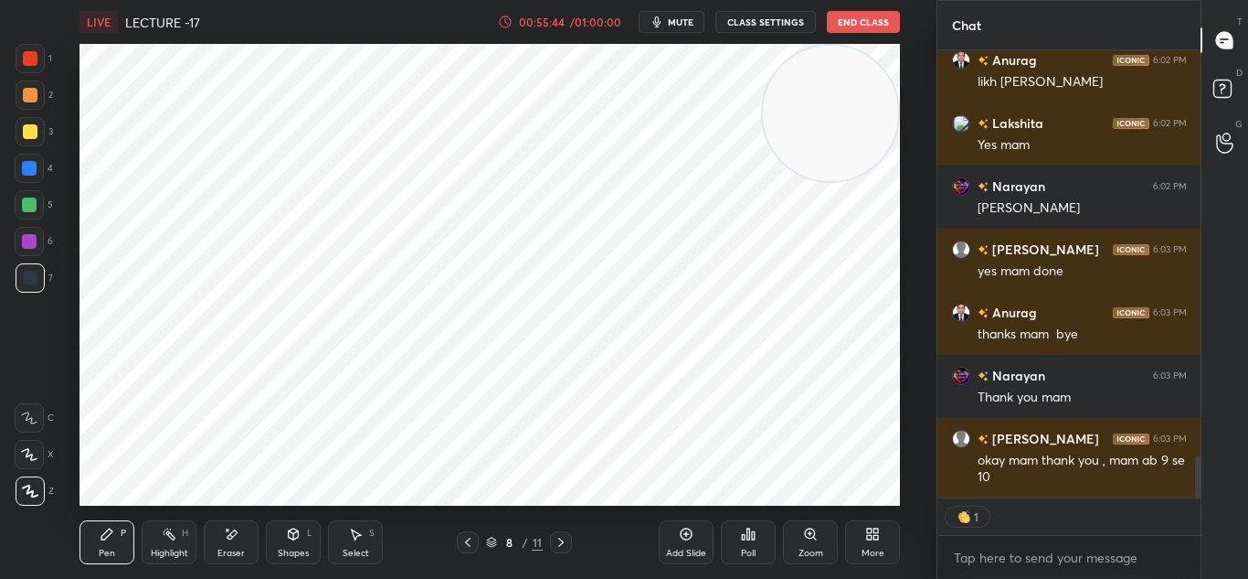
scroll to position [4428, 0]
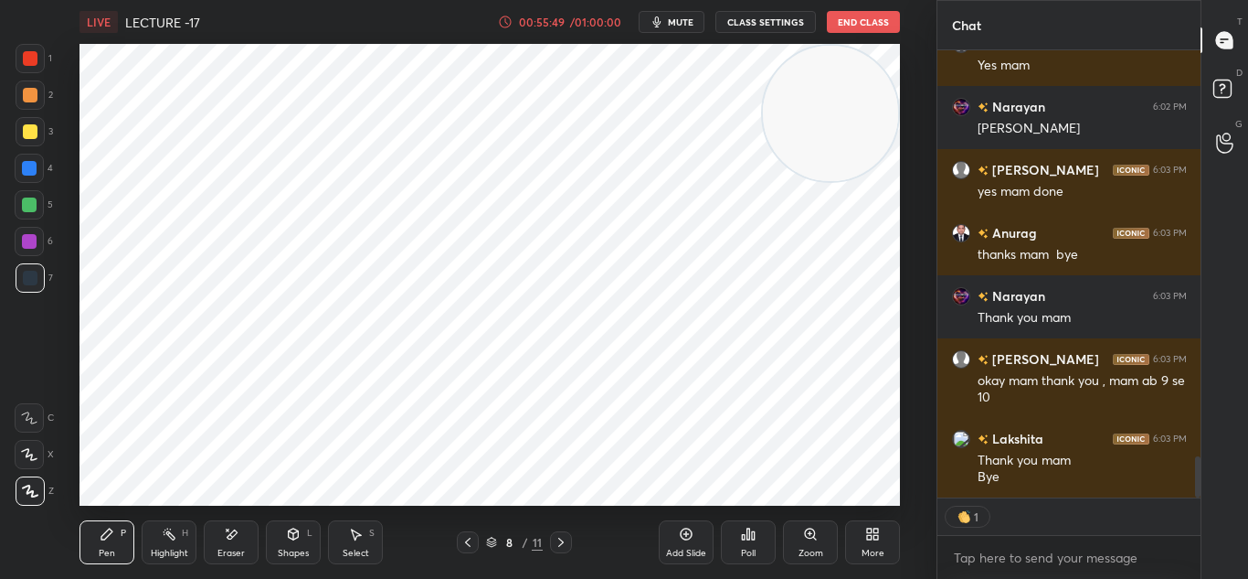
click at [668, 25] on button "mute" at bounding box center [672, 22] width 66 height 22
click at [771, 17] on button "CLASS SETTINGS" at bounding box center [766, 22] width 101 height 22
type textarea "x"
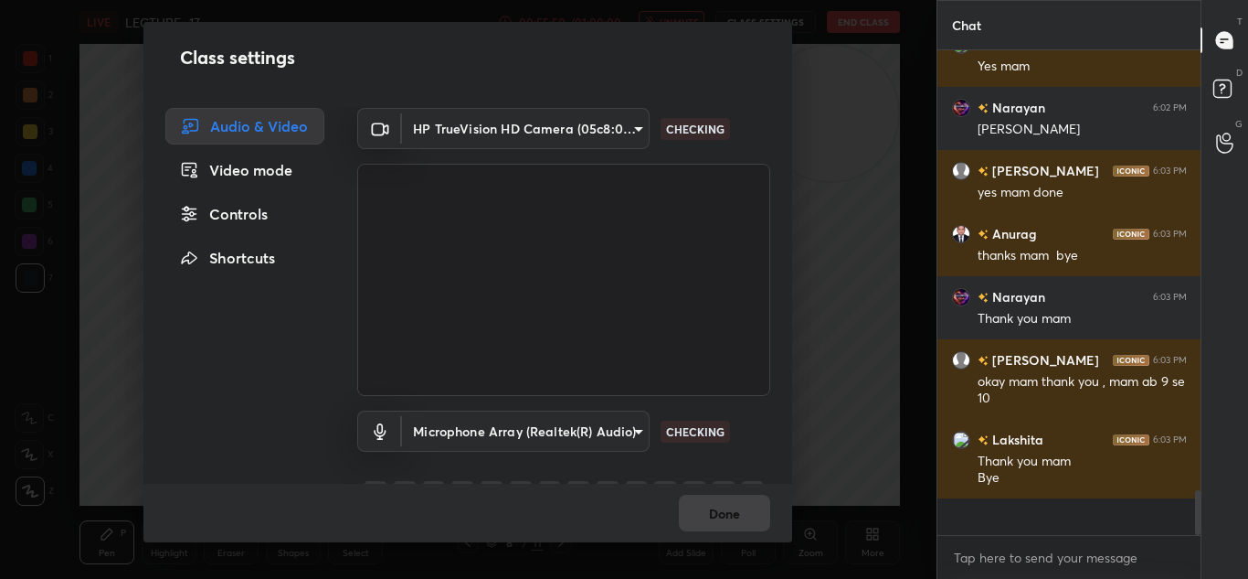
scroll to position [4390, 0]
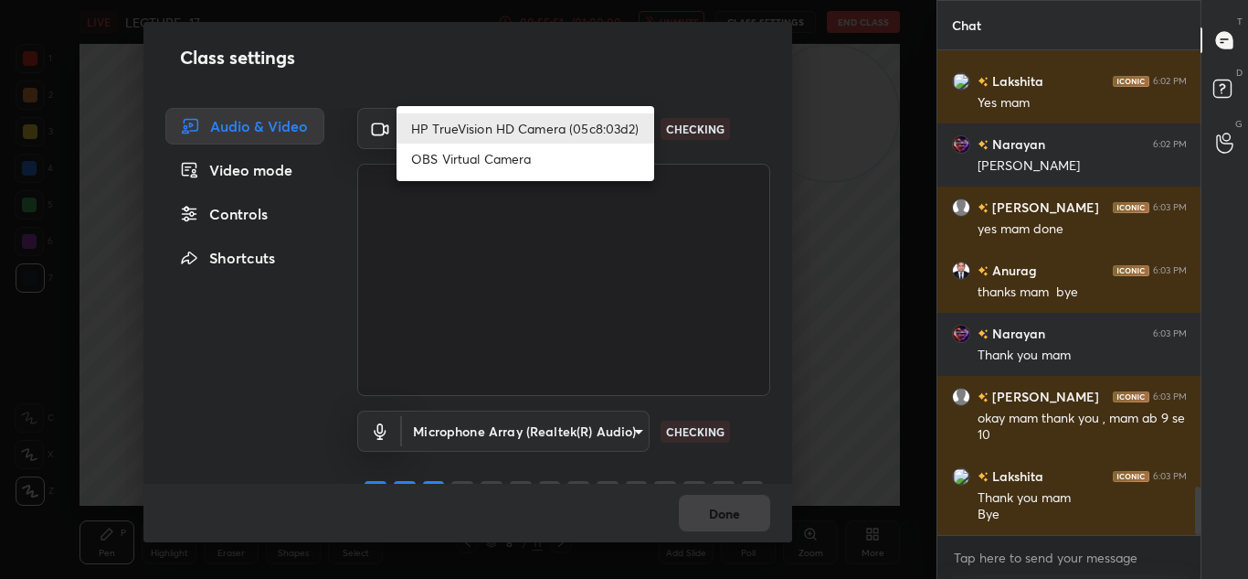
click at [555, 120] on body "1 2 3 4 5 6 7 C X Z E E Erase all H H LIVE LECTURE -17 00:55:51 / 01:00:00 unmu…" at bounding box center [624, 289] width 1248 height 579
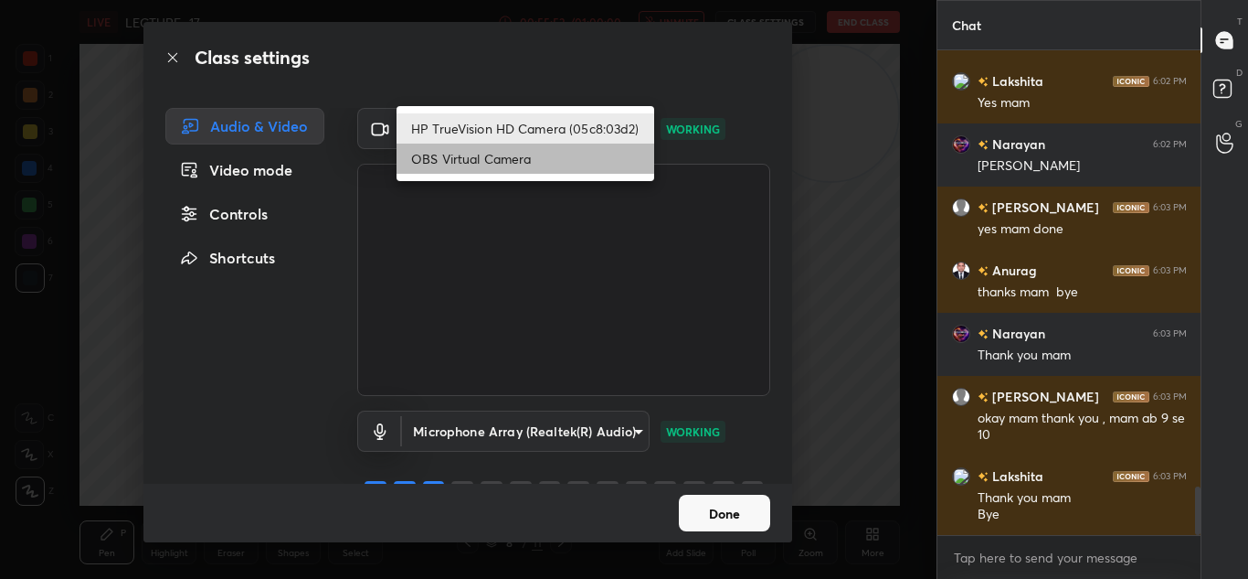
click at [523, 166] on li "OBS Virtual Camera" at bounding box center [526, 158] width 258 height 30
type input "6d1ede7b9e4f2b74204388792489e2eb0e068b84f5c50369689df4cede739b88"
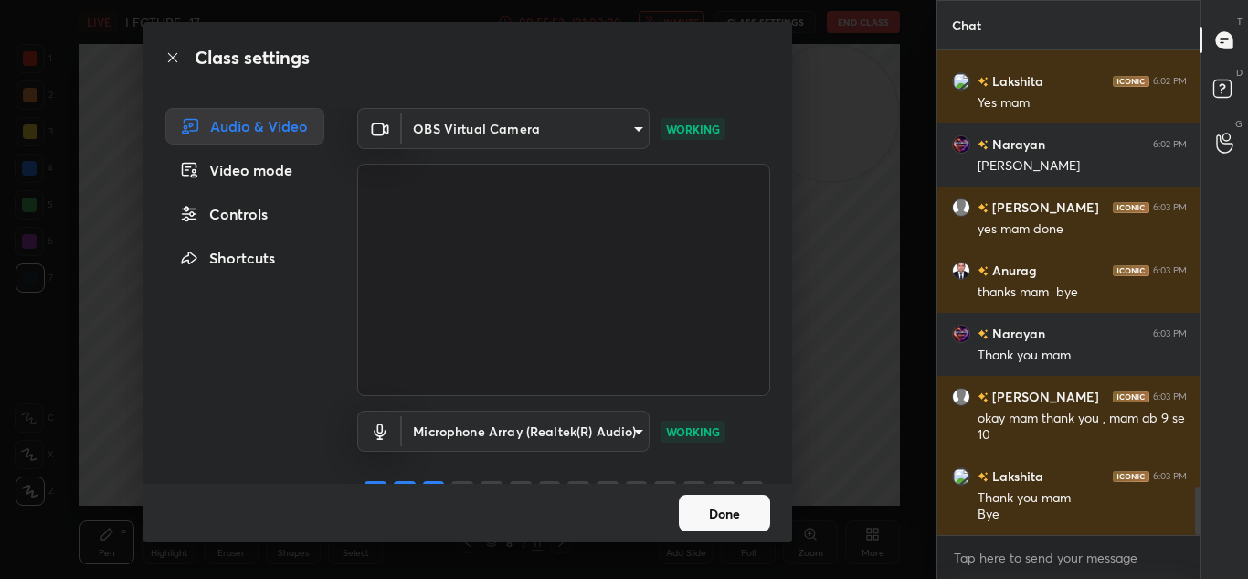
click at [719, 499] on button "Done" at bounding box center [724, 512] width 91 height 37
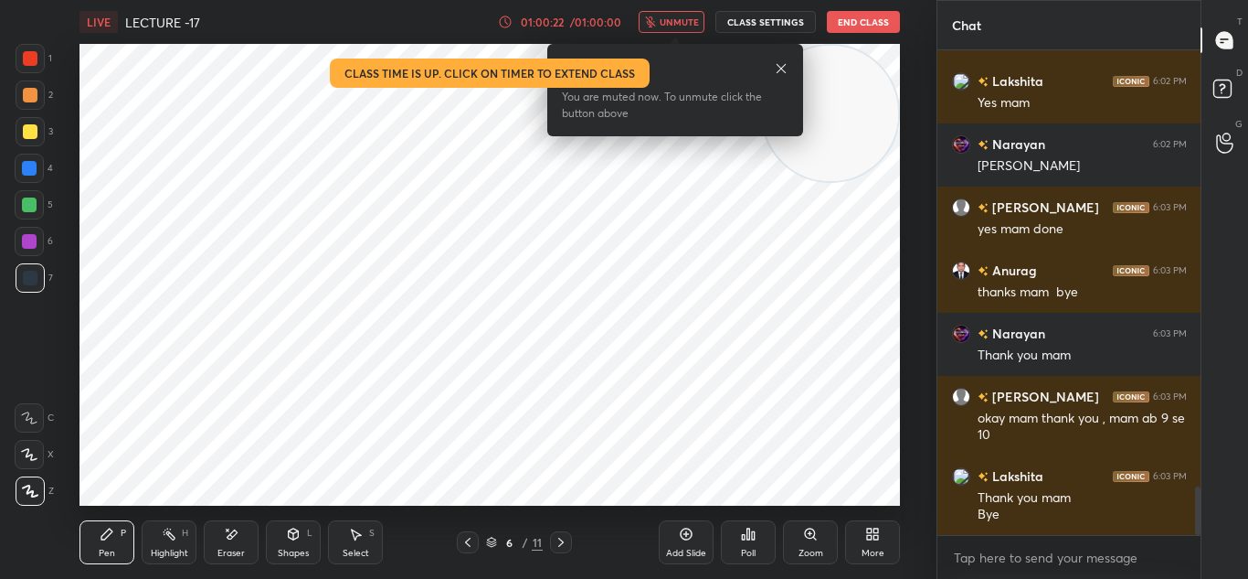
click at [885, 31] on button "End Class" at bounding box center [863, 22] width 73 height 22
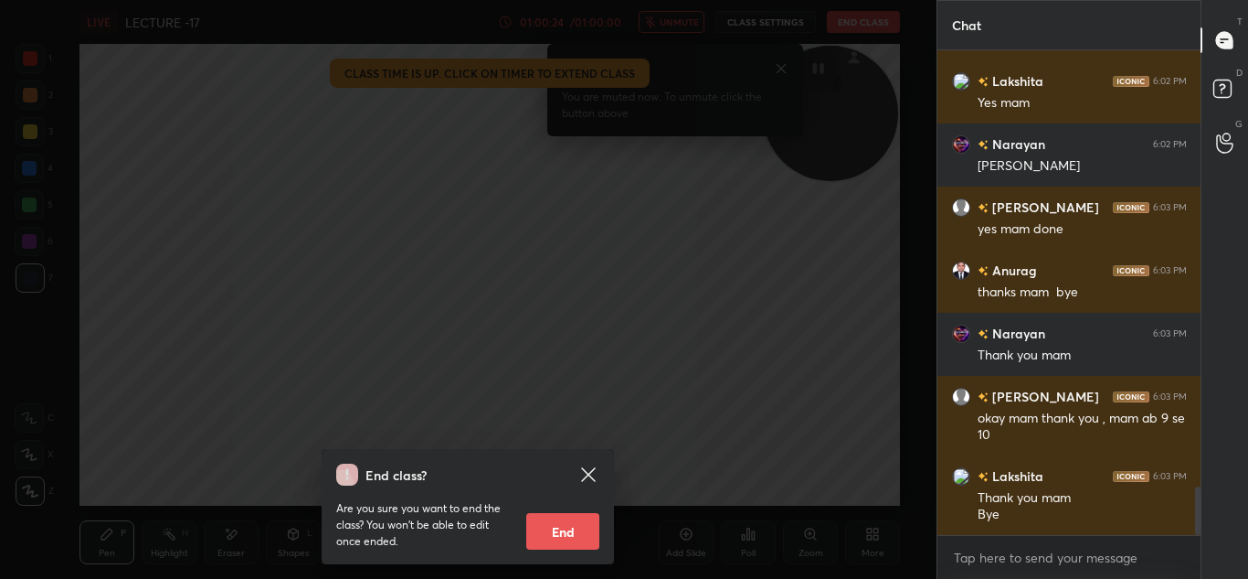
click at [539, 518] on button "End" at bounding box center [562, 531] width 73 height 37
type textarea "x"
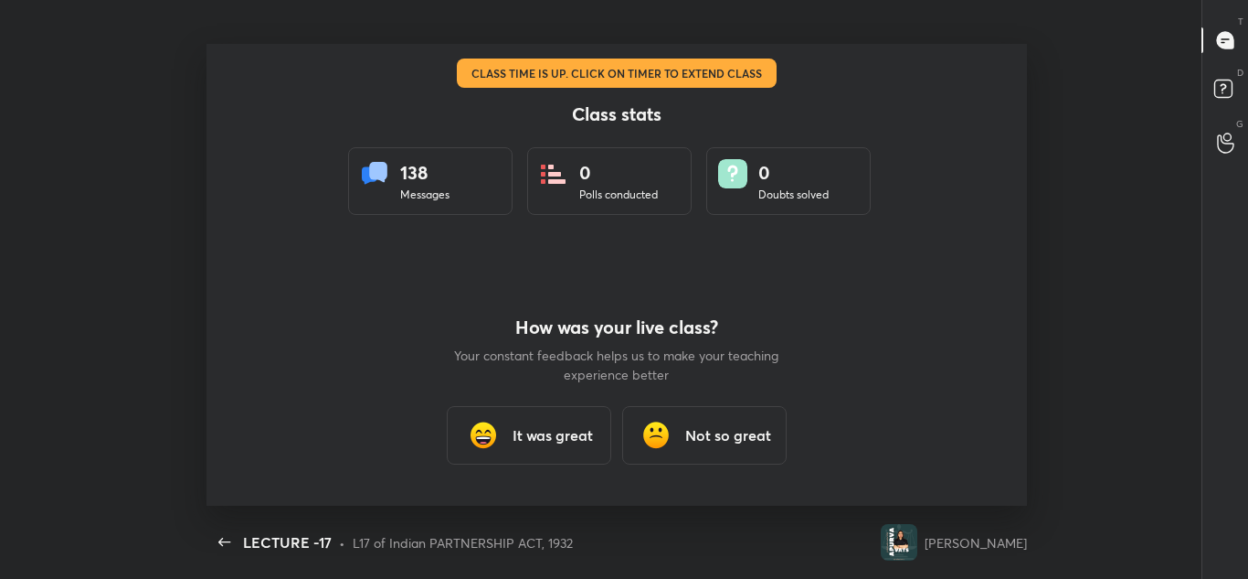
scroll to position [90930, 90246]
